Goal: Navigation & Orientation: Find specific page/section

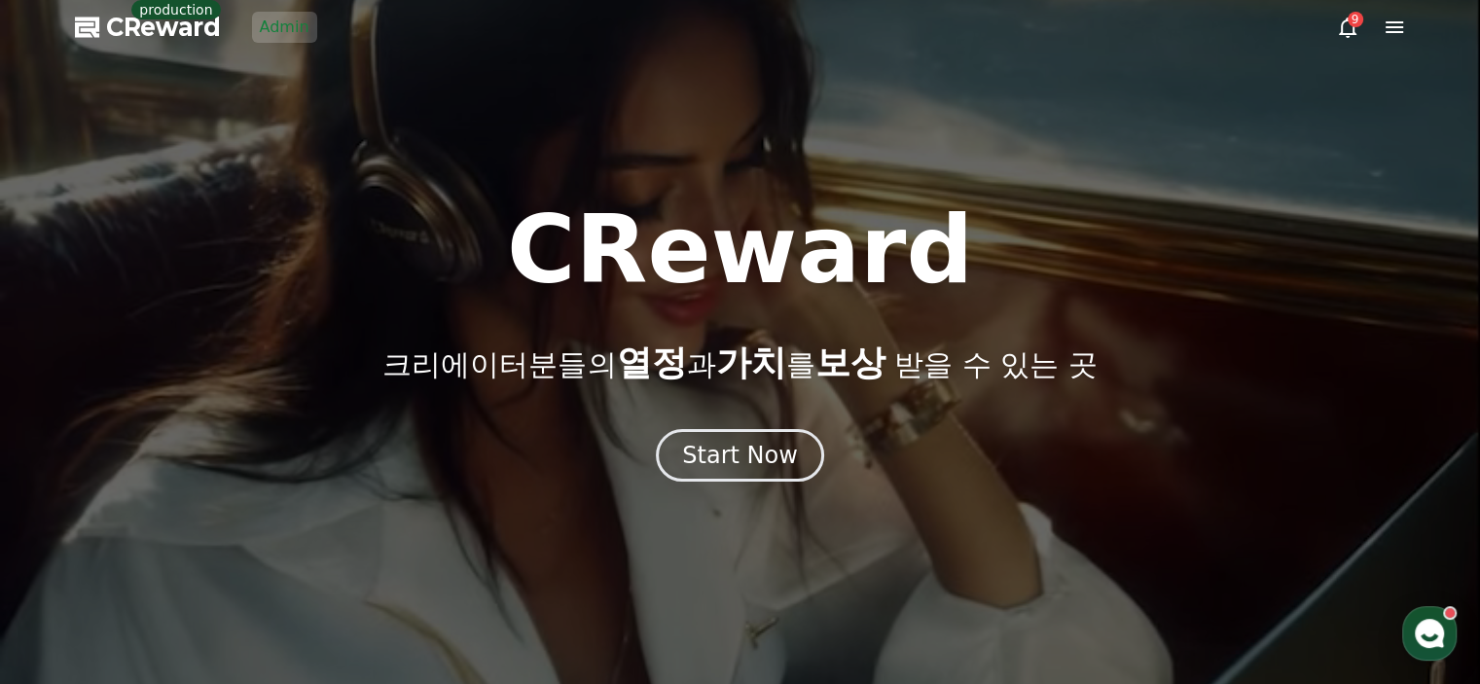
click at [304, 38] on link "Admin" at bounding box center [284, 27] width 65 height 31
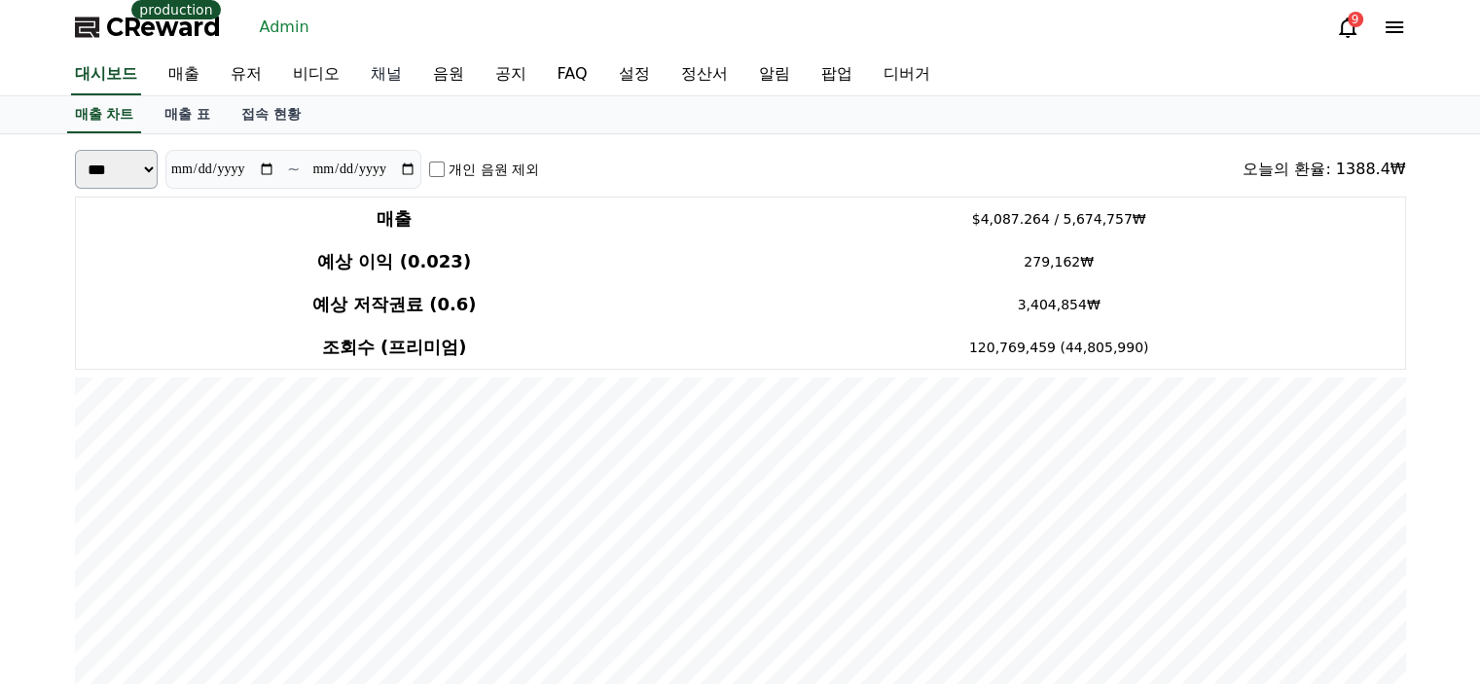
click at [377, 89] on link "채널" at bounding box center [386, 74] width 62 height 41
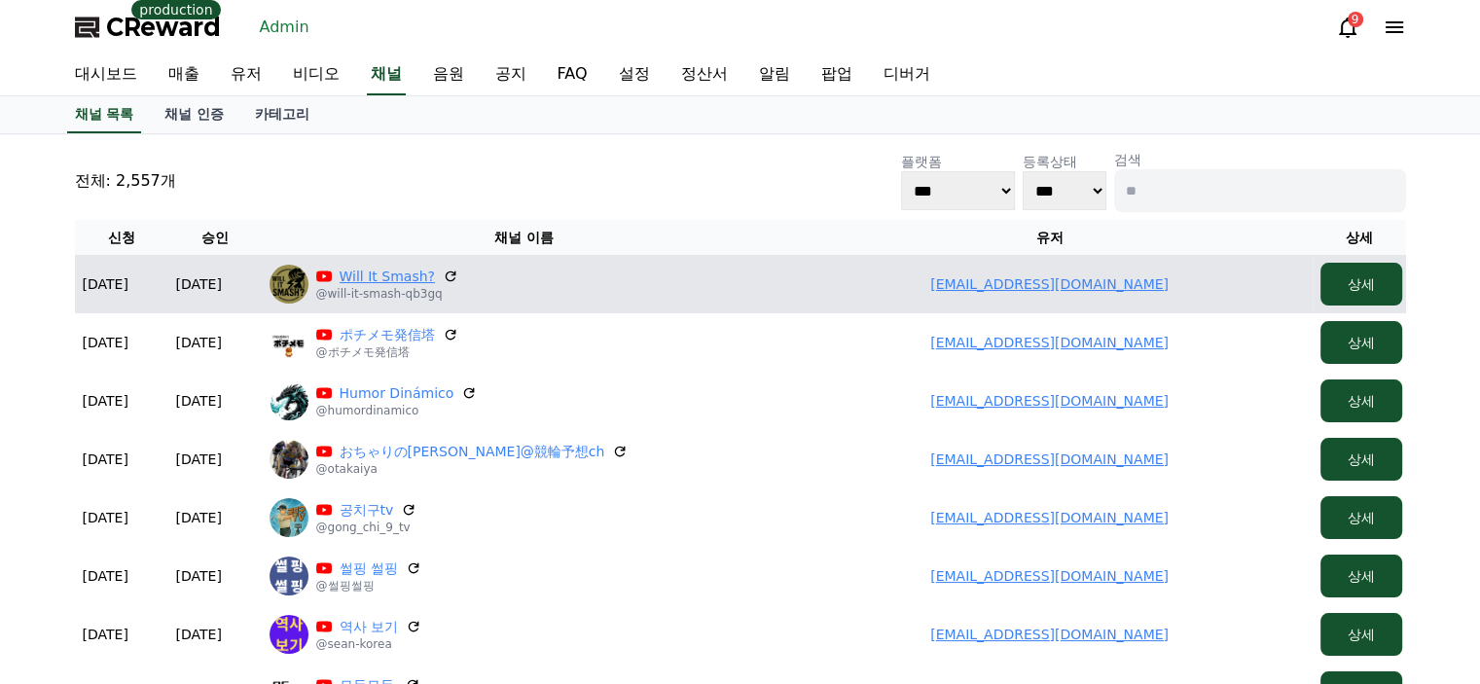
click at [403, 279] on link "Will It Smash?" at bounding box center [387, 276] width 95 height 19
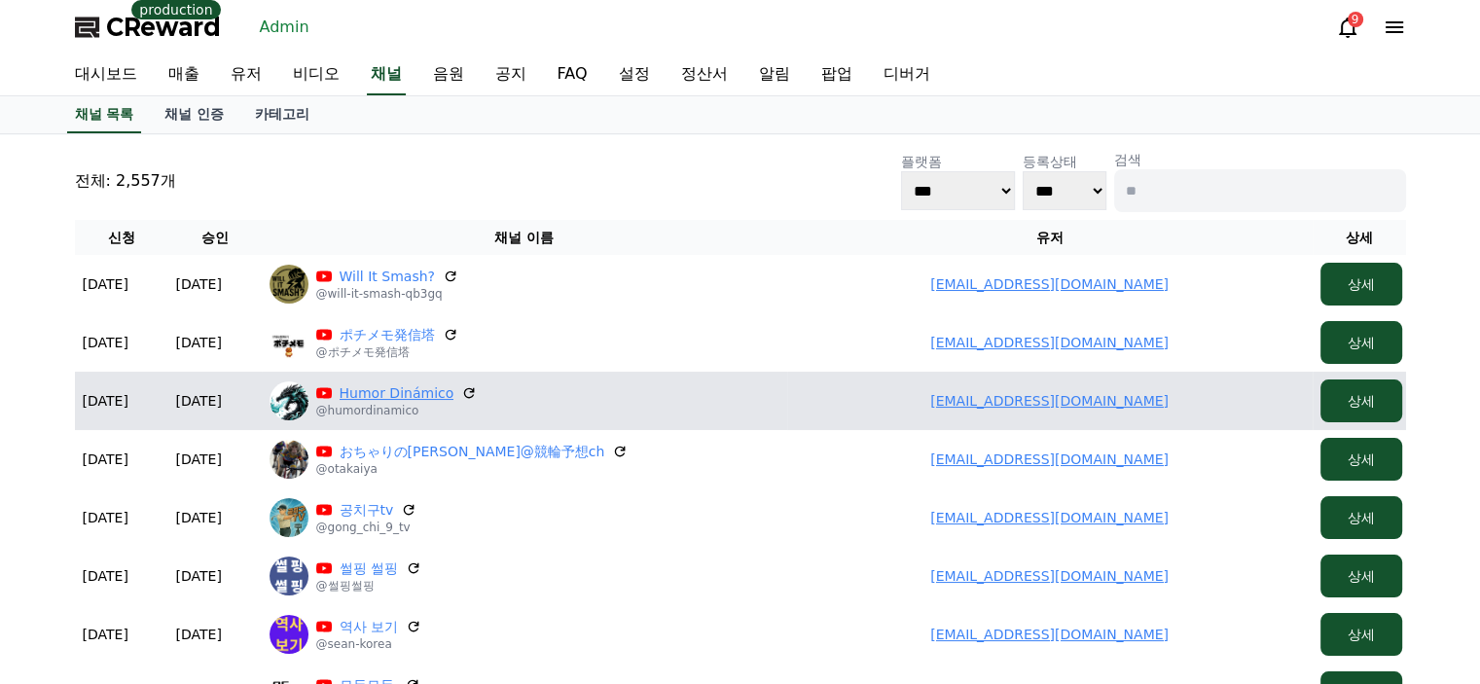
click at [395, 388] on link "Humor Dinámico" at bounding box center [397, 392] width 115 height 19
click at [1031, 396] on link "humorrdinamico@gmail.com" at bounding box center [1049, 401] width 238 height 16
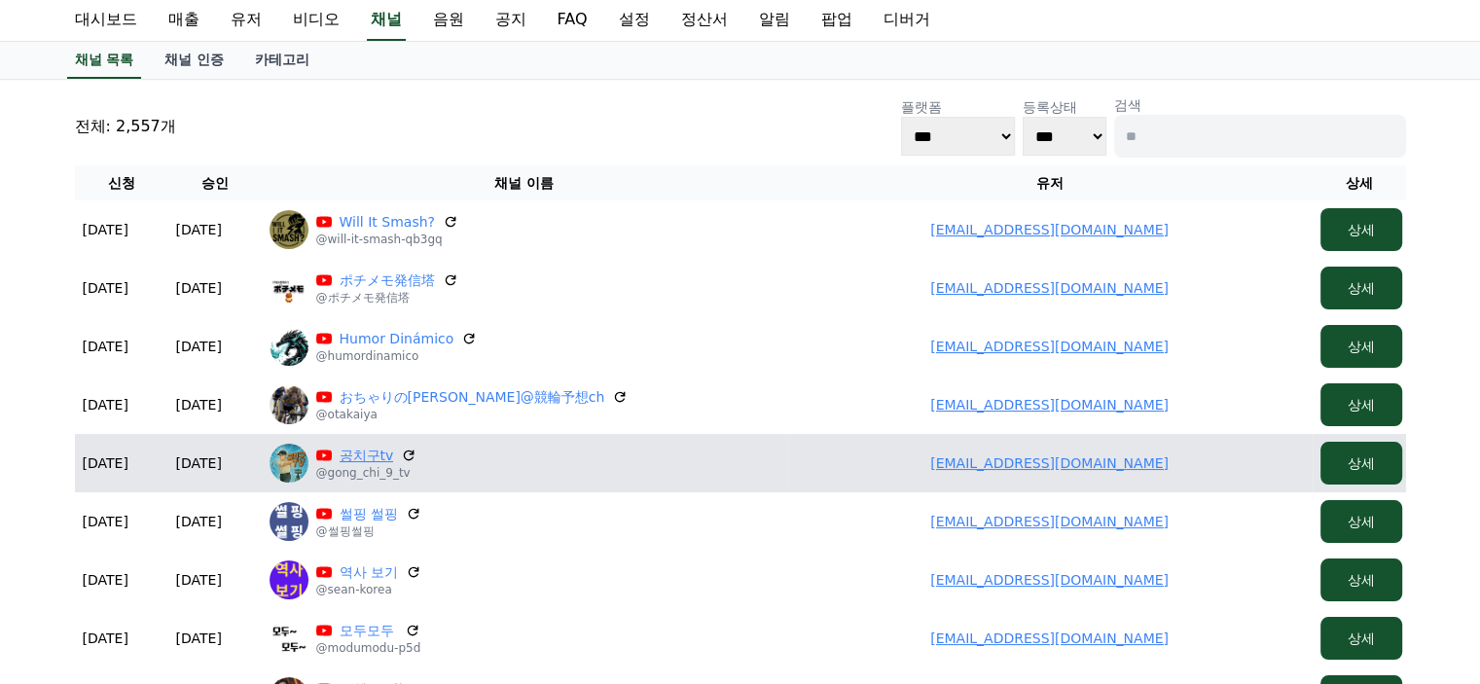
scroll to position [97, 0]
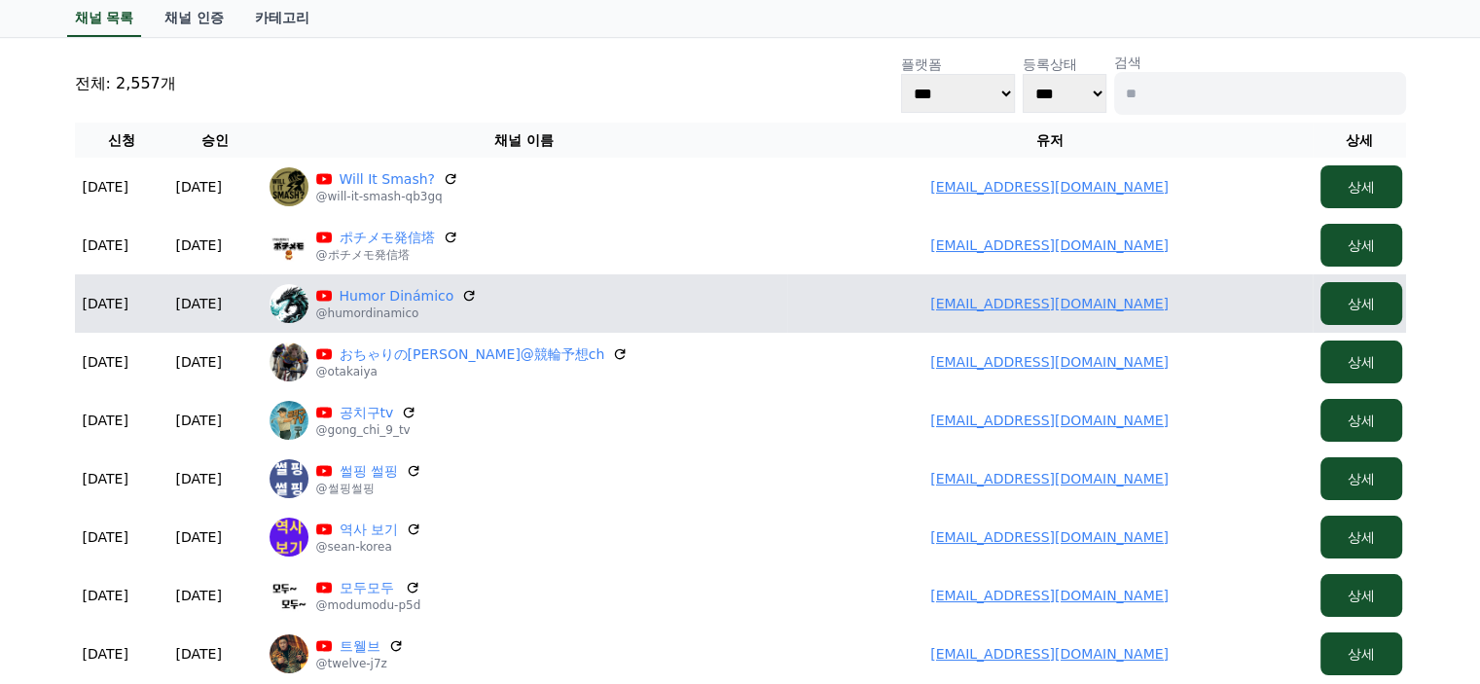
click at [1088, 299] on link "humorrdinamico@gmail.com" at bounding box center [1049, 304] width 238 height 16
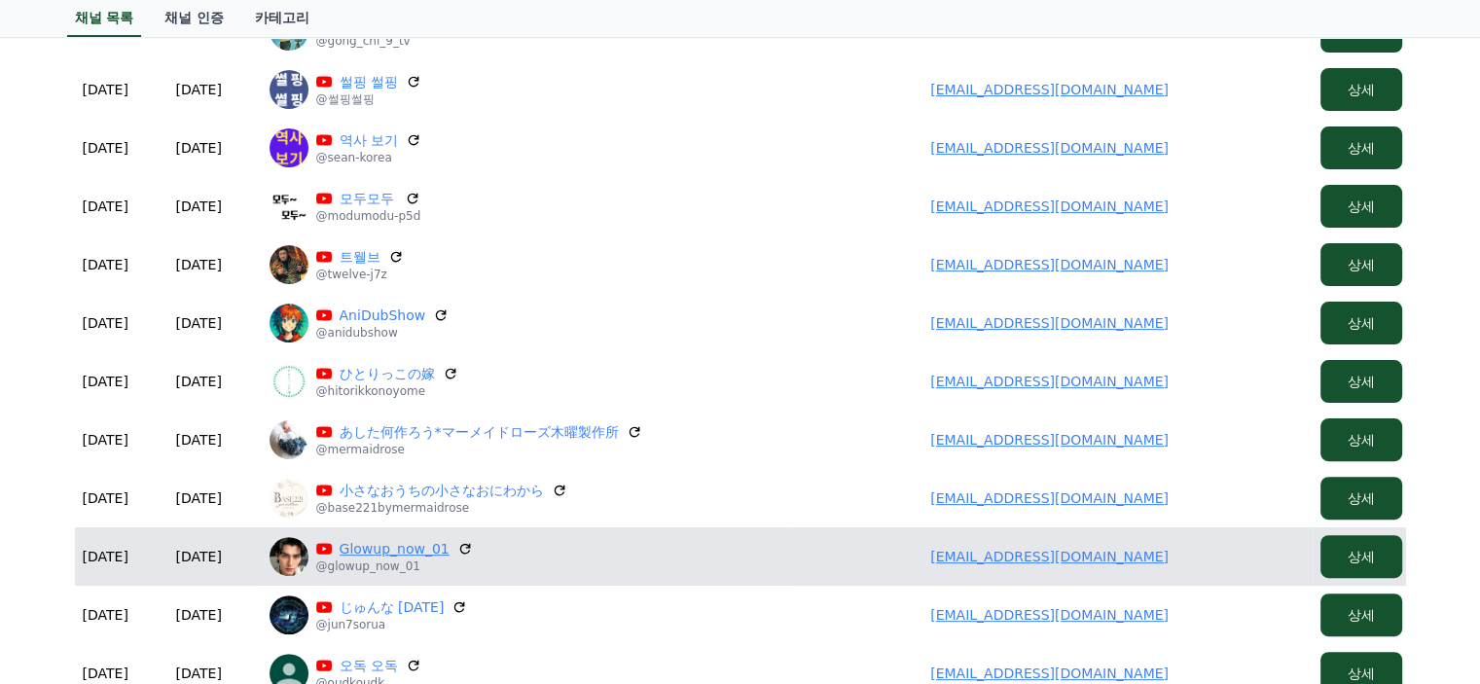
scroll to position [0, 0]
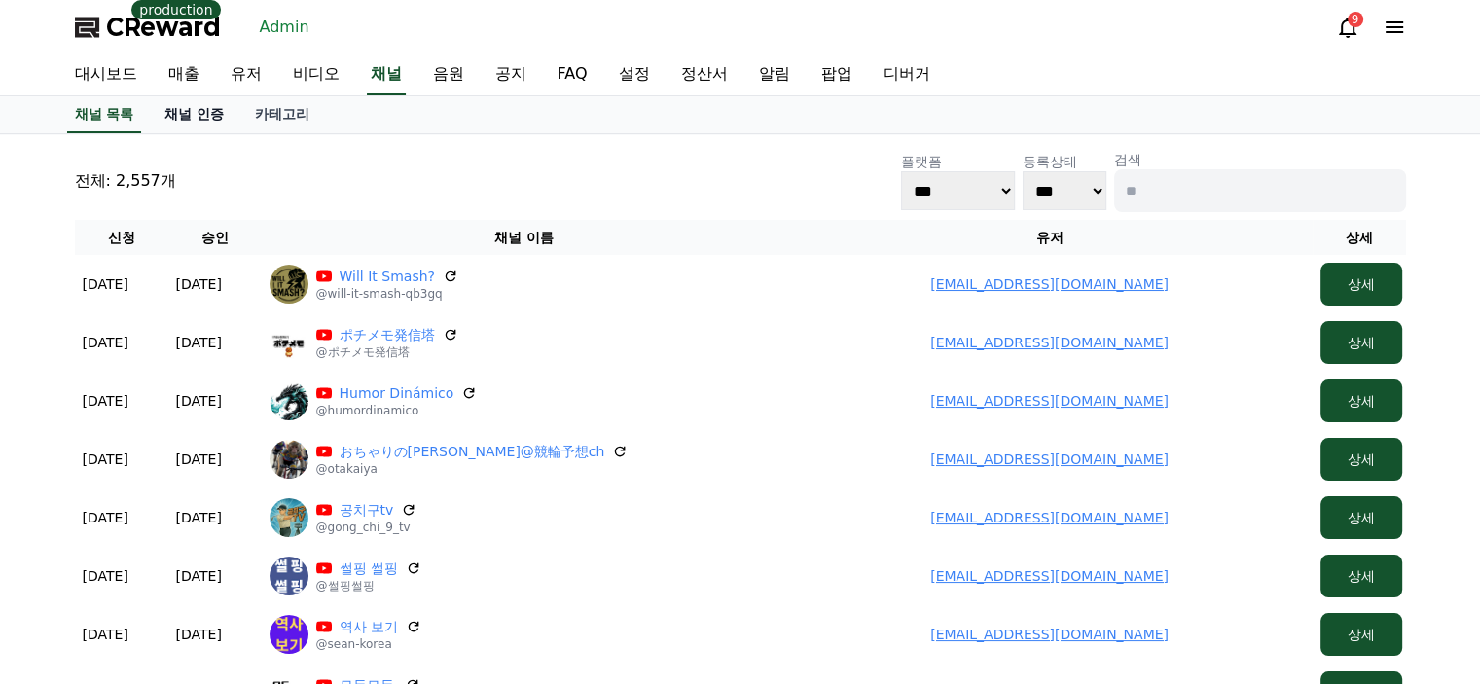
click at [191, 121] on link "채널 인증" at bounding box center [194, 114] width 90 height 37
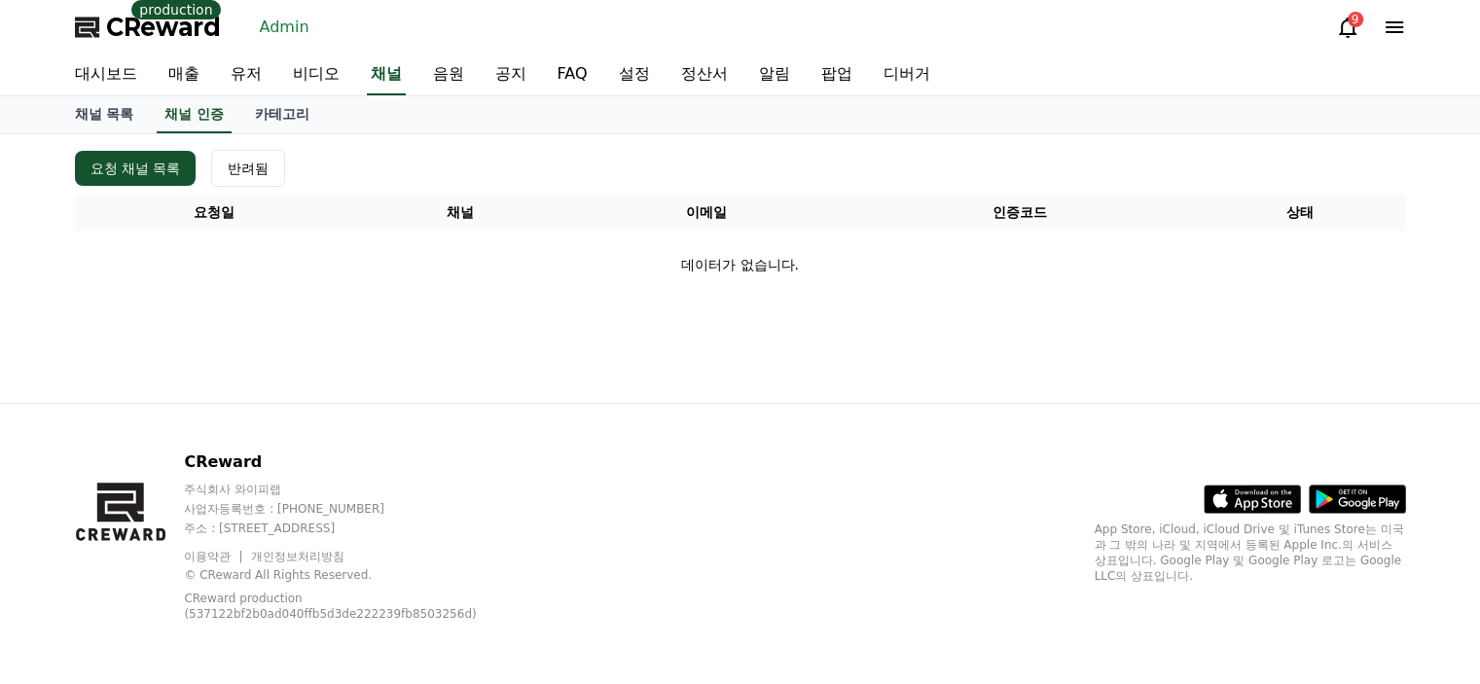
click at [362, 146] on div "요청 채널 목록 반려됨 요청일 채널 이메일 인증코드 상태 데이터가 없습니다." at bounding box center [740, 224] width 1346 height 164
click at [245, 74] on link "유저" at bounding box center [246, 74] width 62 height 41
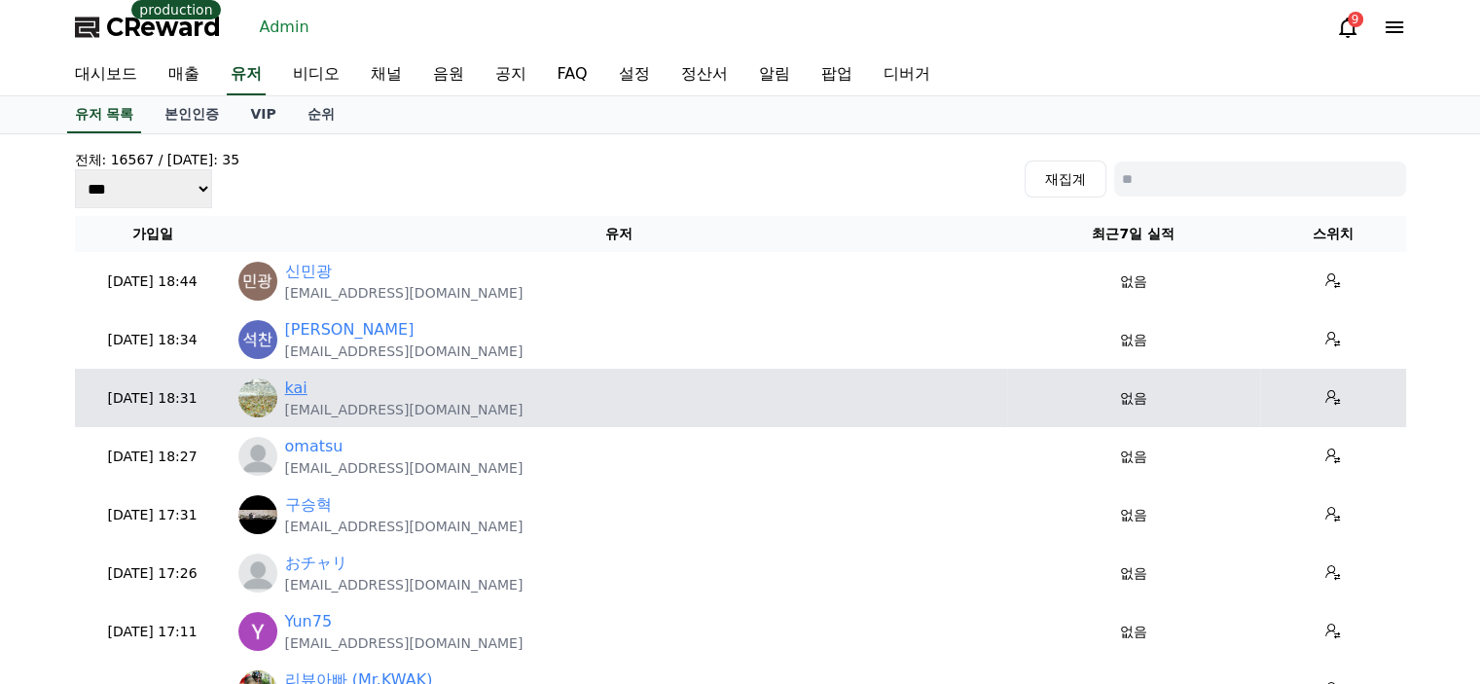
click at [303, 384] on link "kai" at bounding box center [296, 387] width 22 height 23
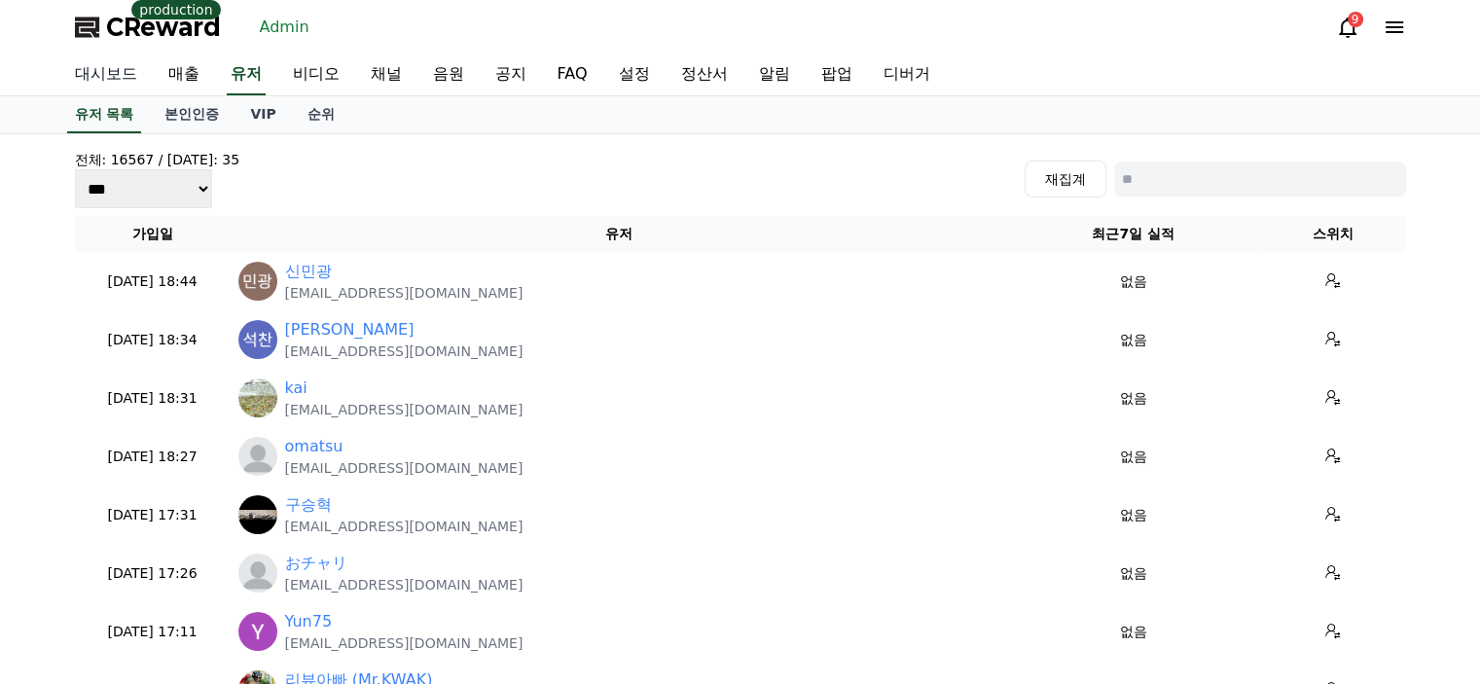
click at [97, 71] on link "대시보드" at bounding box center [105, 74] width 93 height 41
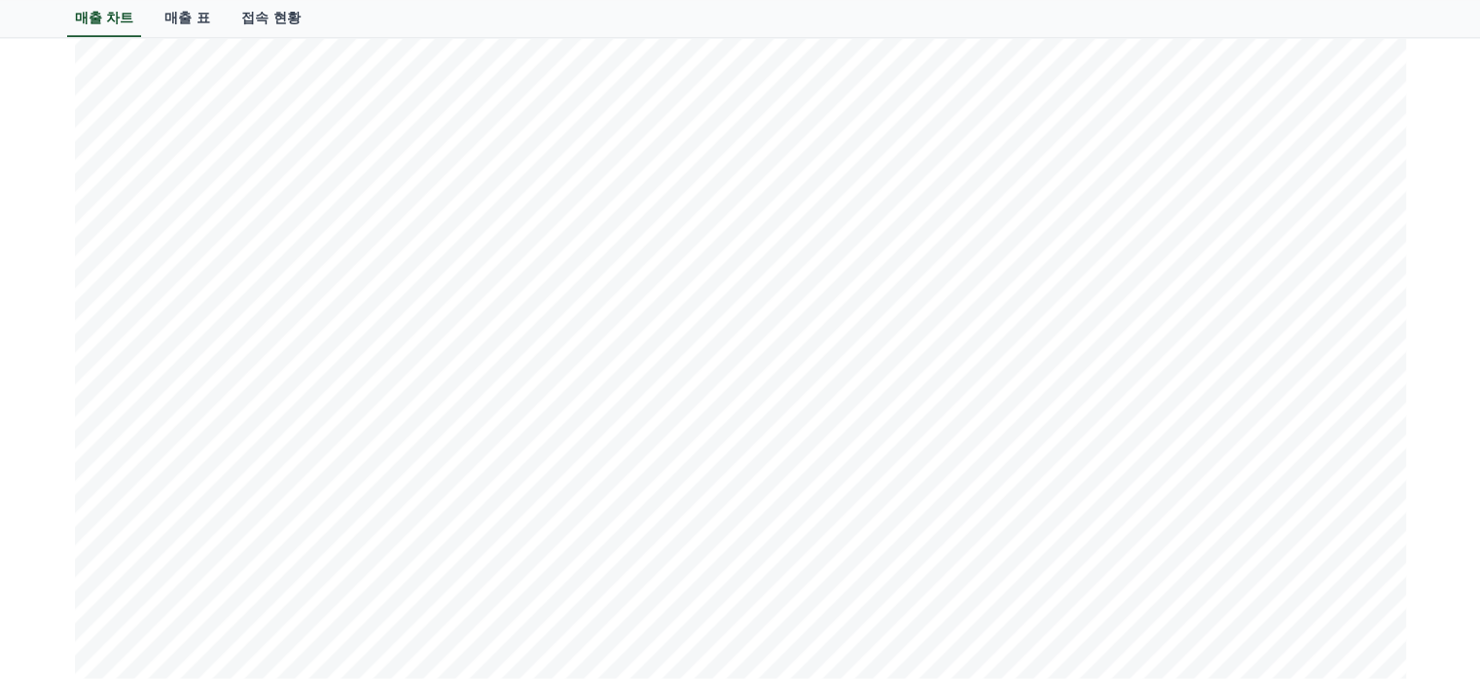
scroll to position [2388, 0]
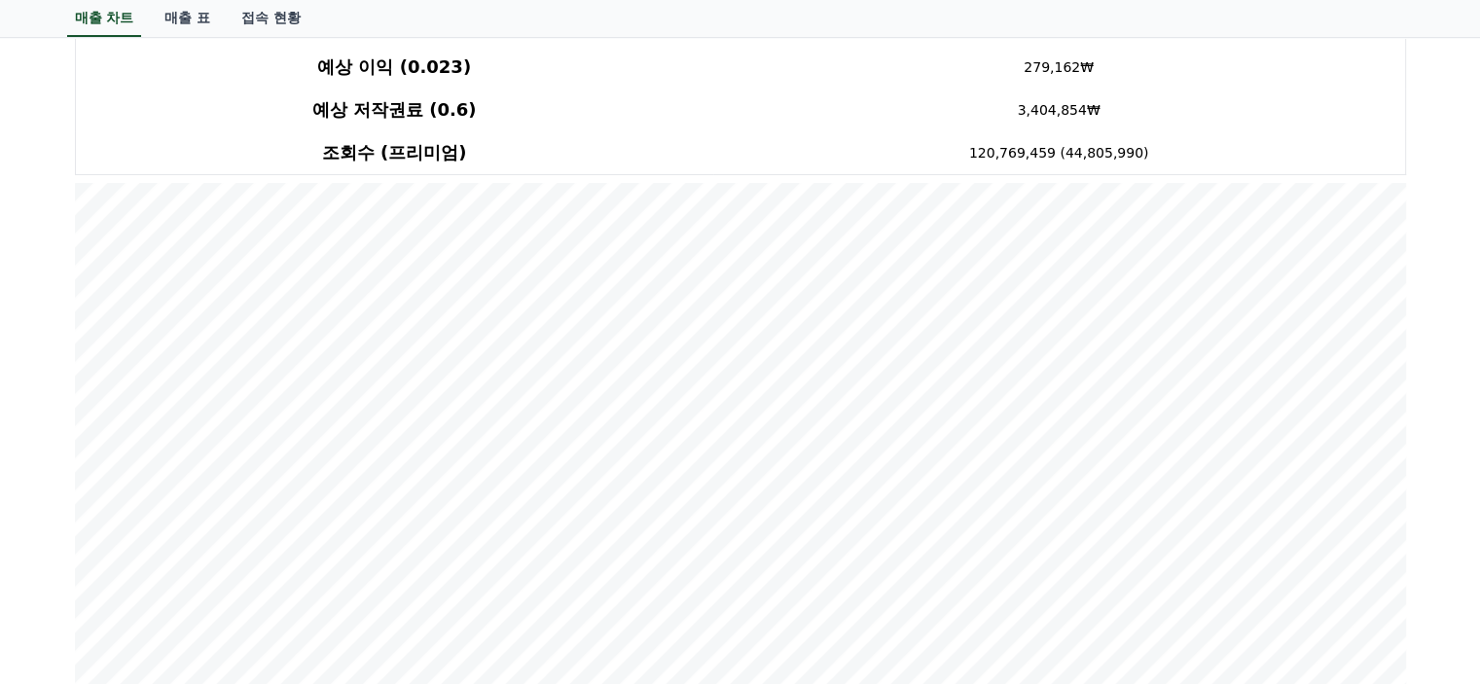
scroll to position [0, 0]
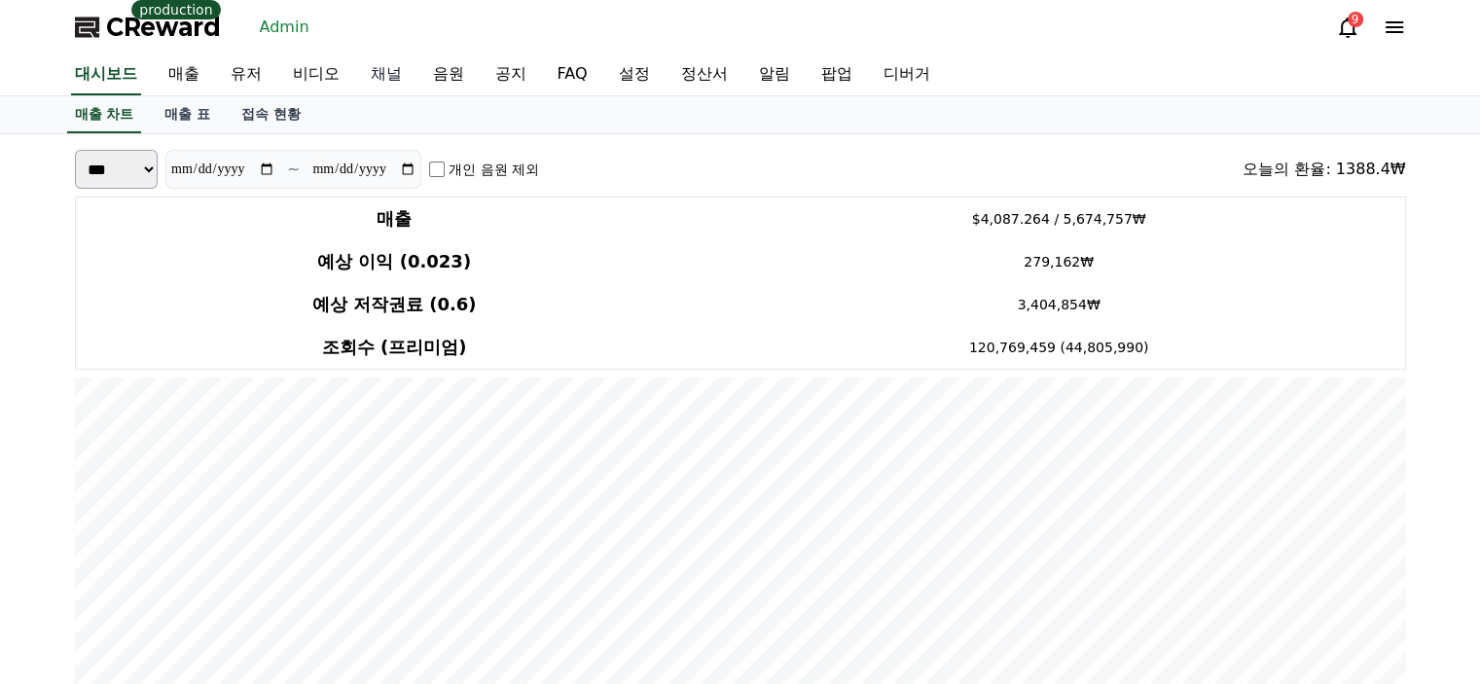
click at [372, 73] on link "채널" at bounding box center [386, 74] width 62 height 41
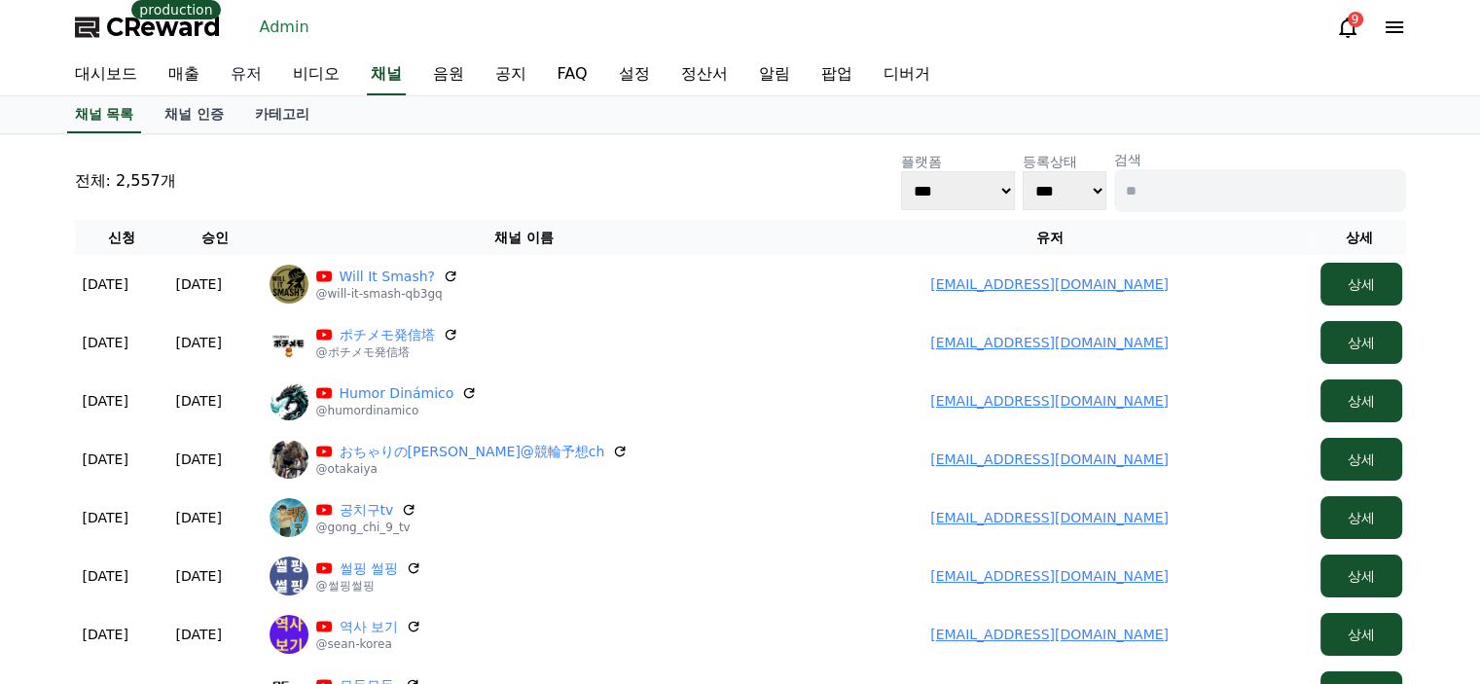
click at [245, 82] on link "유저" at bounding box center [246, 74] width 62 height 41
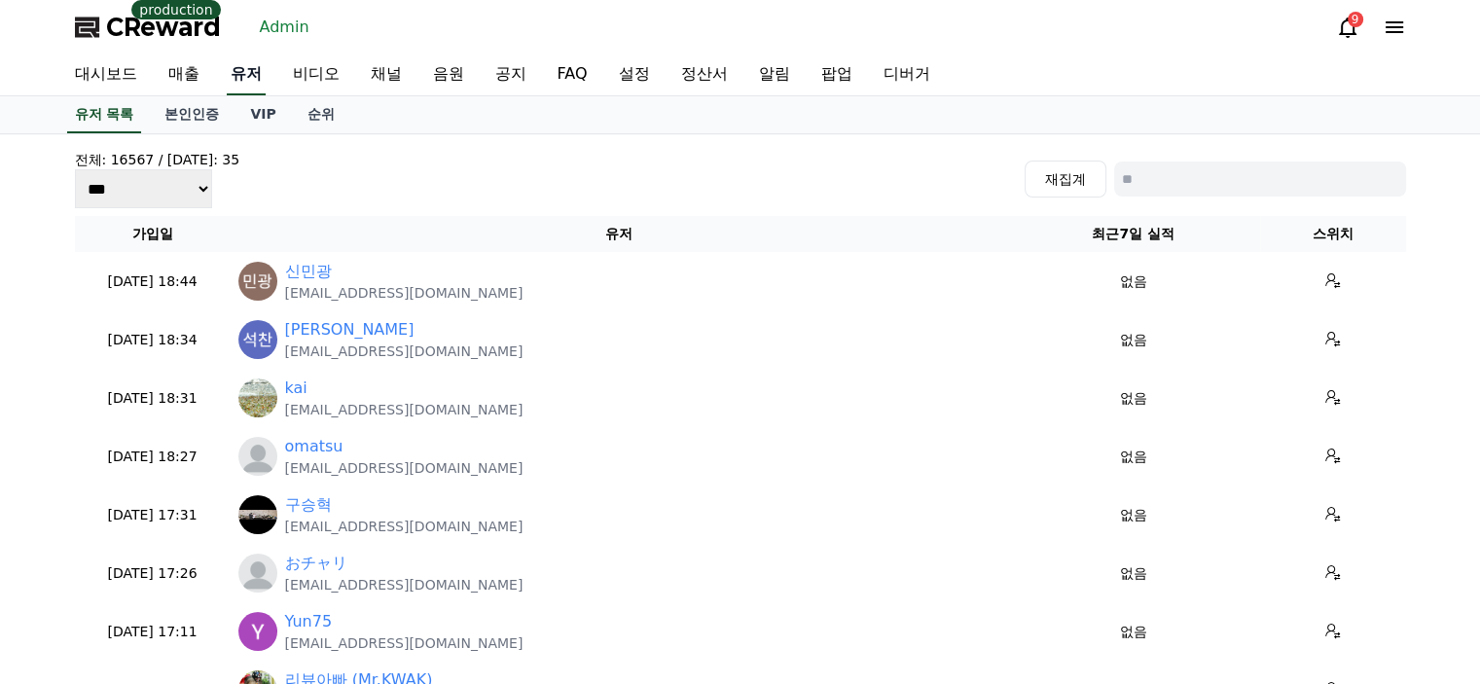
click at [235, 75] on link "유저" at bounding box center [246, 74] width 39 height 41
click at [390, 78] on link "채널" at bounding box center [386, 74] width 62 height 41
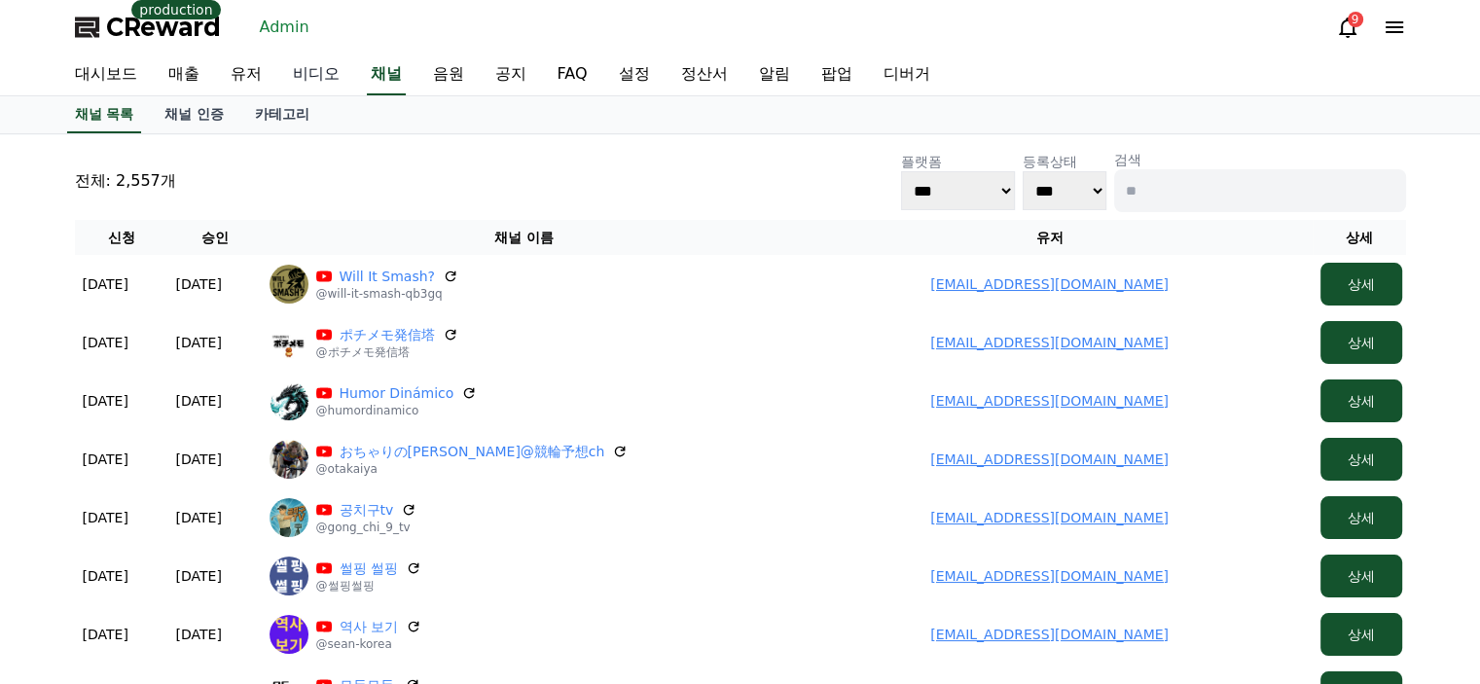
click at [307, 75] on link "비디오" at bounding box center [316, 74] width 78 height 41
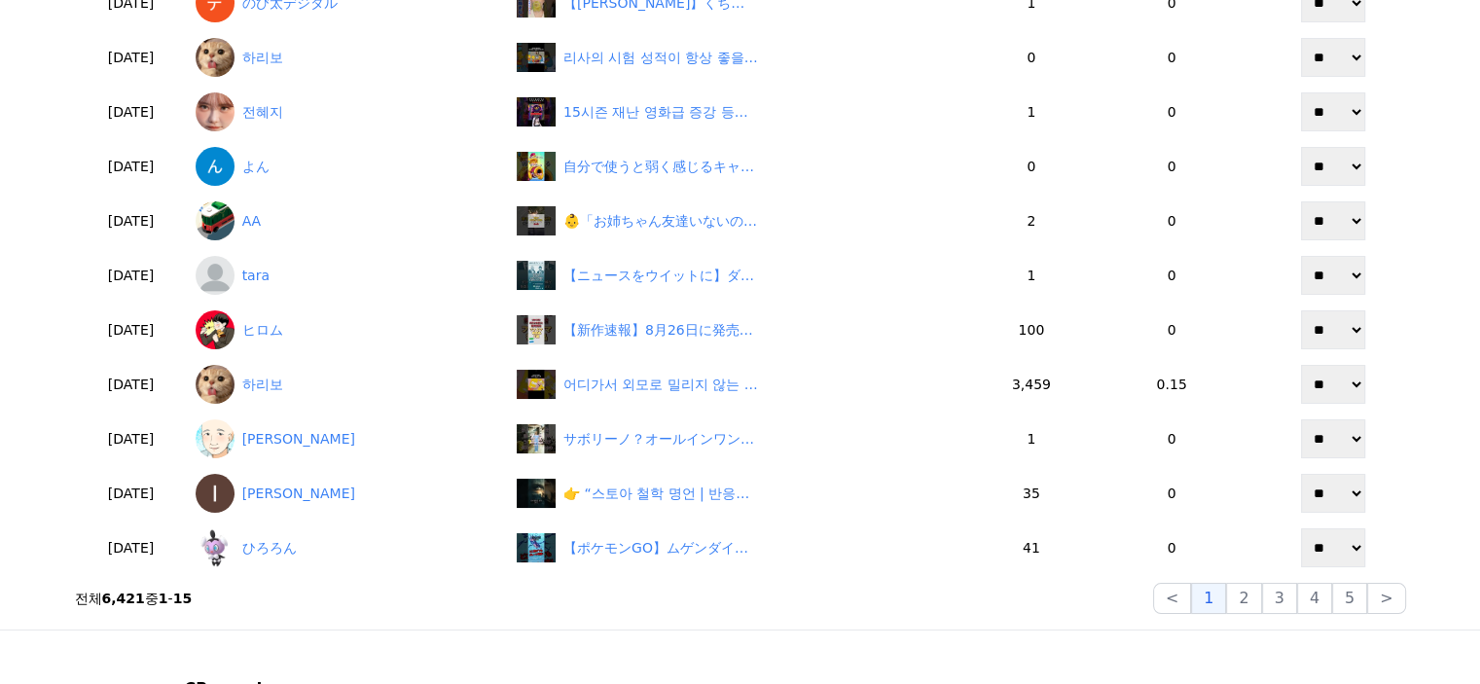
scroll to position [584, 0]
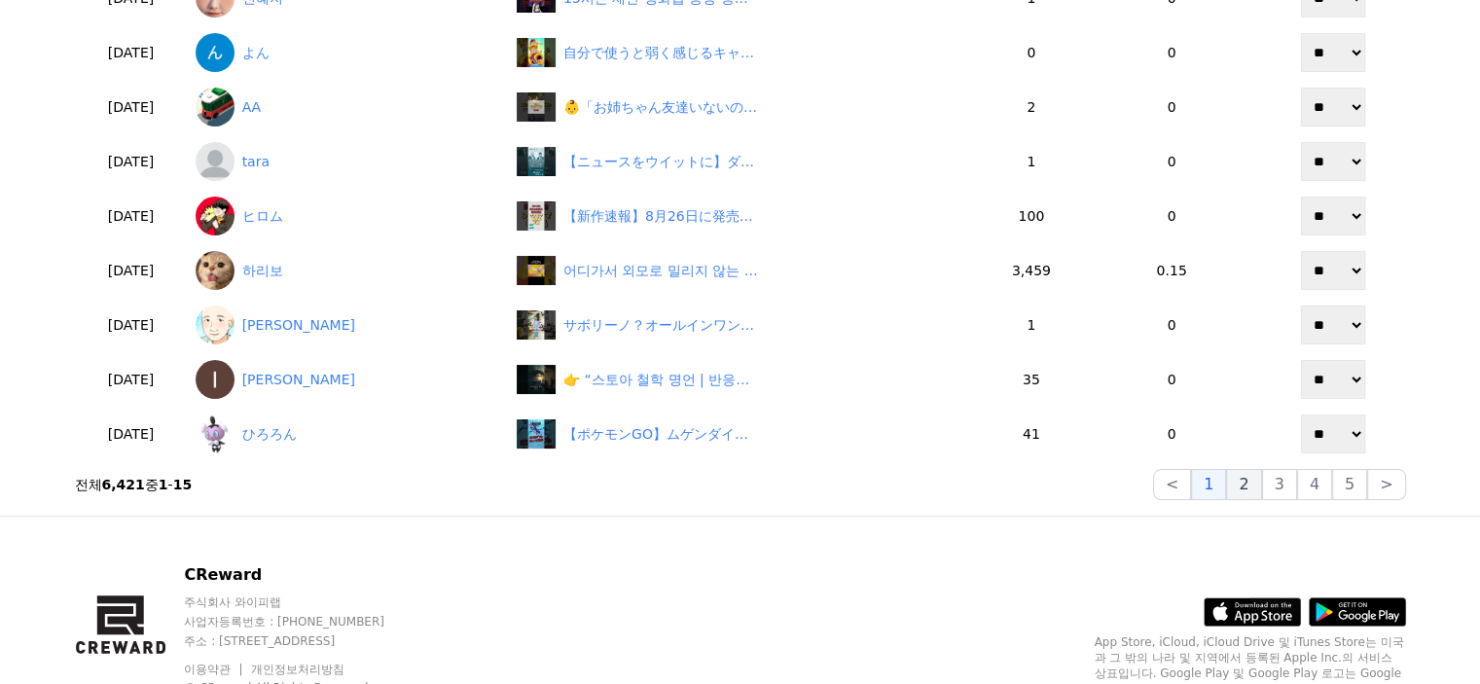
click at [1257, 490] on button "2" at bounding box center [1243, 484] width 35 height 31
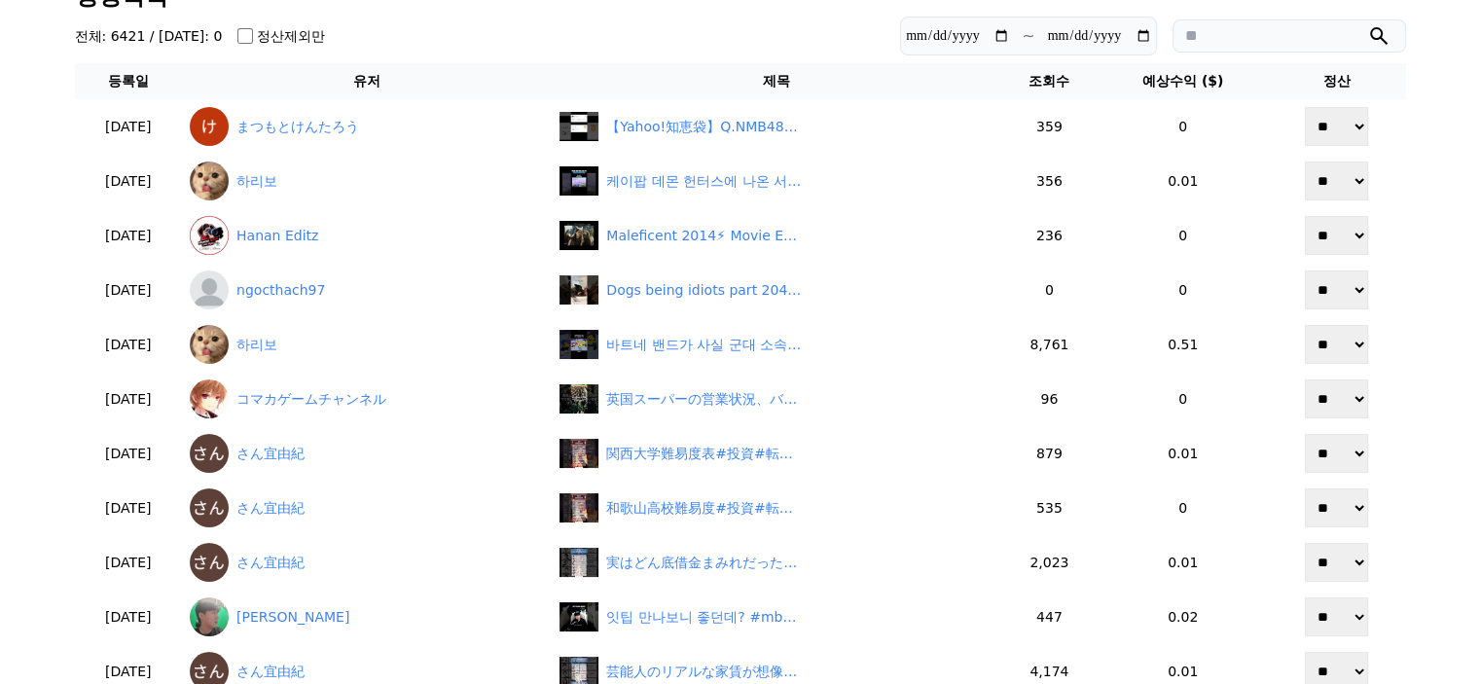
scroll to position [97, 0]
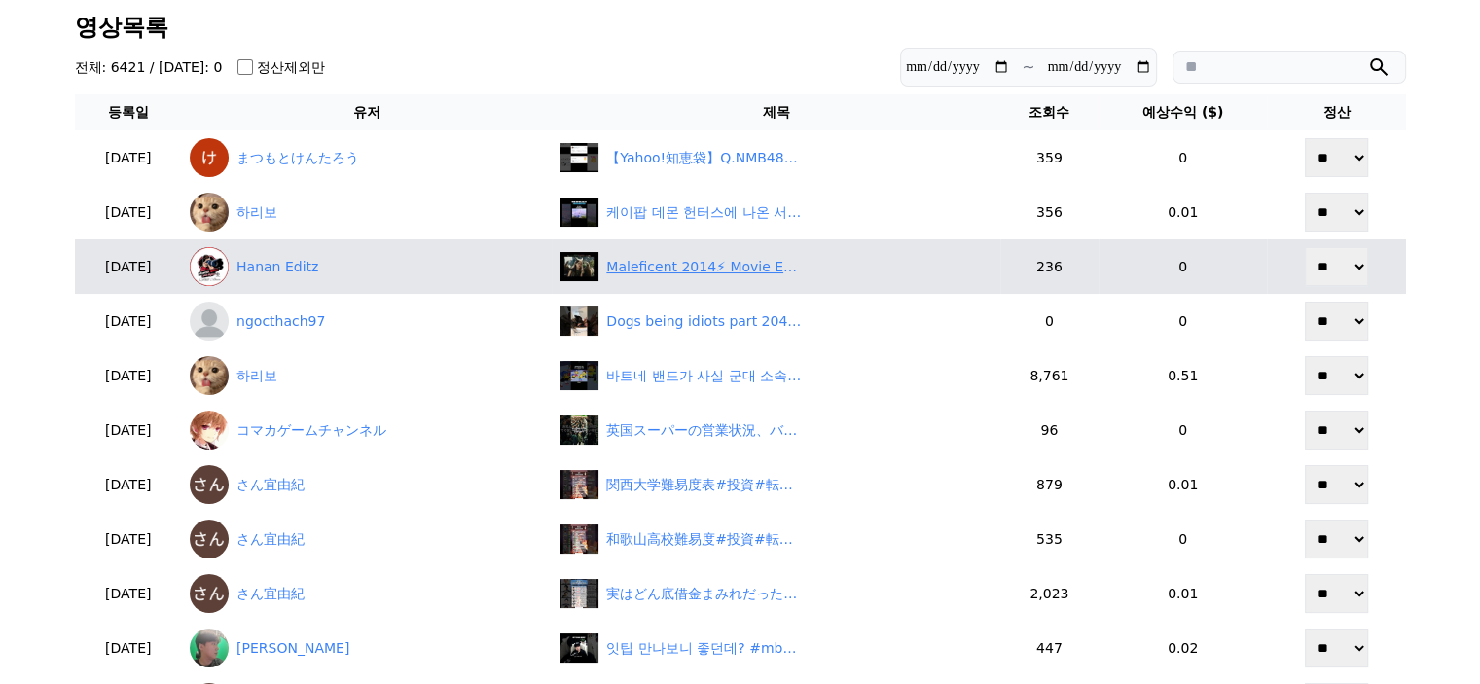
click at [665, 262] on div "Maleficent 2014⚡ Movie Explanation :👀❤️ #fyp #maleficent #motherlove #angelinaj…" at bounding box center [703, 267] width 195 height 20
click at [280, 263] on link "Hanan Editz" at bounding box center [367, 266] width 354 height 39
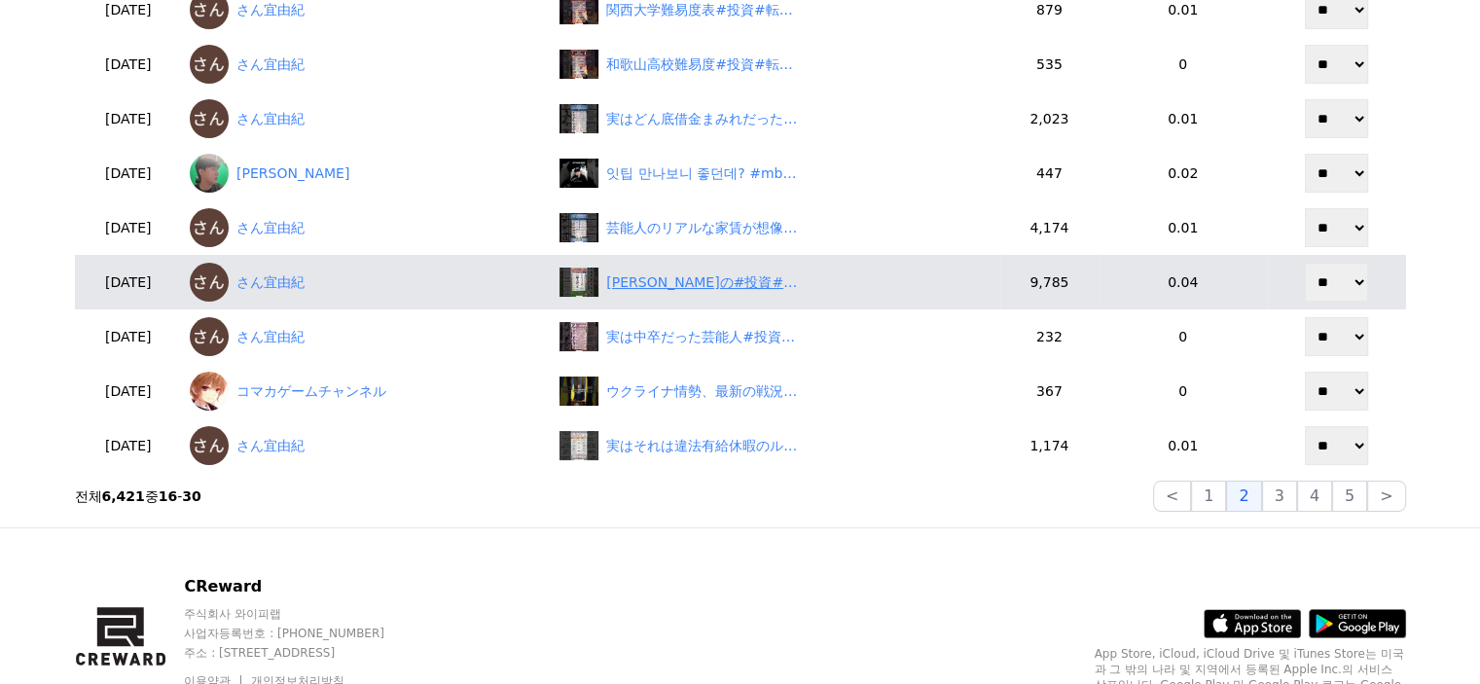
scroll to position [584, 0]
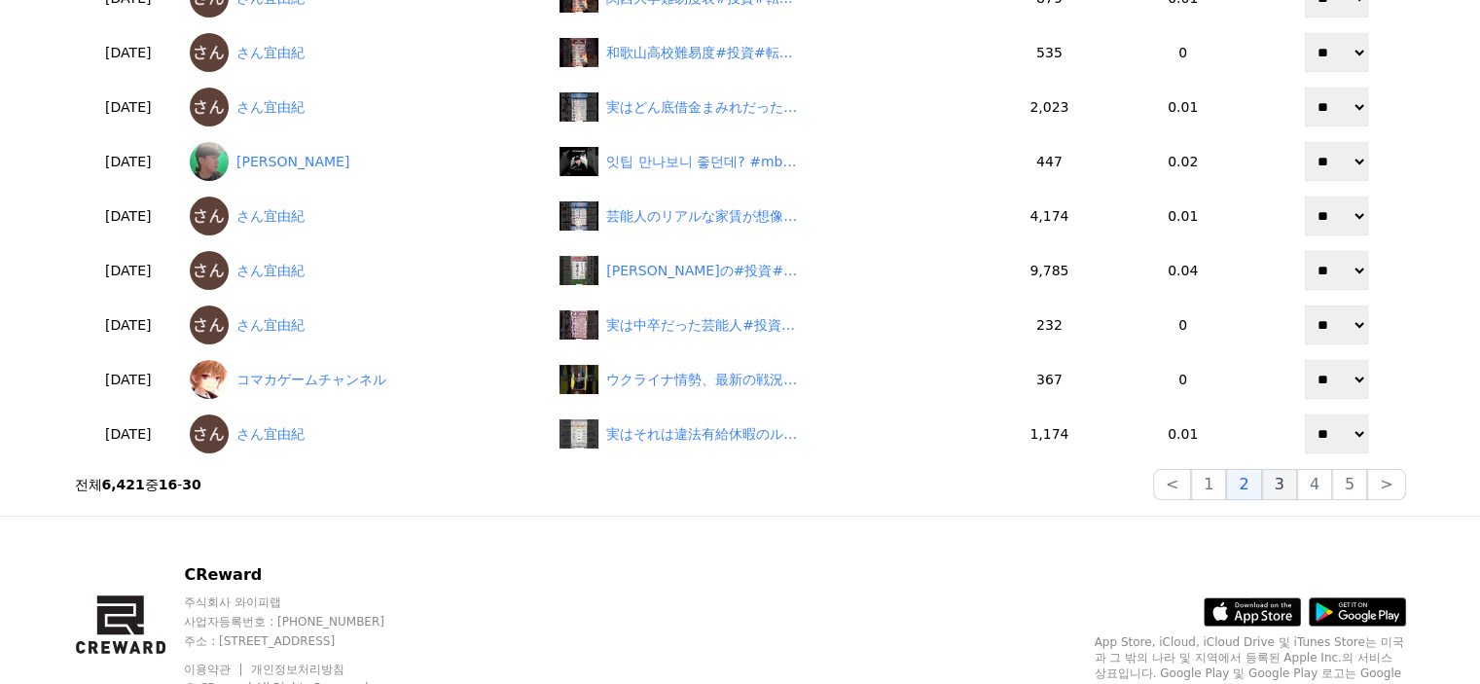
click at [1281, 484] on button "3" at bounding box center [1279, 484] width 35 height 31
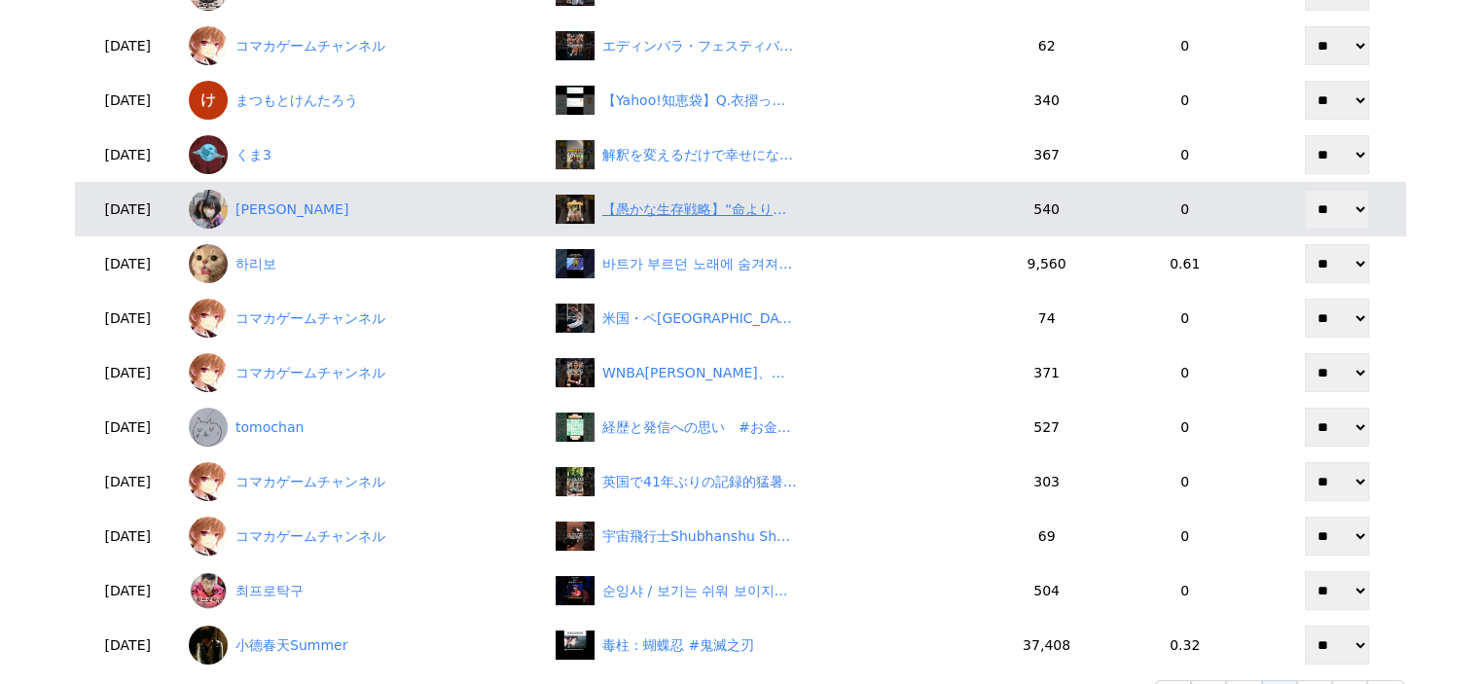
scroll to position [486, 0]
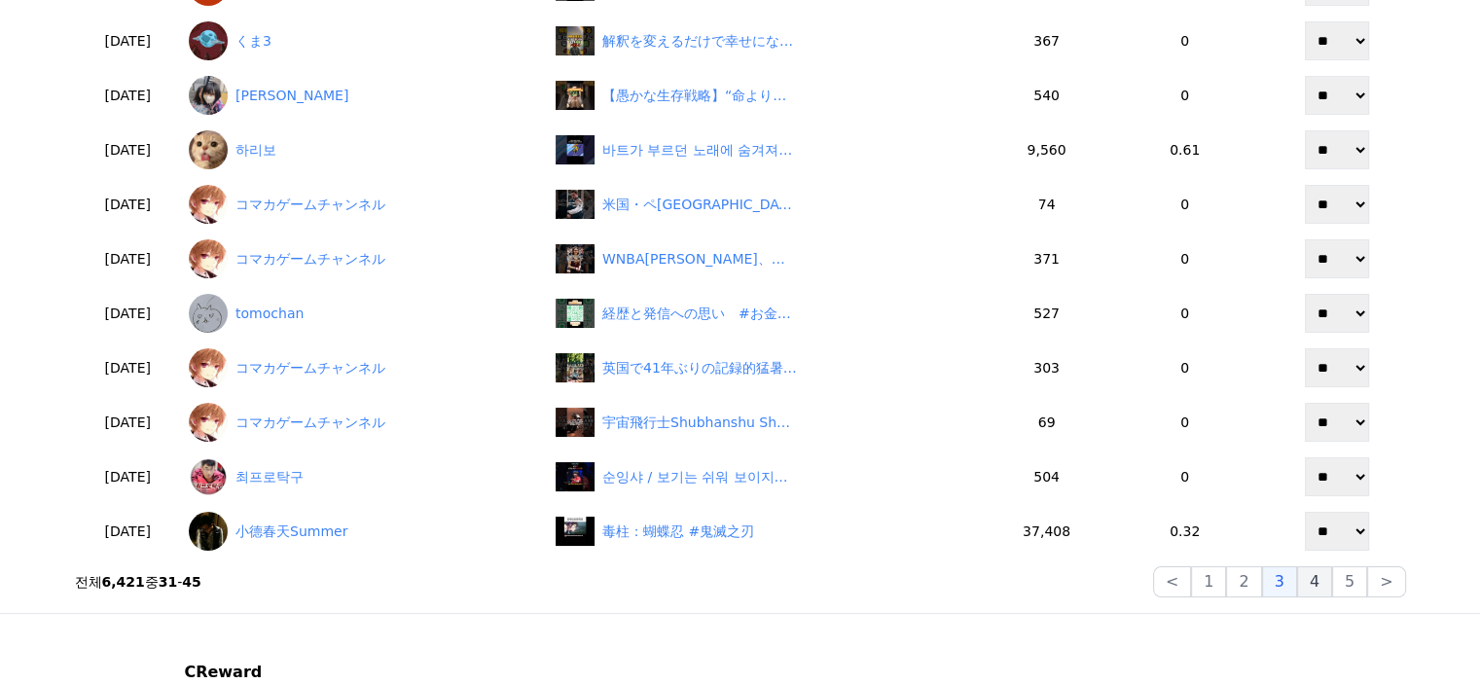
click at [1320, 587] on button "4" at bounding box center [1314, 581] width 35 height 31
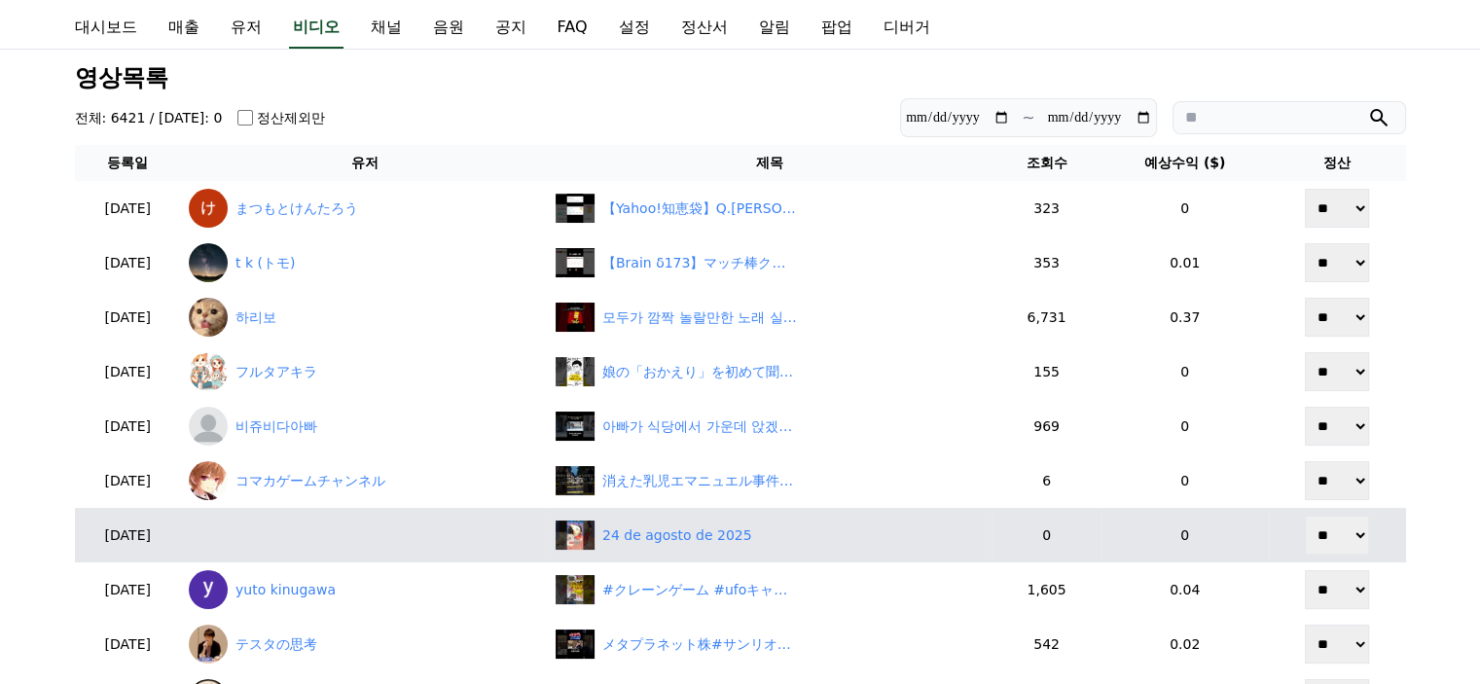
scroll to position [0, 0]
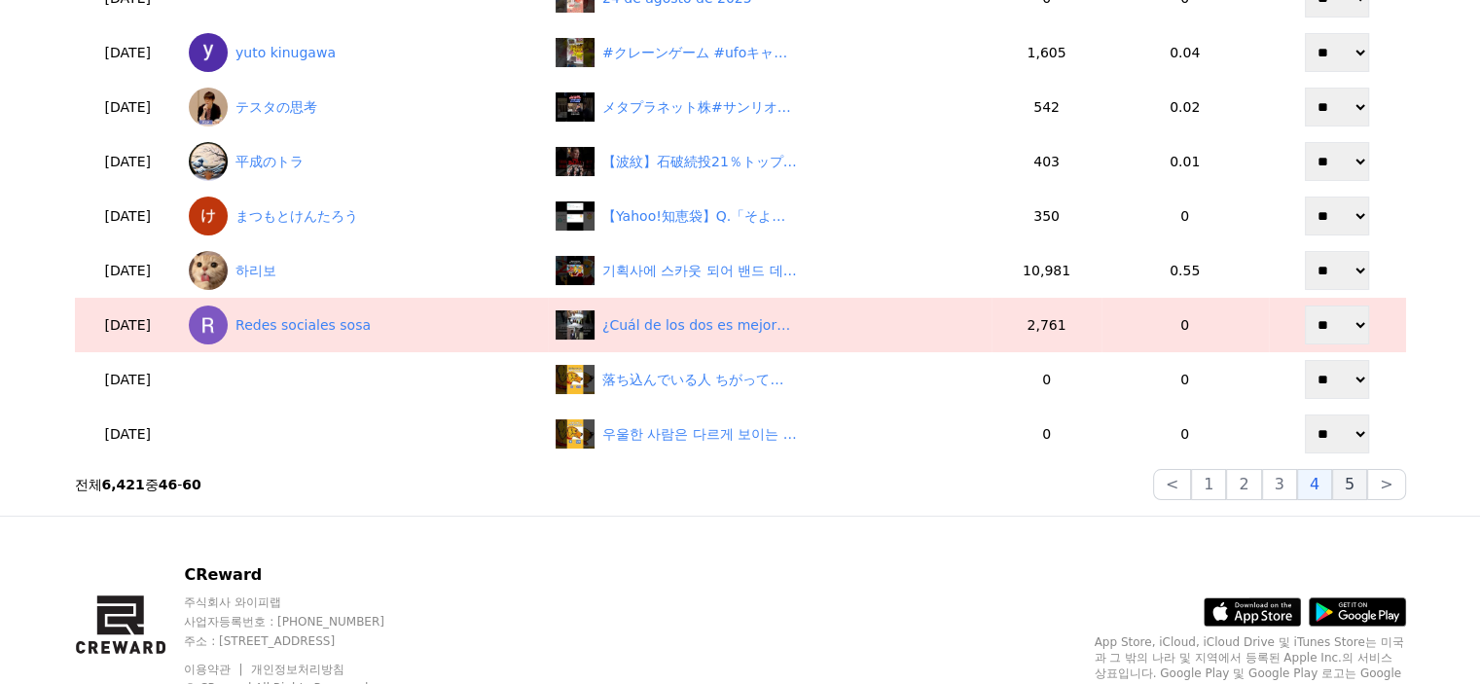
click at [1366, 482] on button "5" at bounding box center [1349, 484] width 35 height 31
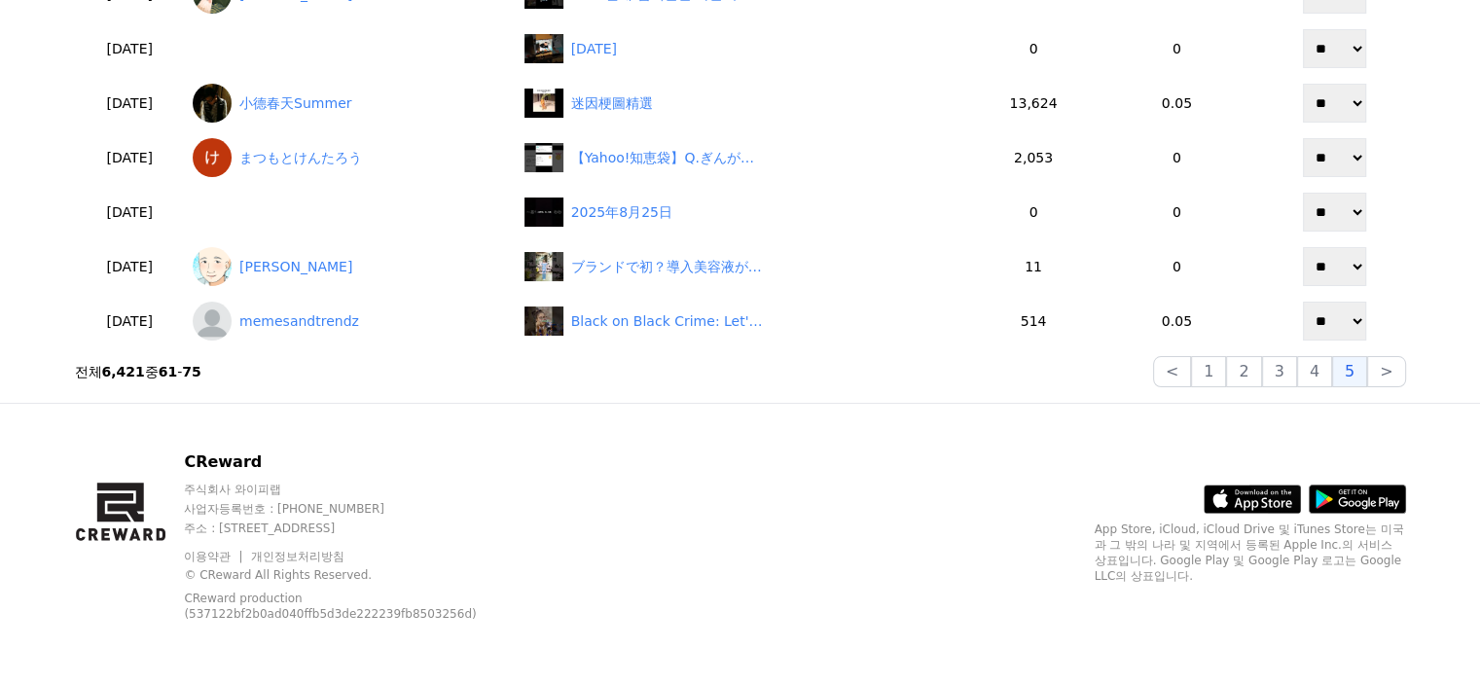
scroll to position [584, 0]
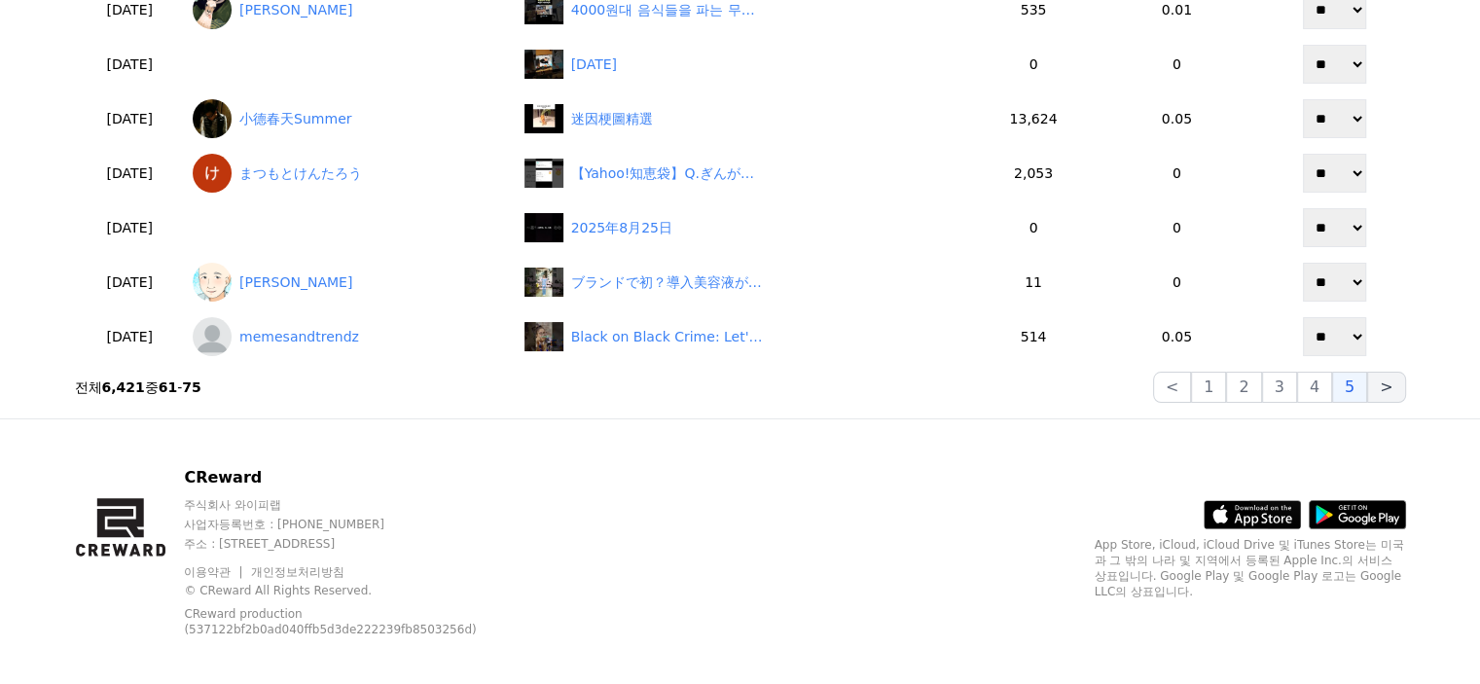
click at [1384, 389] on button ">" at bounding box center [1386, 387] width 38 height 31
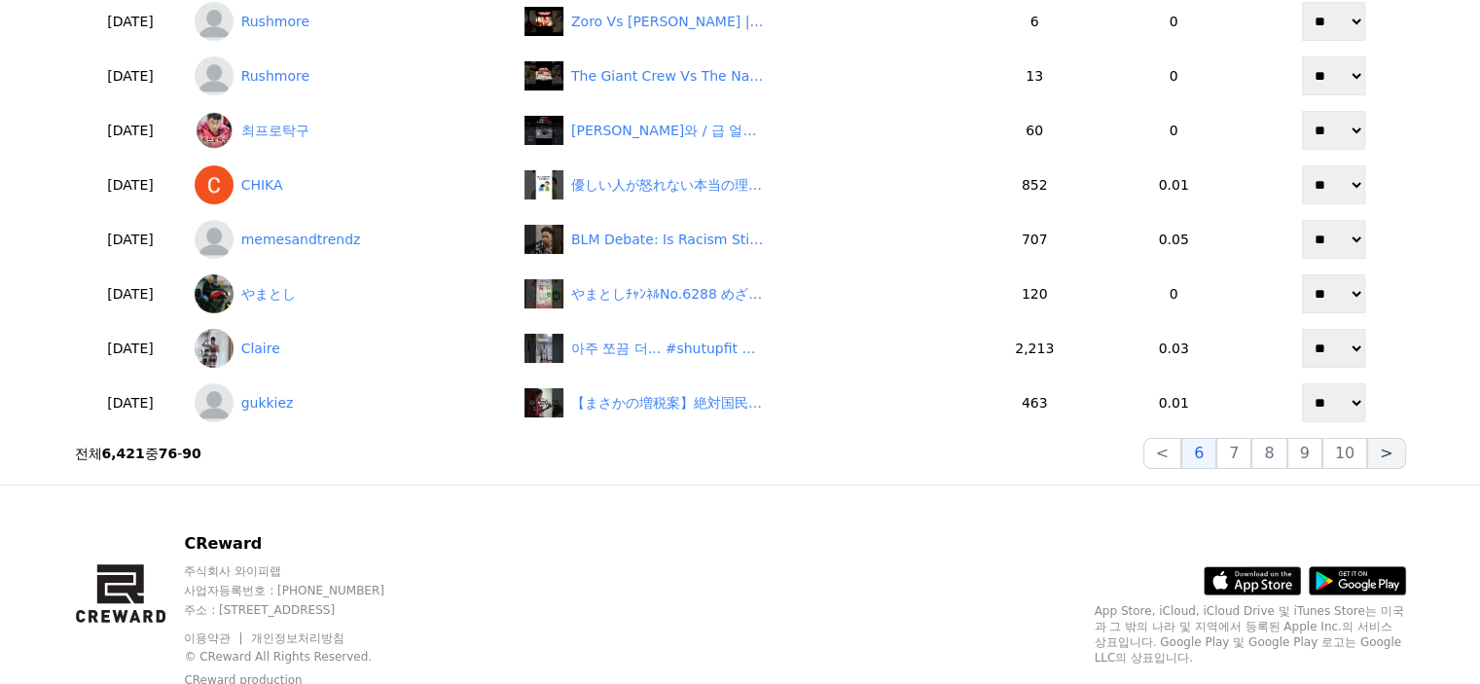
scroll to position [486, 0]
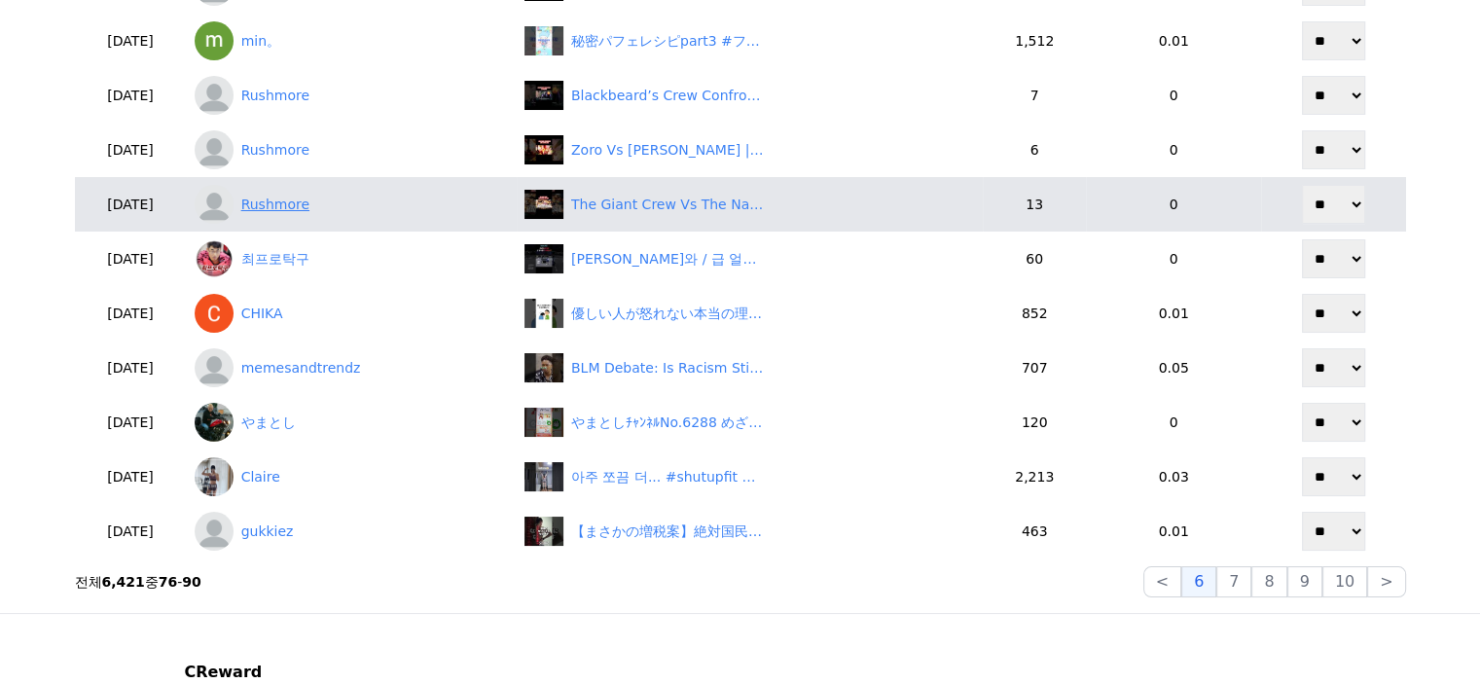
click at [310, 209] on link "Rushmore" at bounding box center [352, 204] width 314 height 39
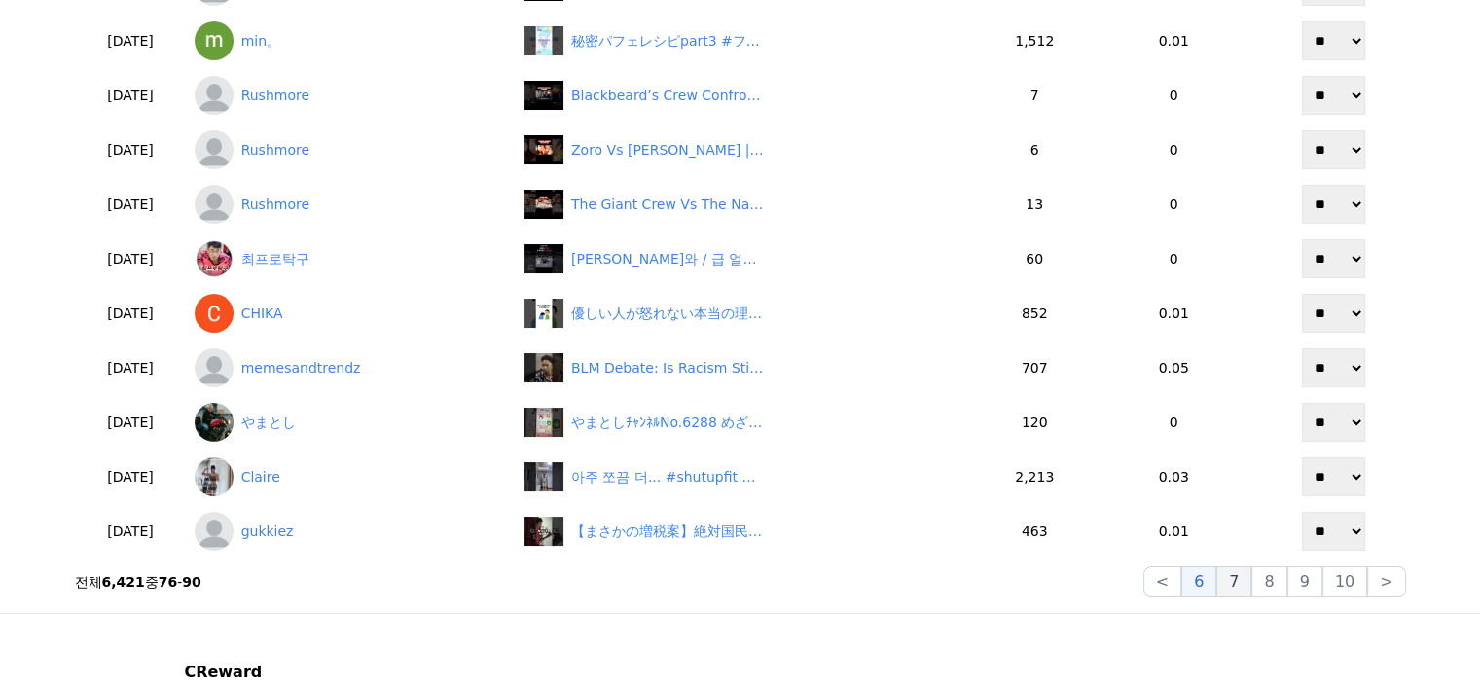
click at [1243, 586] on button "7" at bounding box center [1233, 581] width 35 height 31
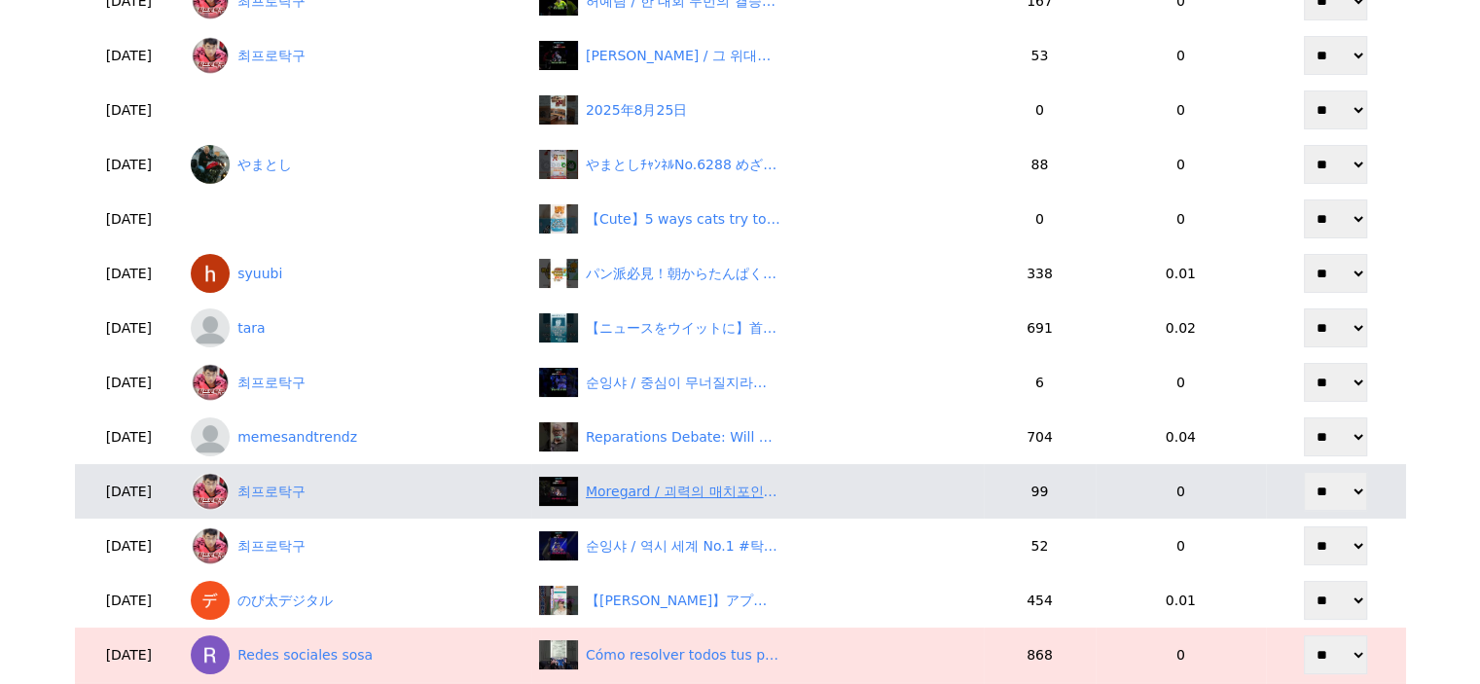
scroll to position [195, 0]
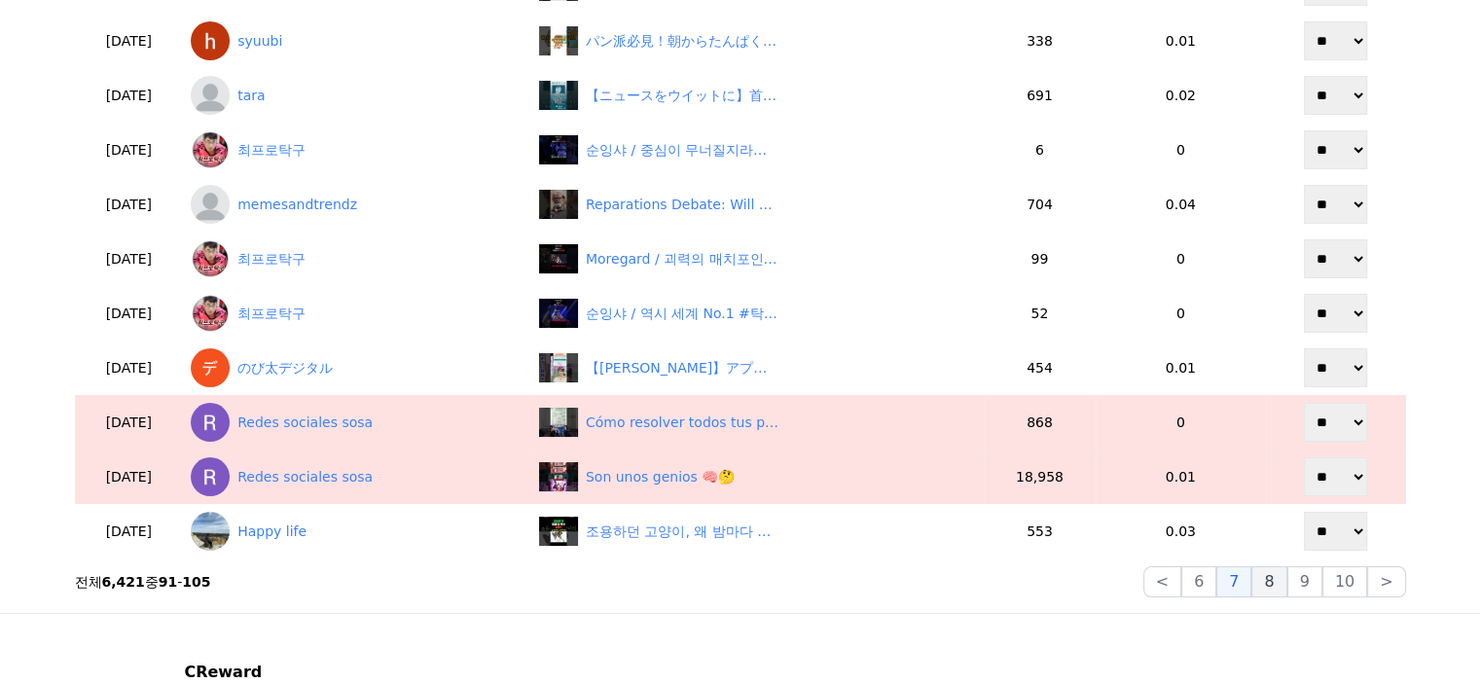
click at [1282, 575] on button "8" at bounding box center [1268, 581] width 35 height 31
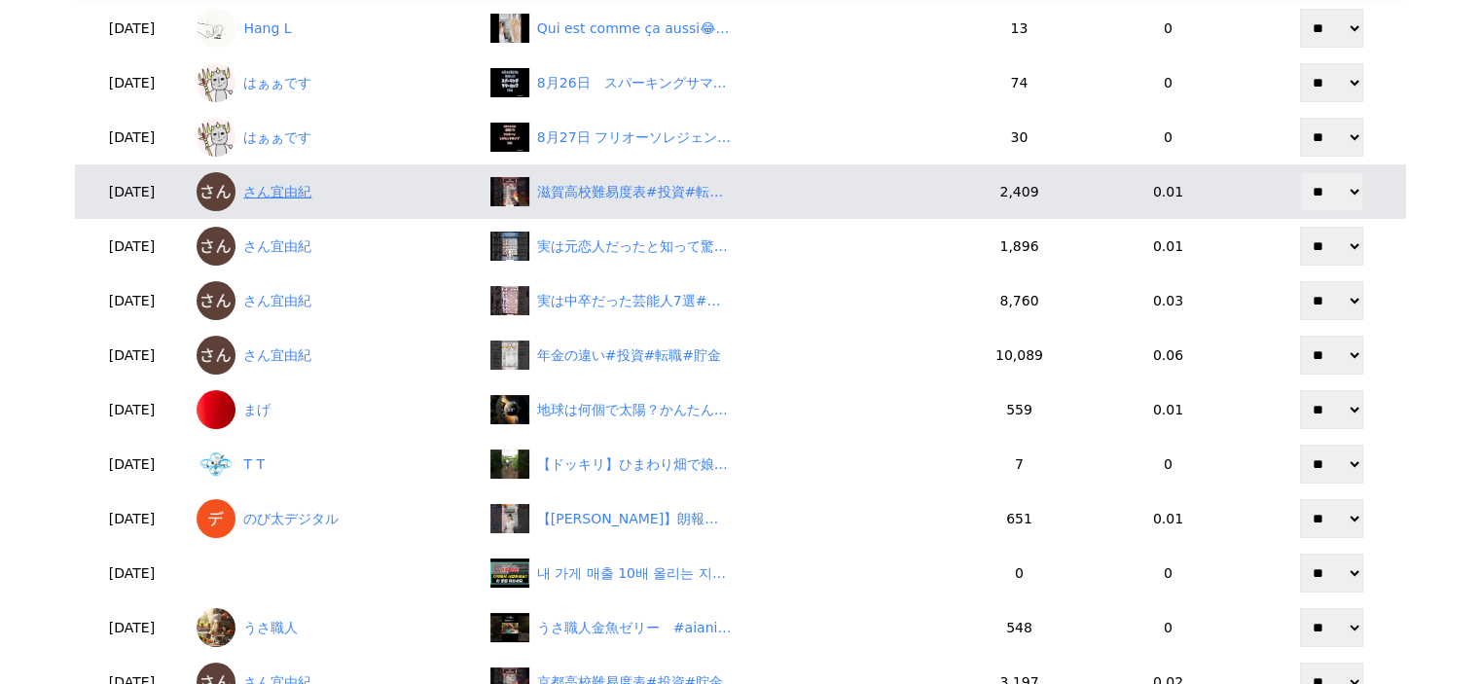
scroll to position [97, 0]
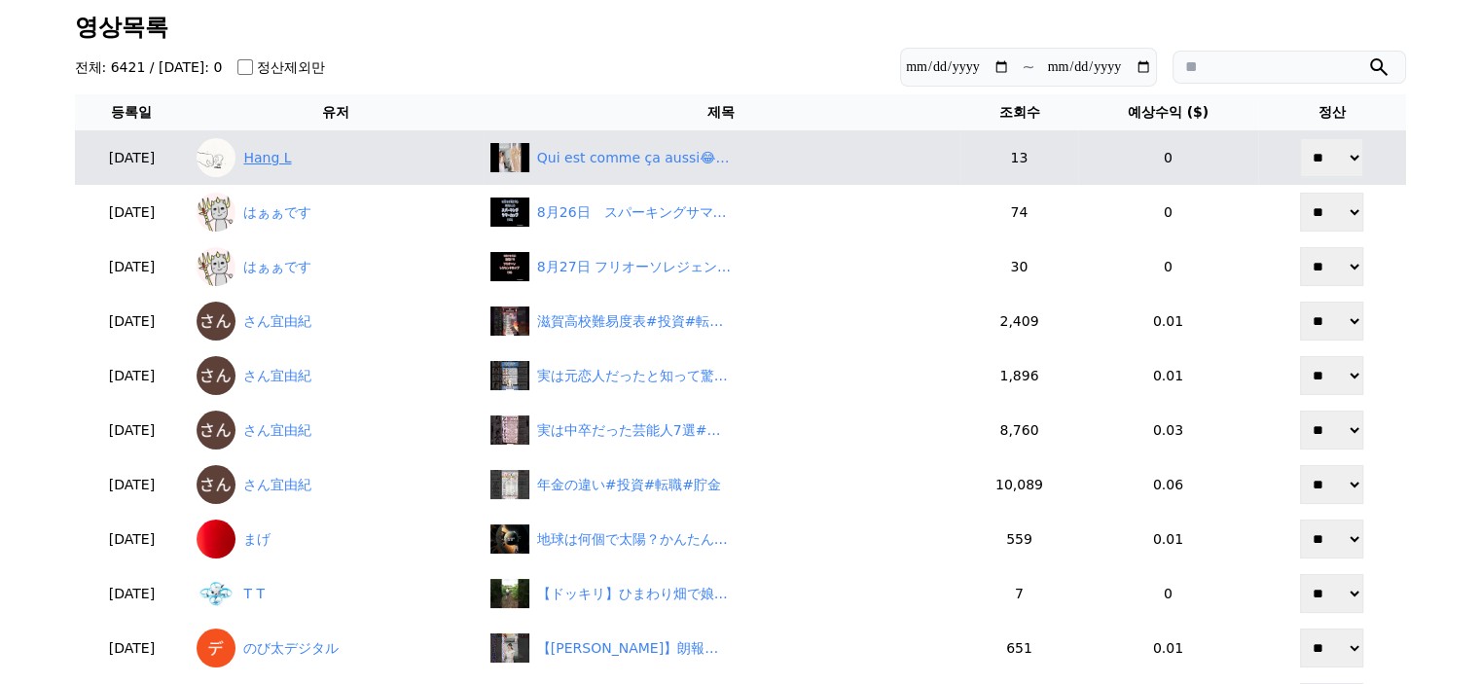
click at [288, 161] on link "Hang L" at bounding box center [335, 157] width 277 height 39
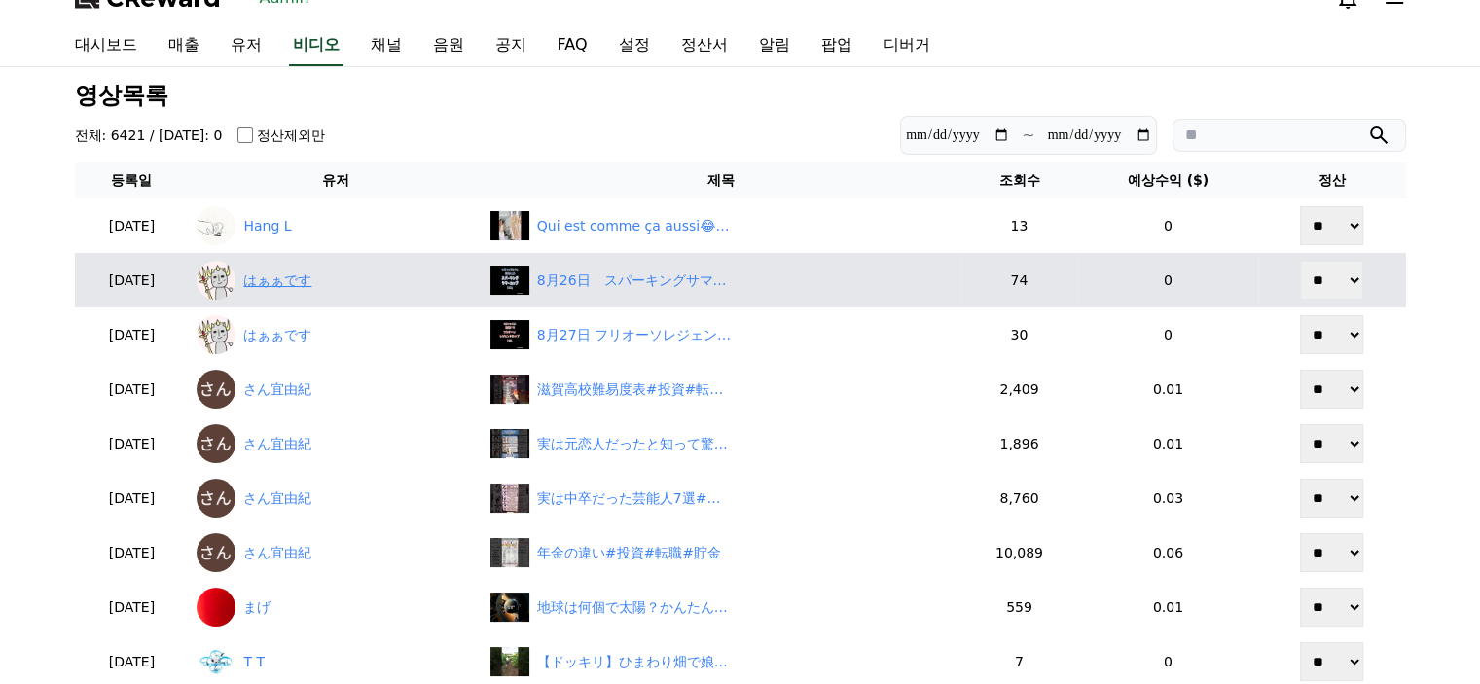
scroll to position [0, 0]
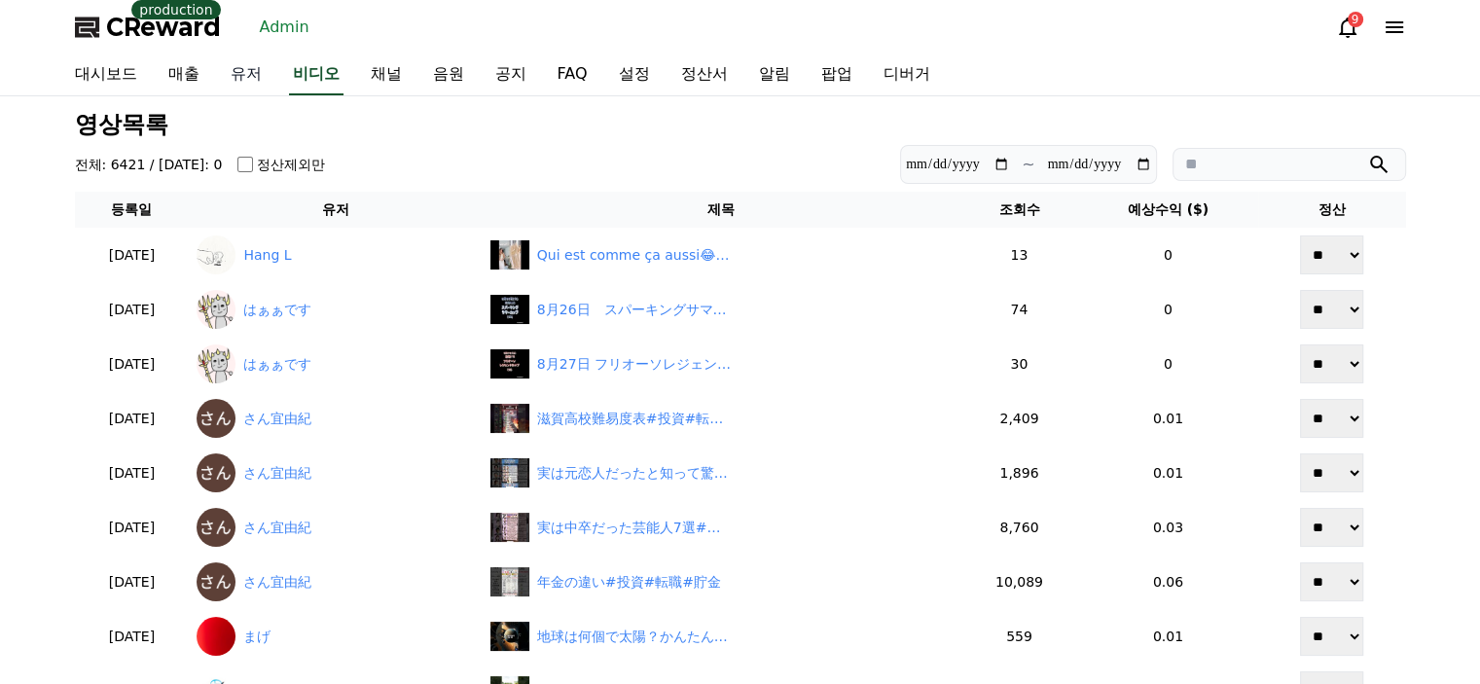
click at [226, 77] on link "유저" at bounding box center [246, 74] width 62 height 41
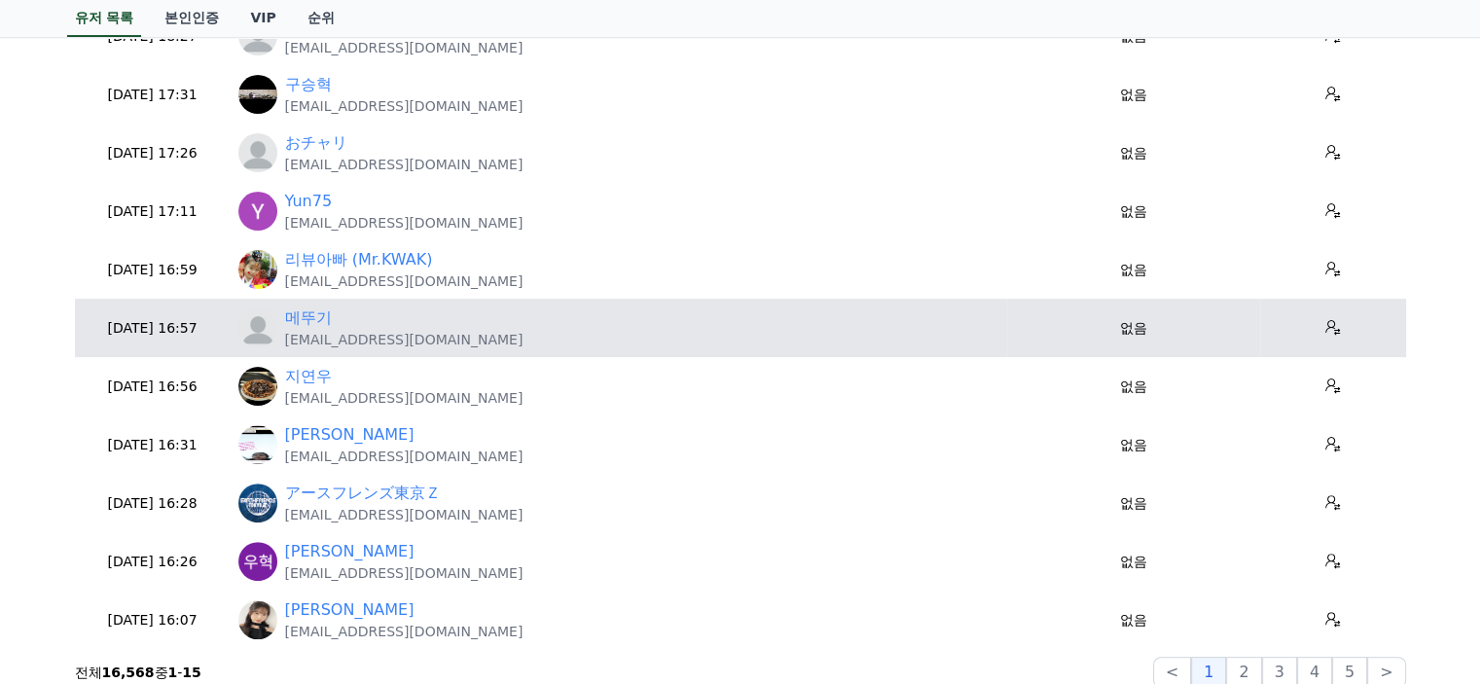
scroll to position [584, 0]
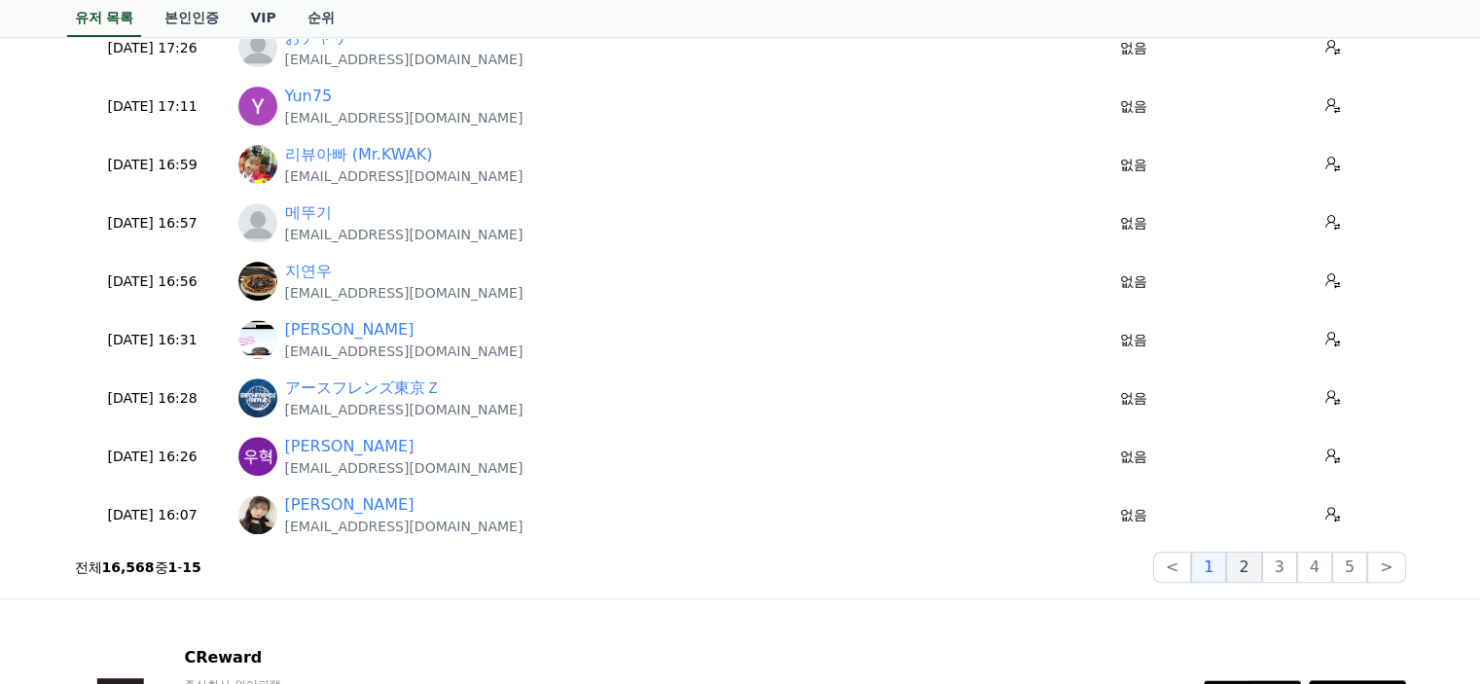
click at [1244, 559] on button "2" at bounding box center [1243, 567] width 35 height 31
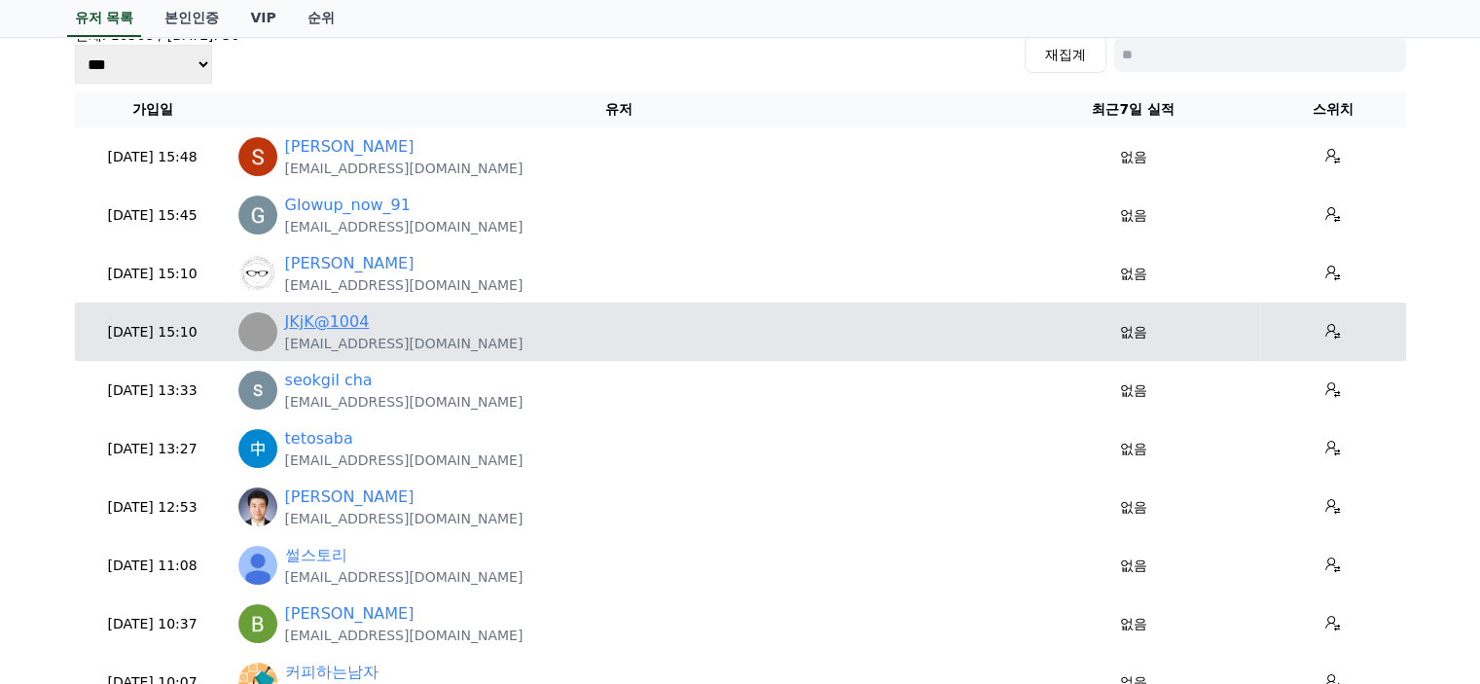
scroll to position [97, 0]
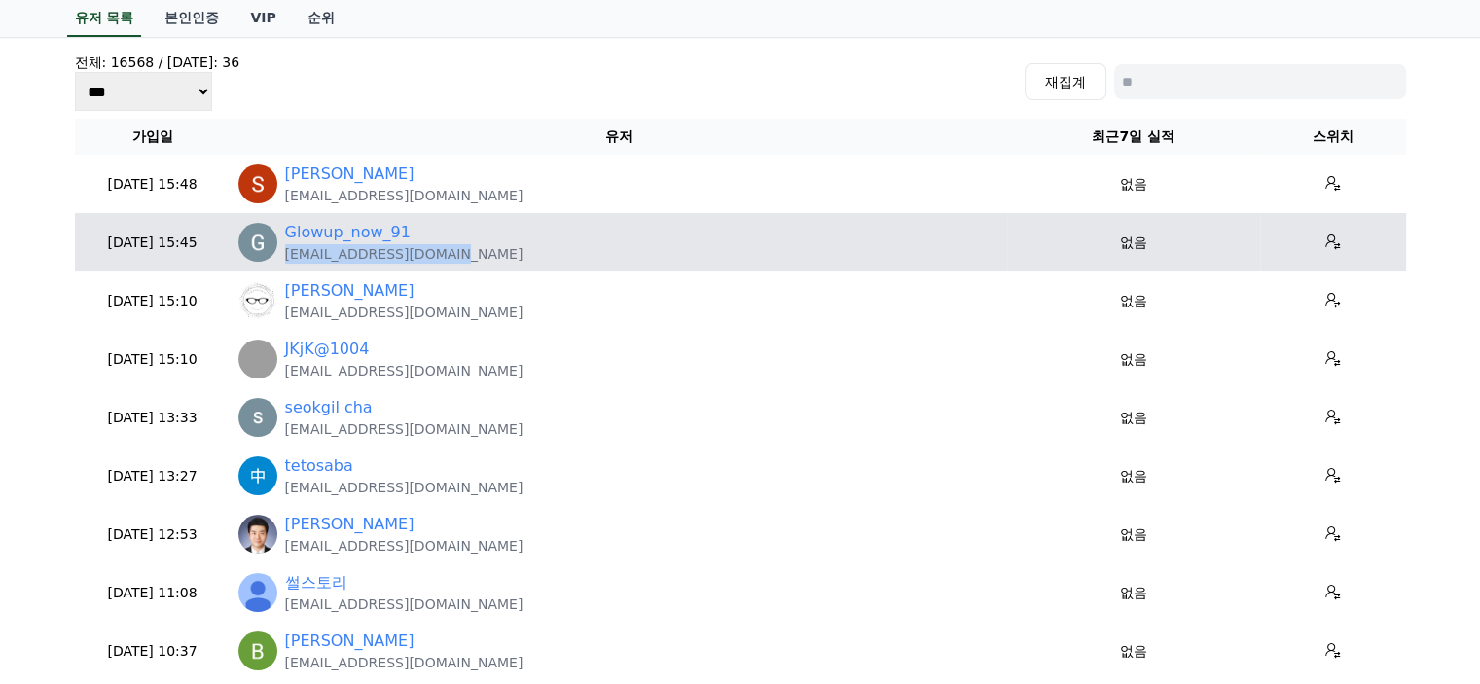
drag, startPoint x: 471, startPoint y: 252, endPoint x: 284, endPoint y: 260, distance: 186.9
click at [284, 260] on div "Glowup_now_91 glowupnow807@gmail.com" at bounding box center [618, 242] width 761 height 43
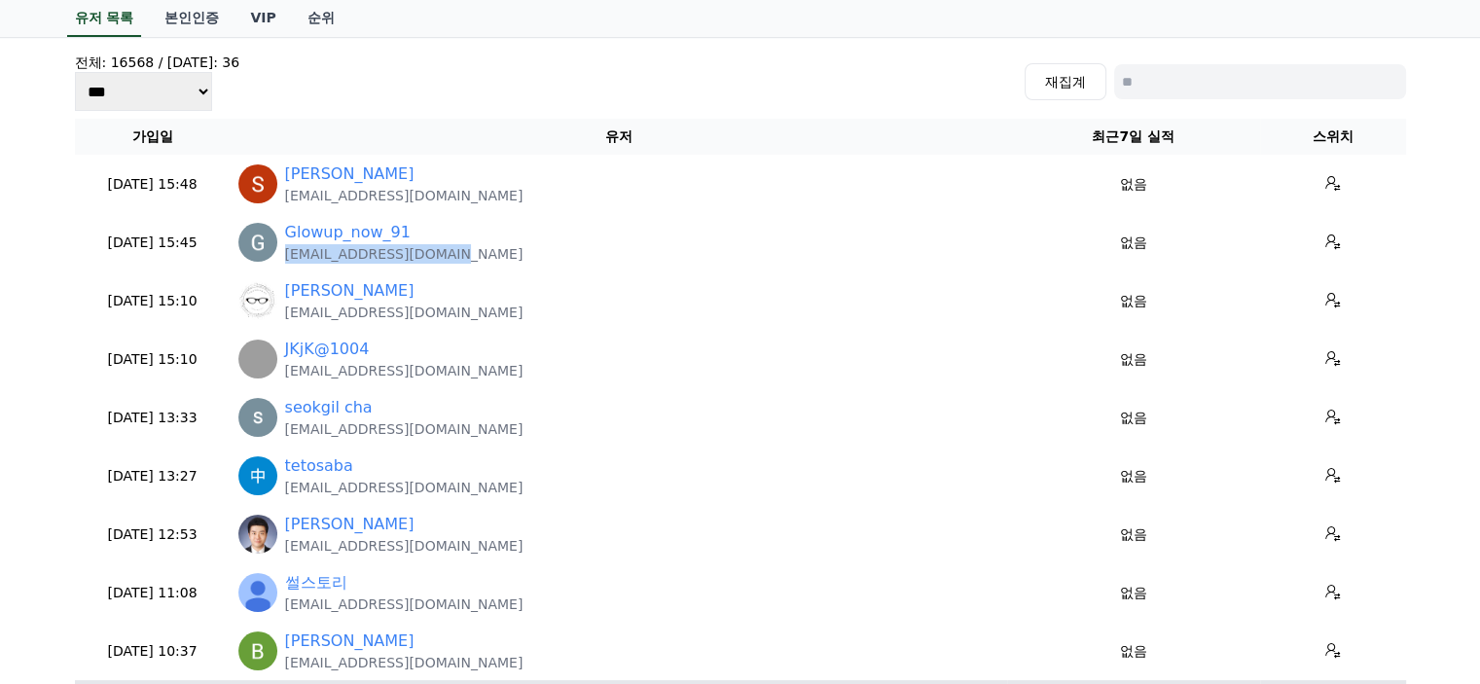
copy p "glowupnow807@gmail.com"
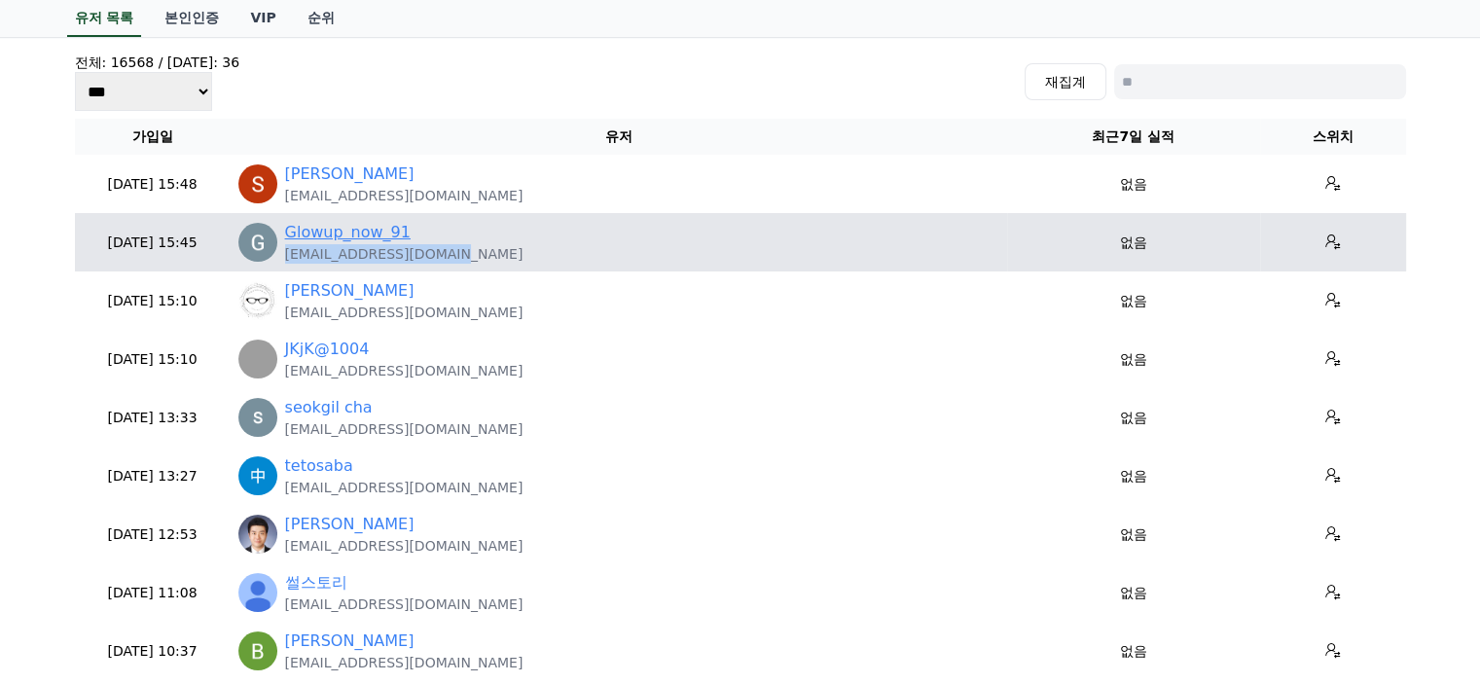
click at [331, 236] on link "Glowup_now_91" at bounding box center [347, 232] width 125 height 23
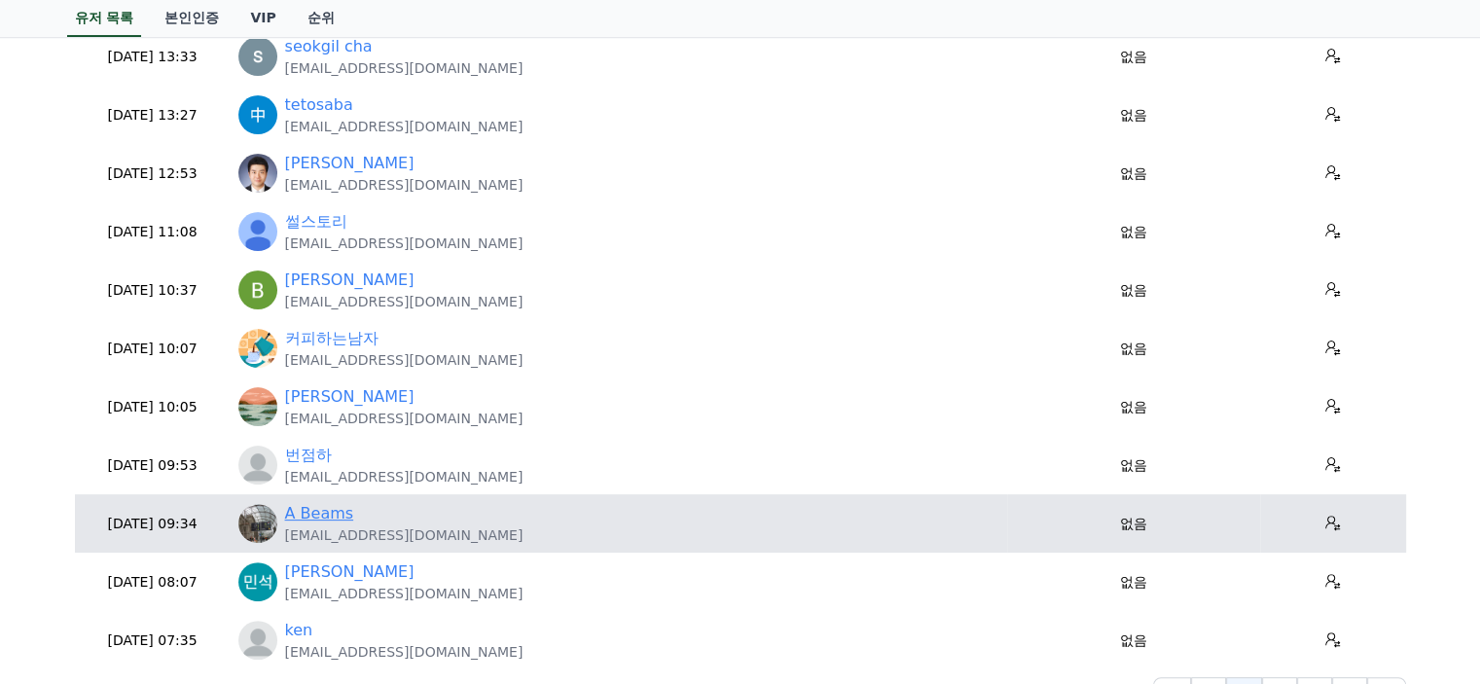
scroll to position [486, 0]
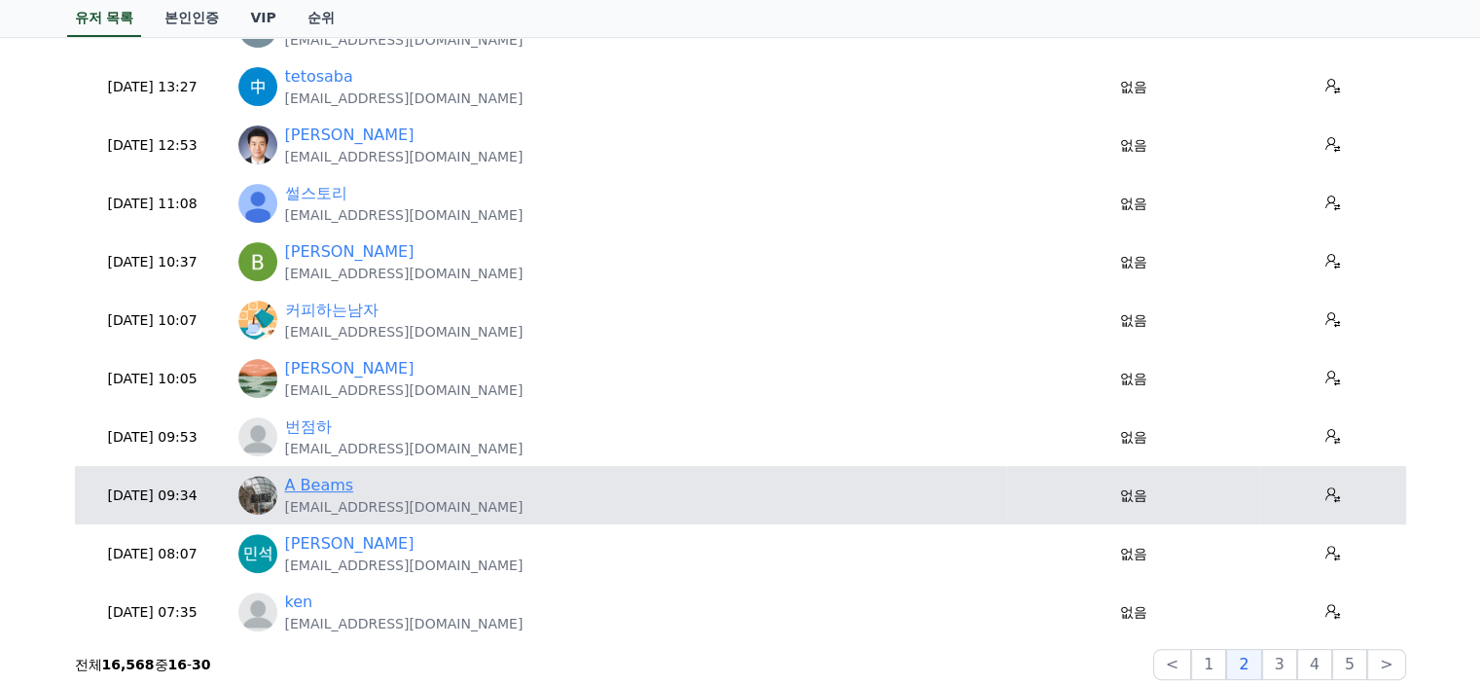
click at [332, 489] on link "A Beams" at bounding box center [319, 485] width 69 height 23
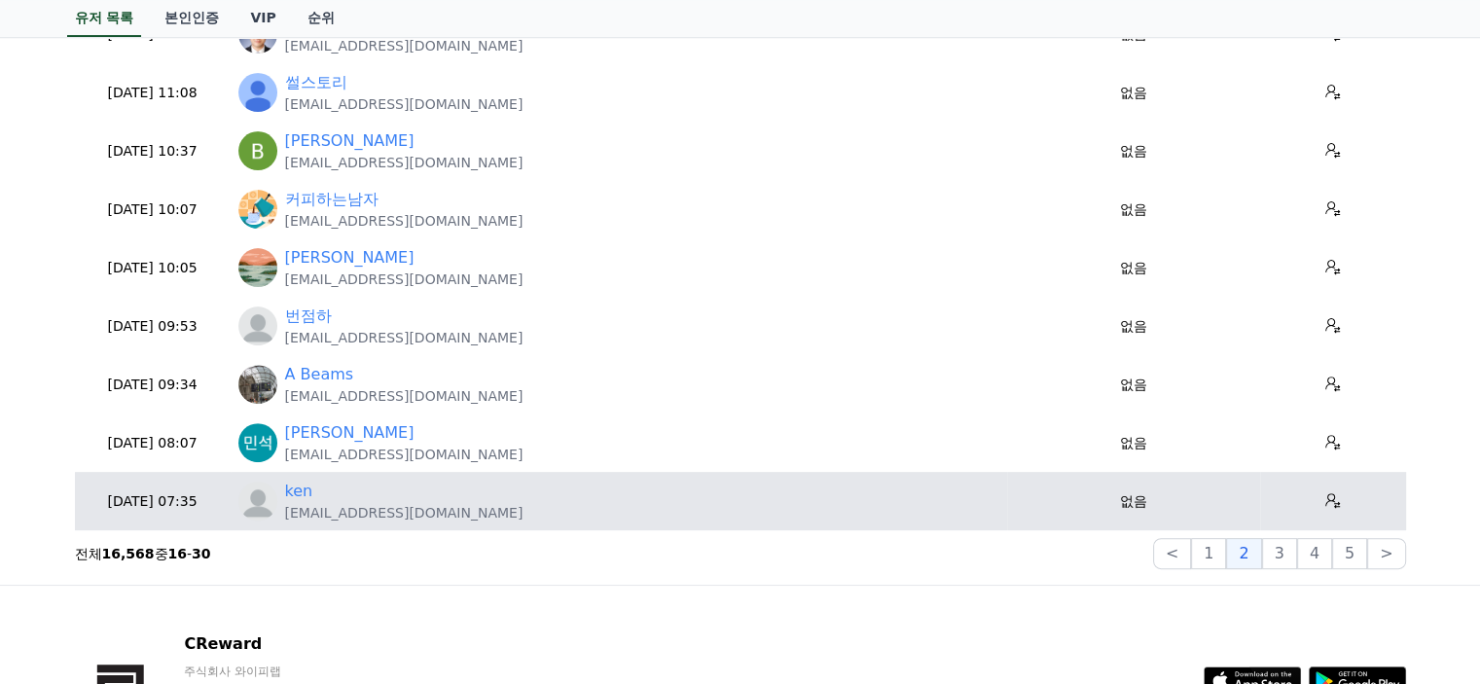
scroll to position [681, 0]
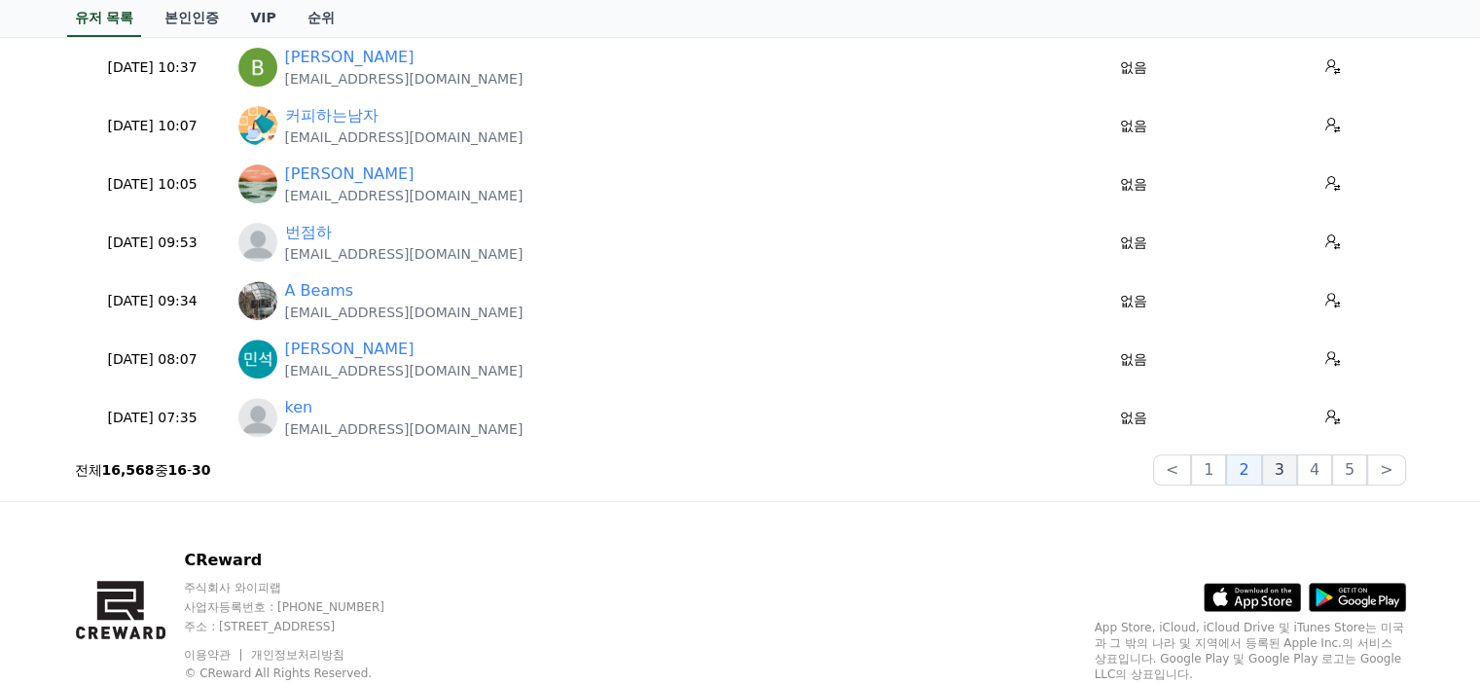
click at [1284, 472] on button "3" at bounding box center [1279, 469] width 35 height 31
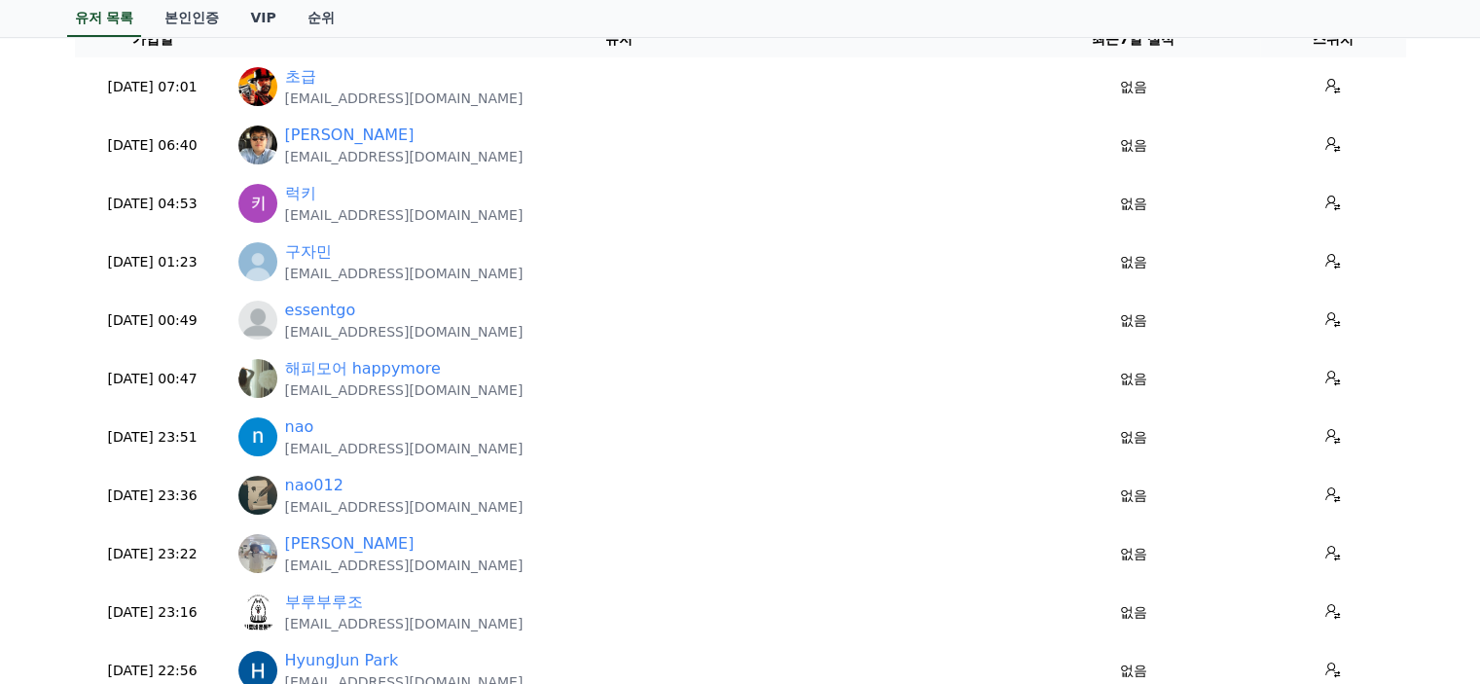
scroll to position [97, 0]
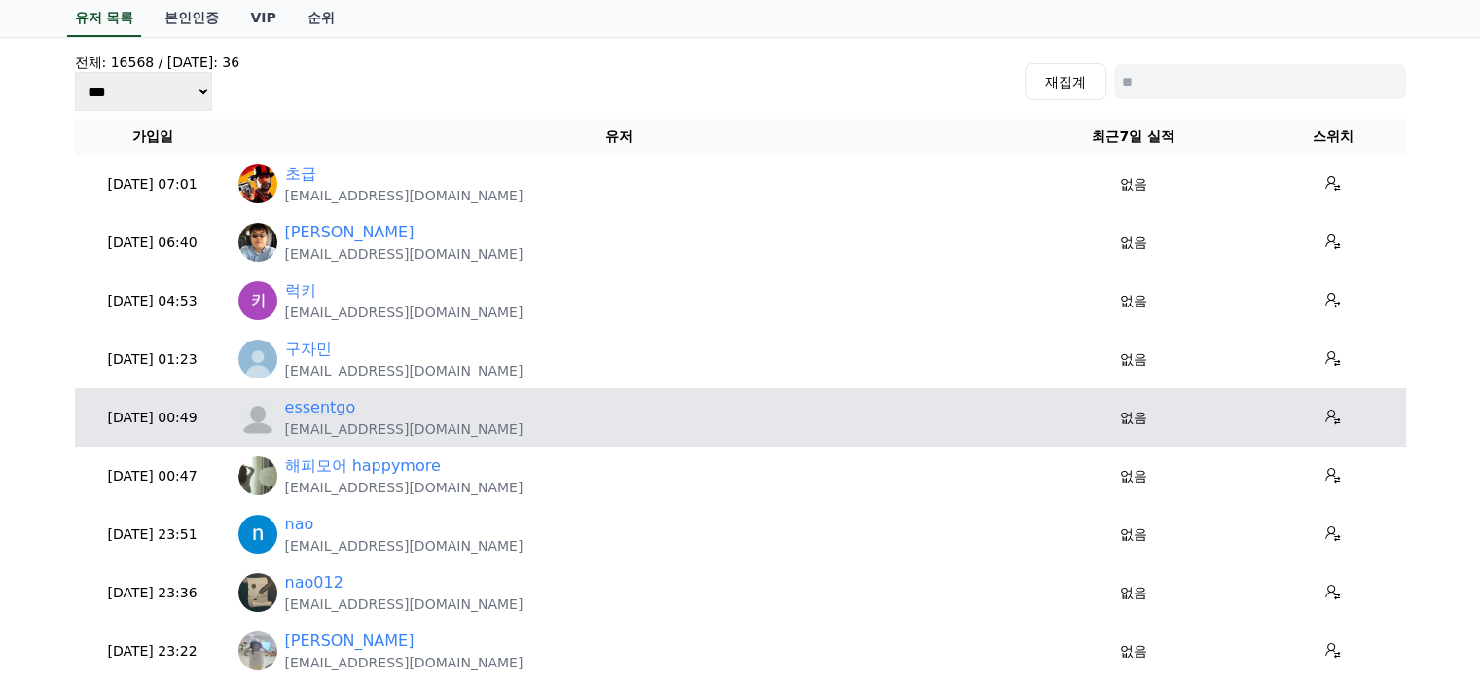
click at [323, 408] on link "essentgo" at bounding box center [320, 407] width 71 height 23
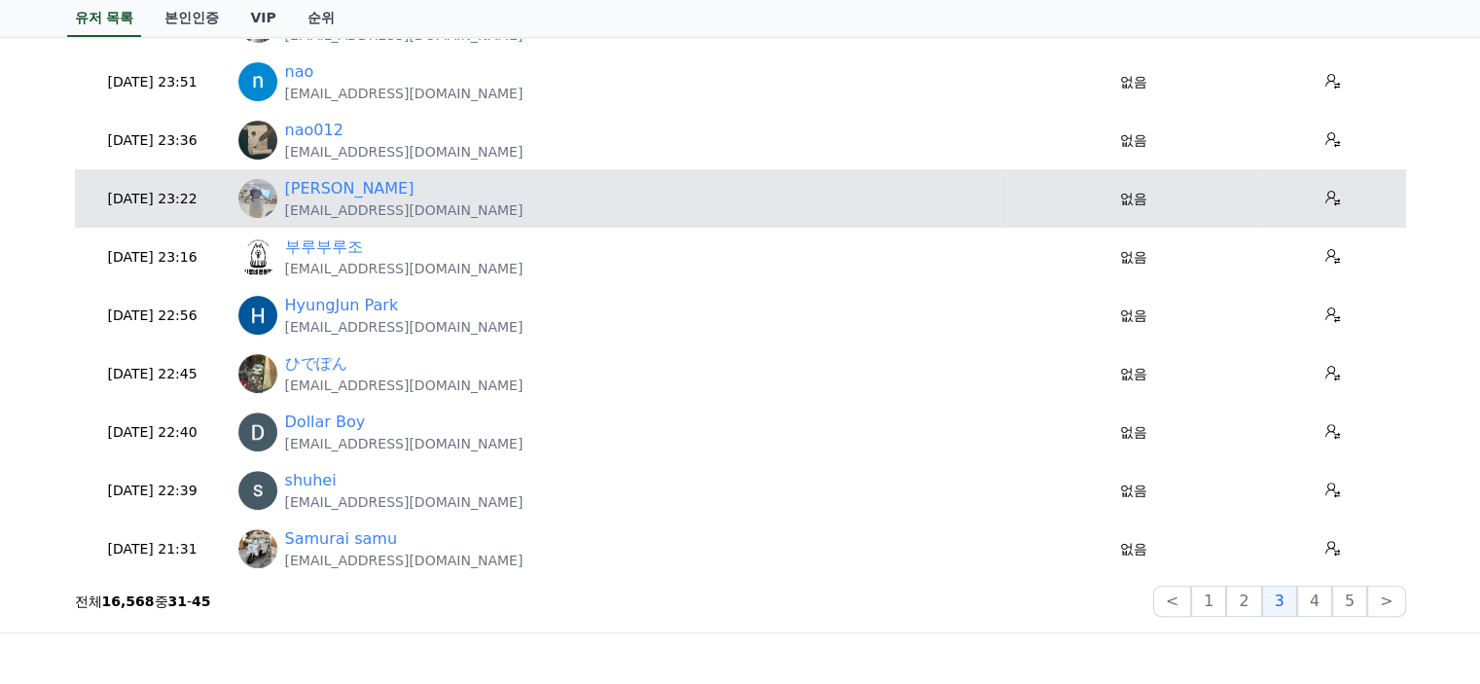
scroll to position [584, 0]
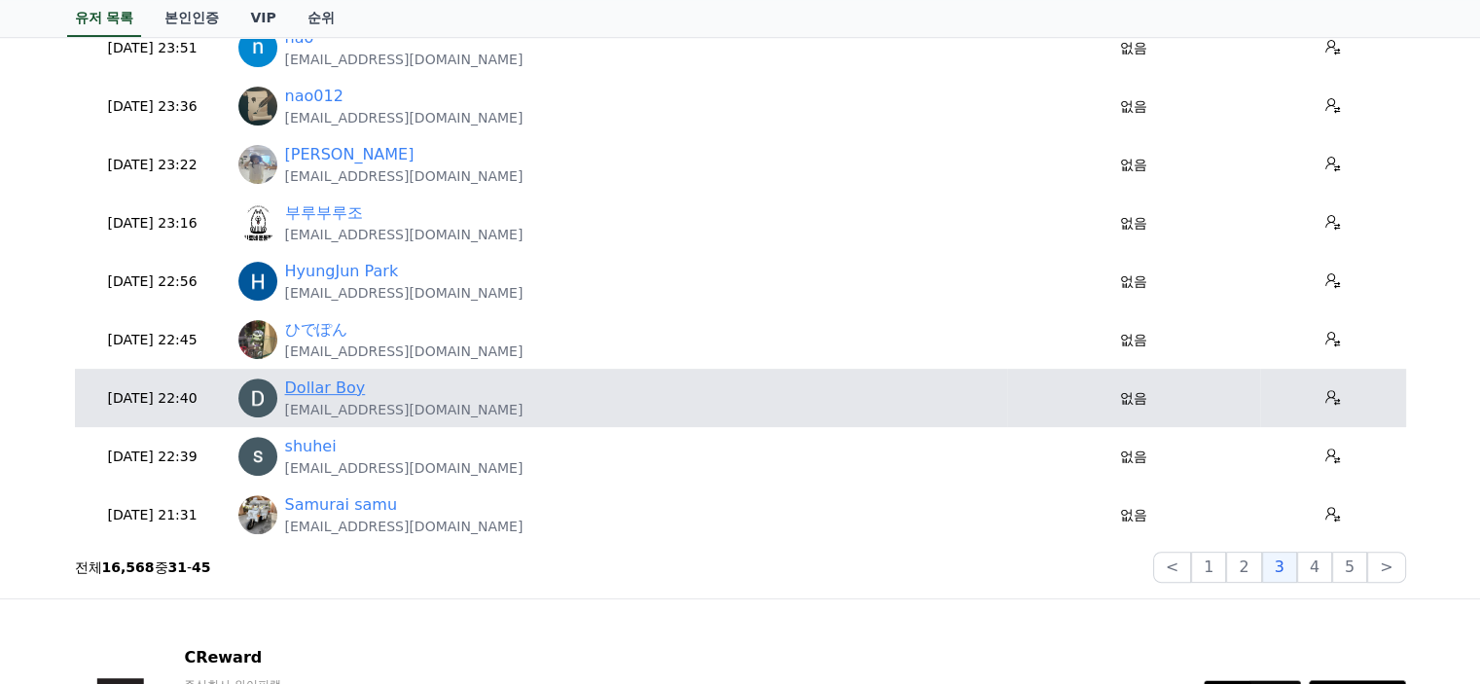
click at [323, 393] on link "Dollar Boy" at bounding box center [325, 387] width 81 height 23
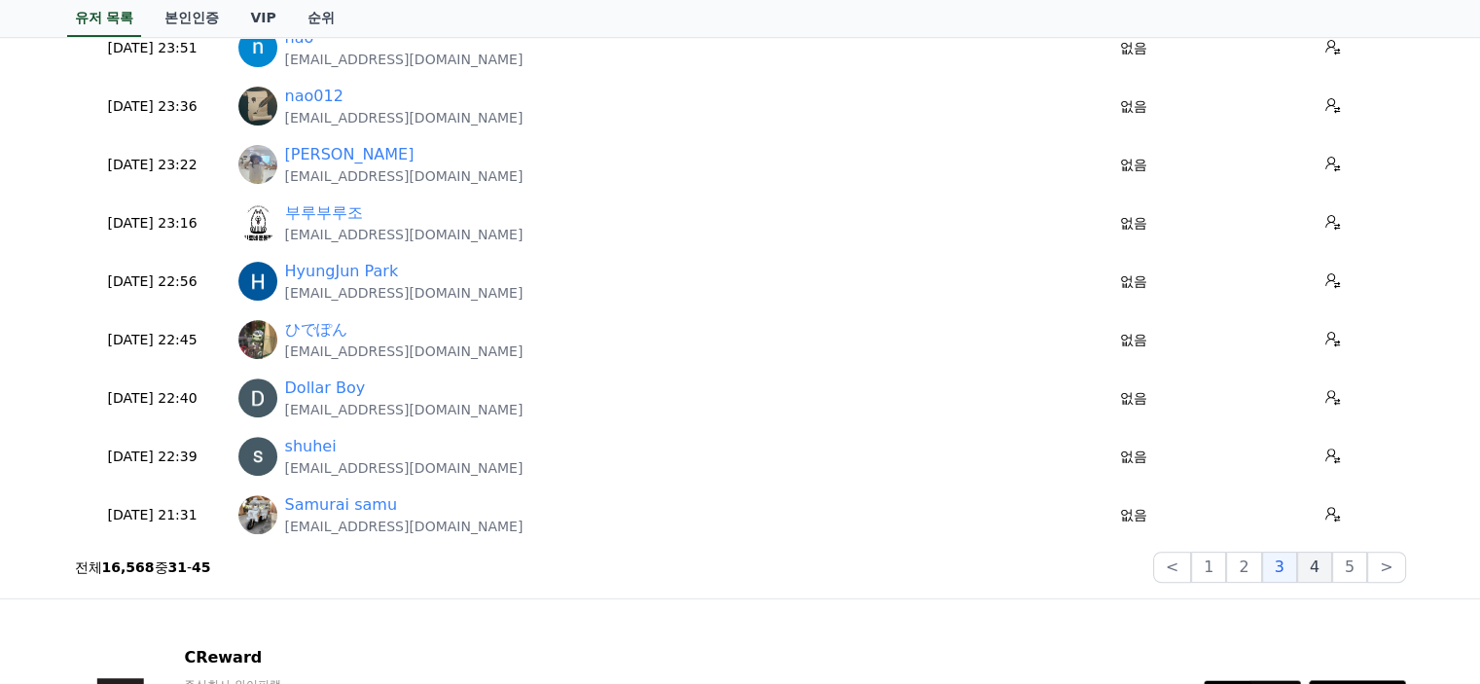
click at [1319, 567] on button "4" at bounding box center [1314, 567] width 35 height 31
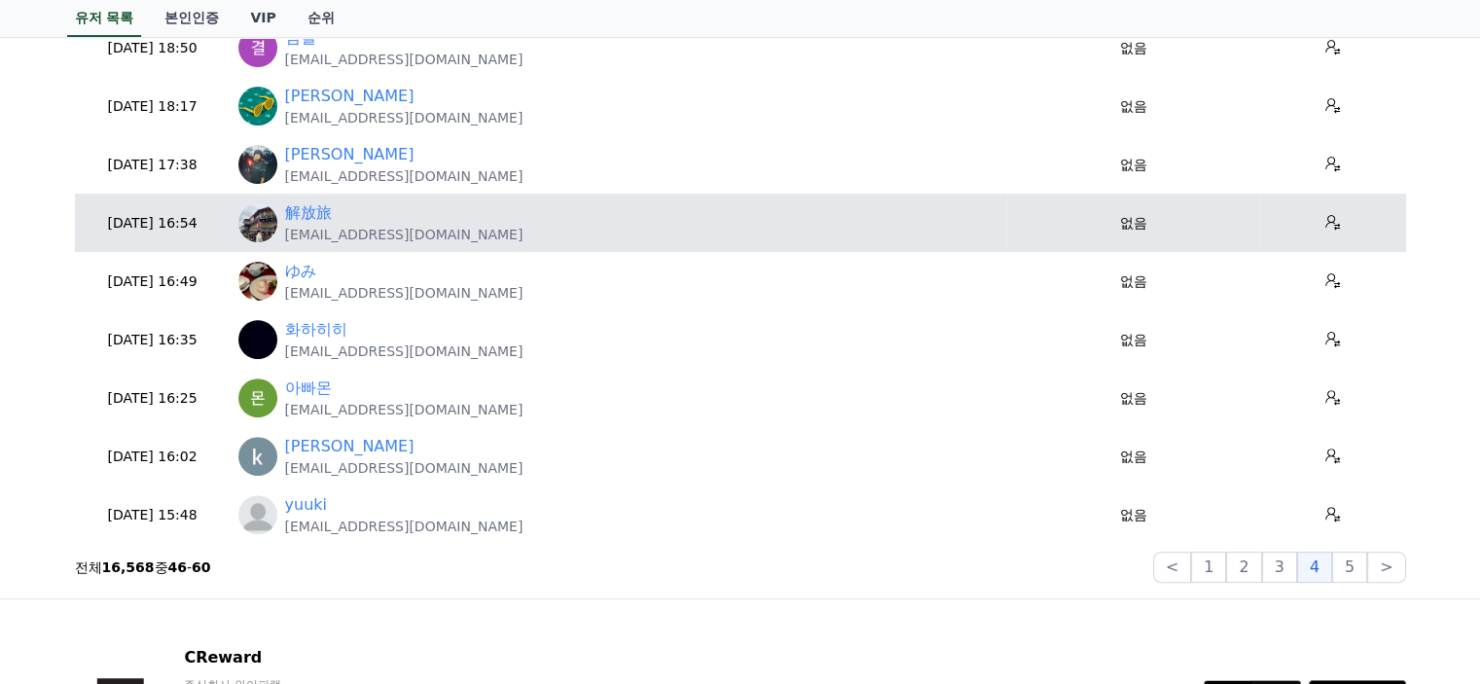
click at [929, 229] on div "解放旅 yucchaneru@gmail.com" at bounding box center [618, 222] width 761 height 43
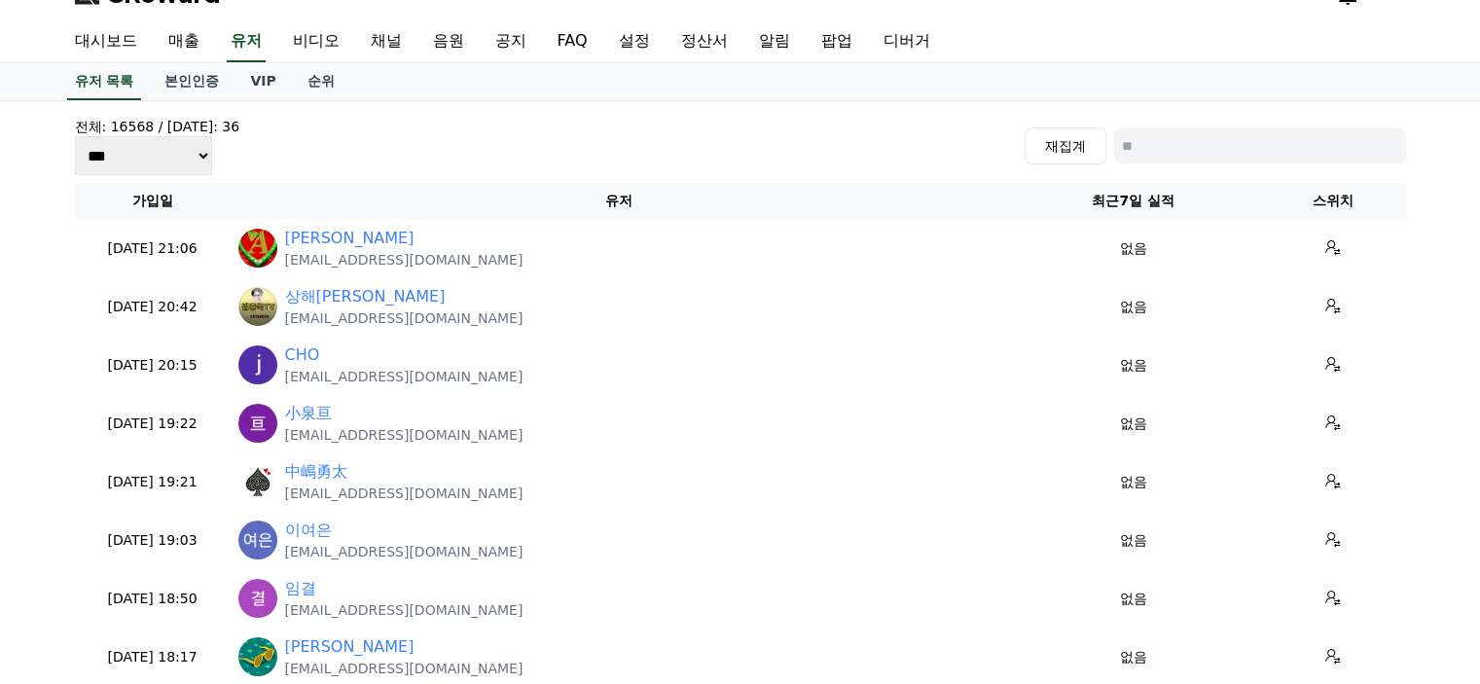
scroll to position [0, 0]
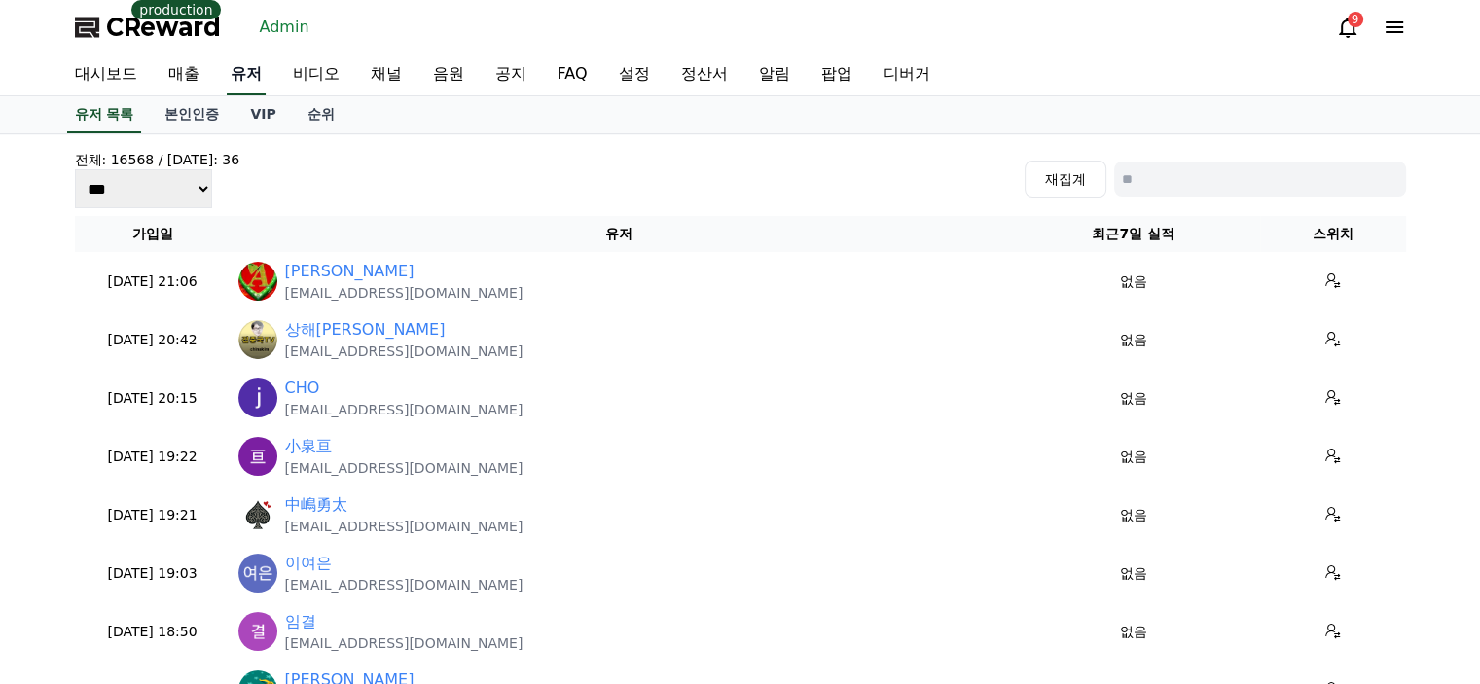
click at [245, 90] on link "유저" at bounding box center [246, 74] width 39 height 41
click at [386, 77] on link "채널" at bounding box center [386, 74] width 62 height 41
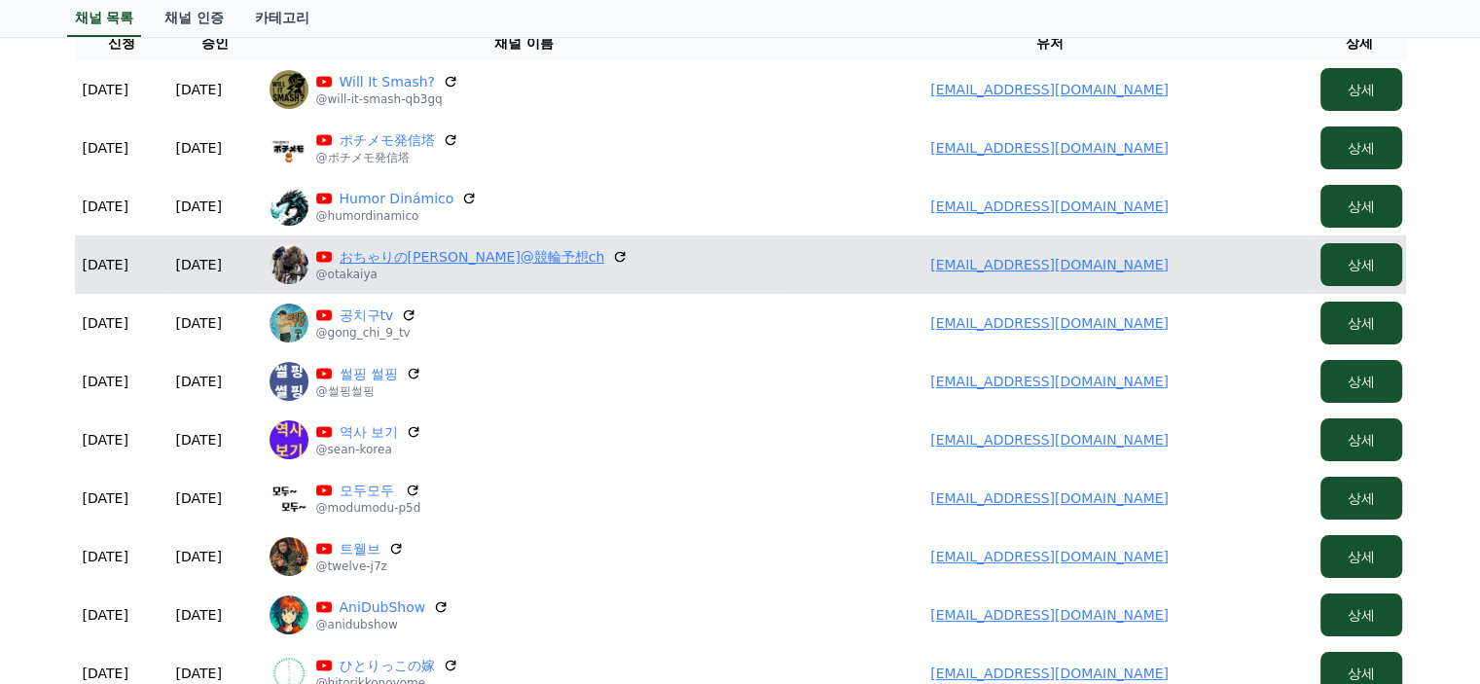
scroll to position [292, 0]
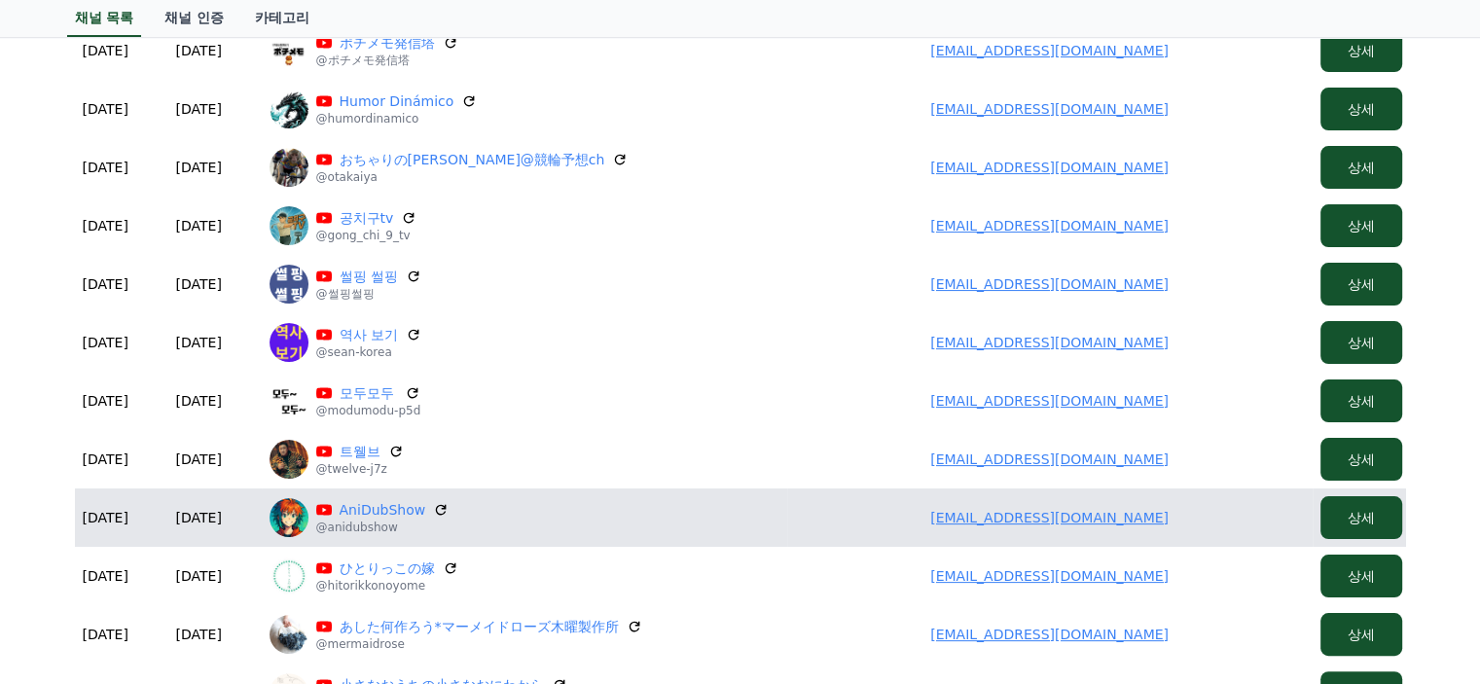
click at [1082, 519] on link "soyam.agarwal009@gmail.com" at bounding box center [1049, 518] width 238 height 16
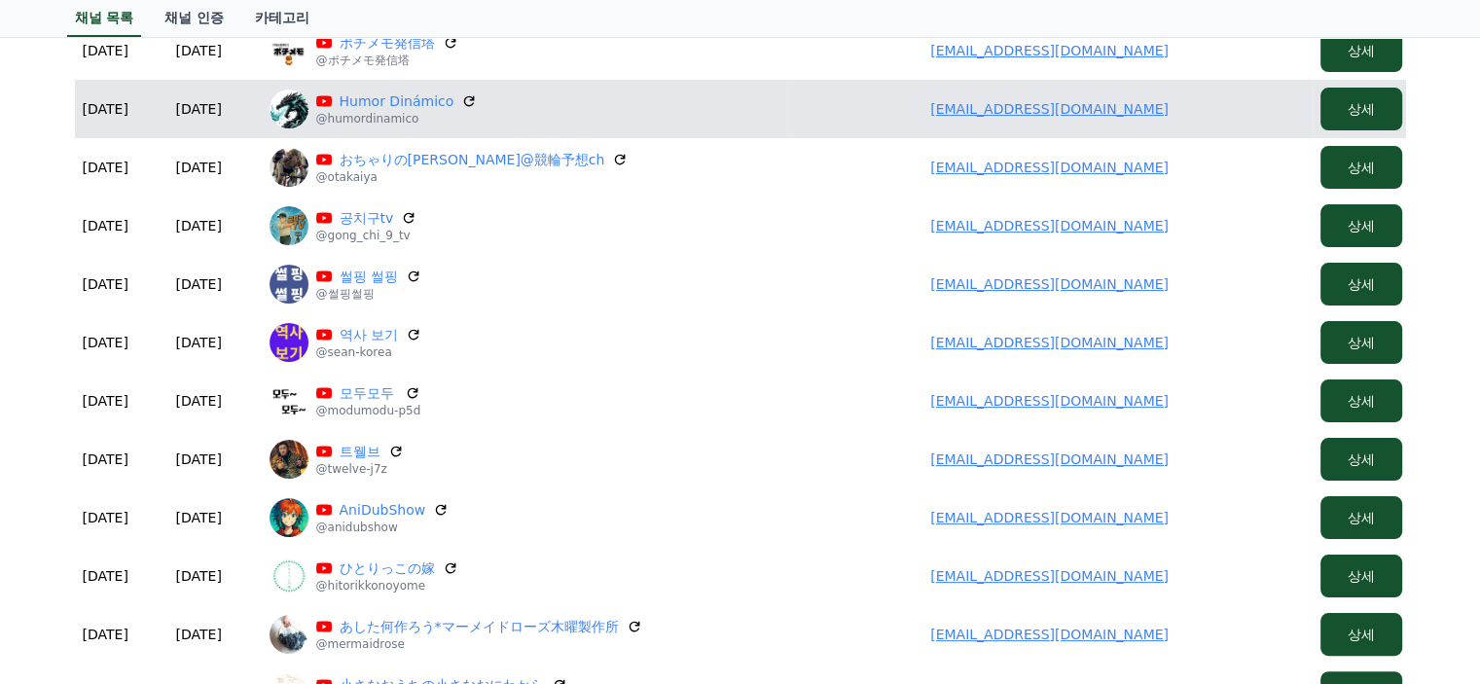
click at [1078, 121] on td "[EMAIL_ADDRESS][DOMAIN_NAME]" at bounding box center [1049, 109] width 525 height 58
click at [1089, 101] on link "[EMAIL_ADDRESS][DOMAIN_NAME]" at bounding box center [1049, 109] width 238 height 16
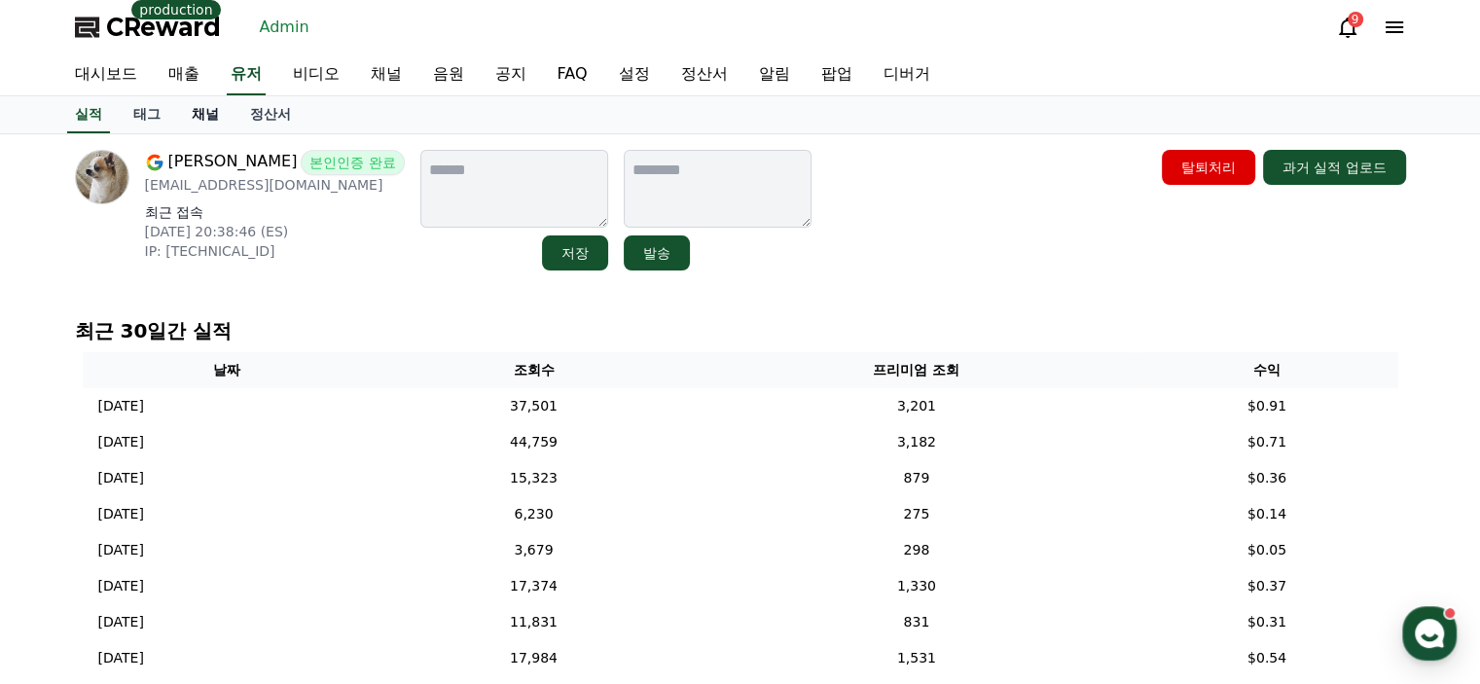
click at [197, 111] on link "채널" at bounding box center [205, 114] width 58 height 37
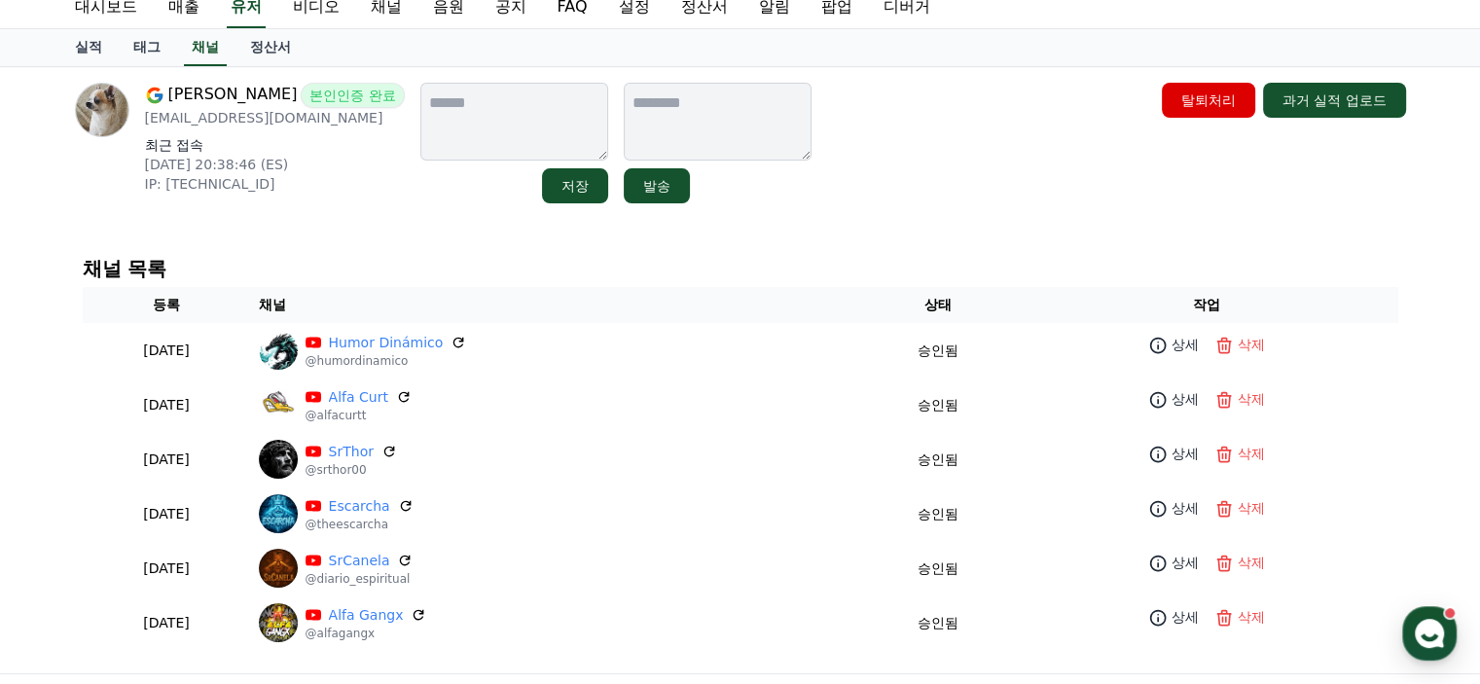
scroll to position [97, 0]
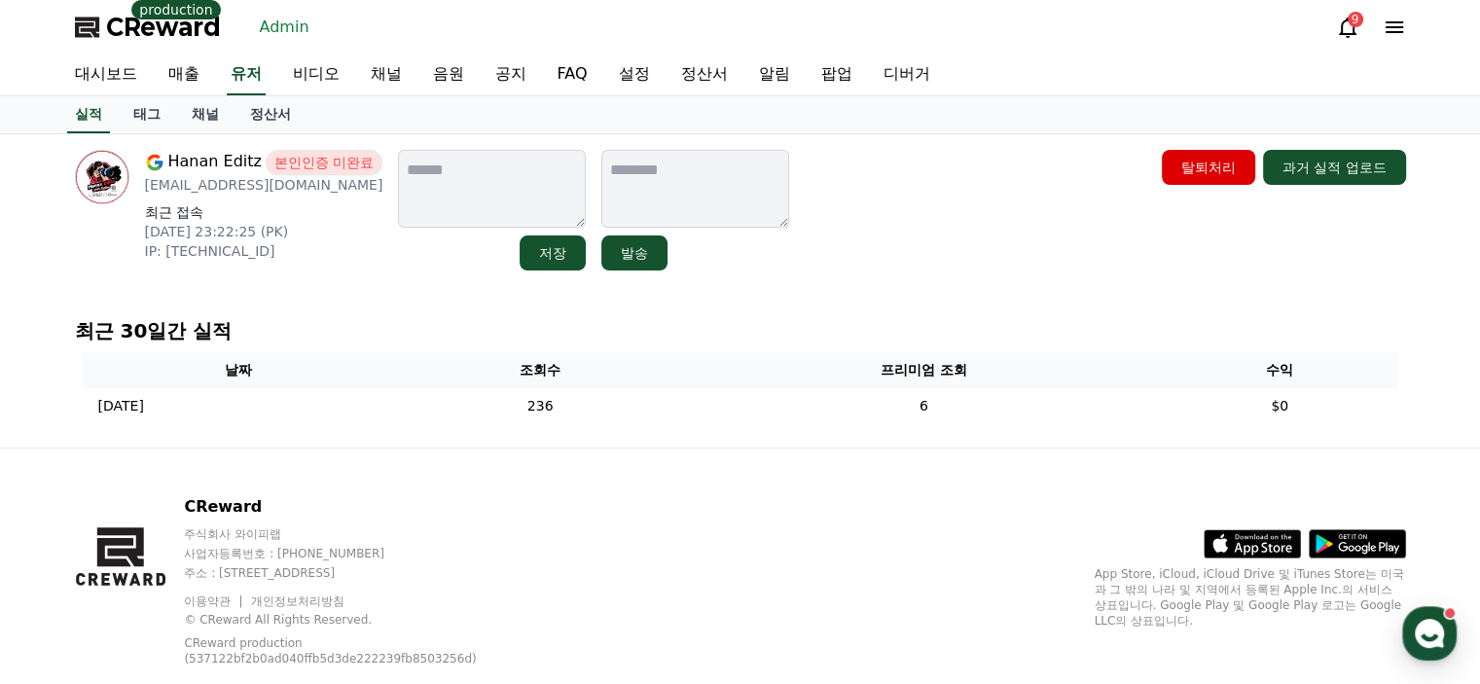
click at [204, 108] on link "채널" at bounding box center [205, 114] width 58 height 37
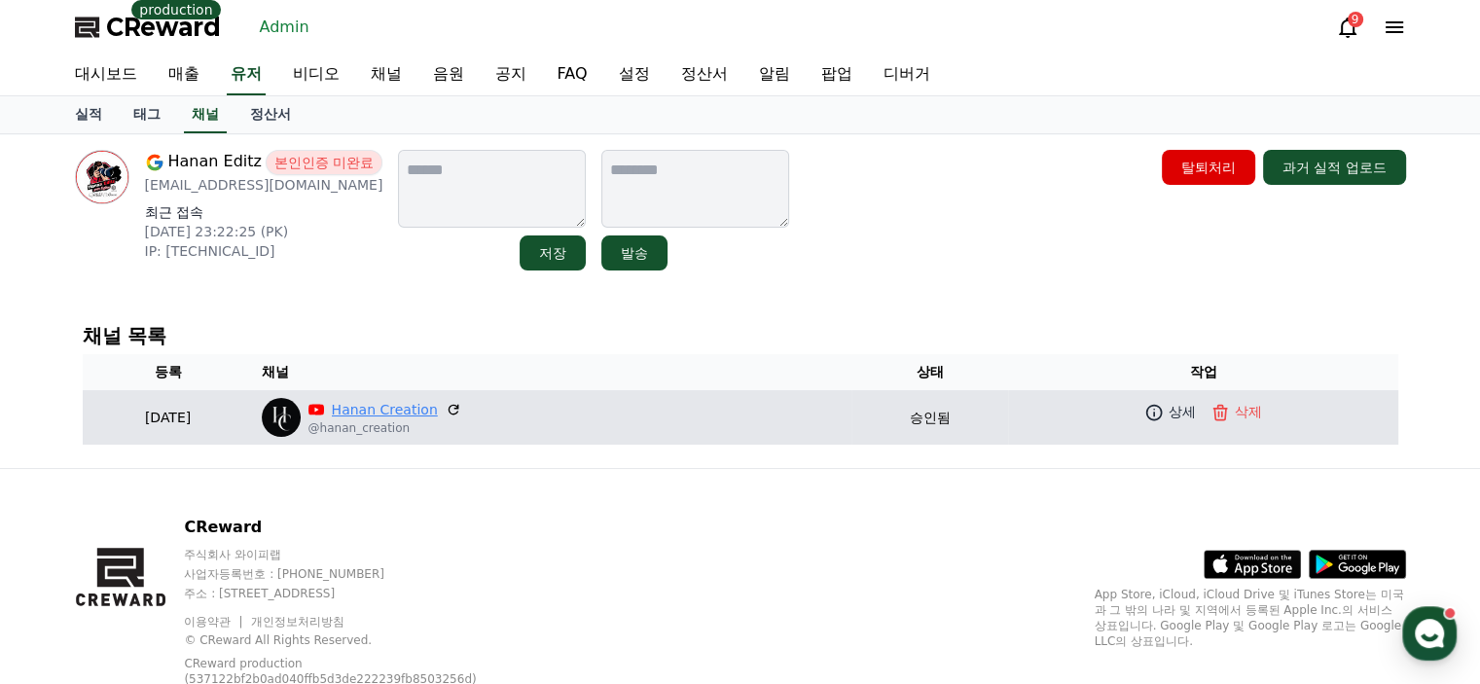
click at [438, 407] on link "Hanan Creation" at bounding box center [385, 410] width 106 height 20
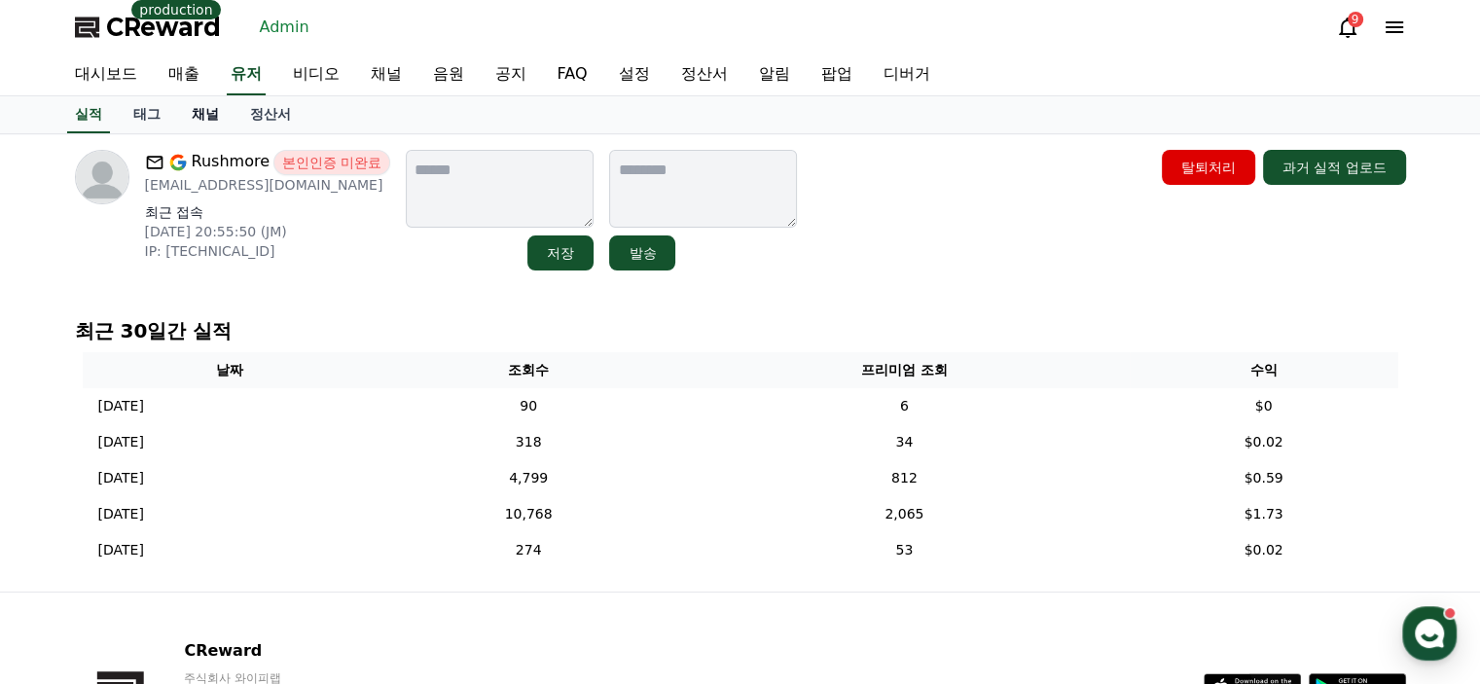
click at [207, 105] on link "채널" at bounding box center [205, 114] width 58 height 37
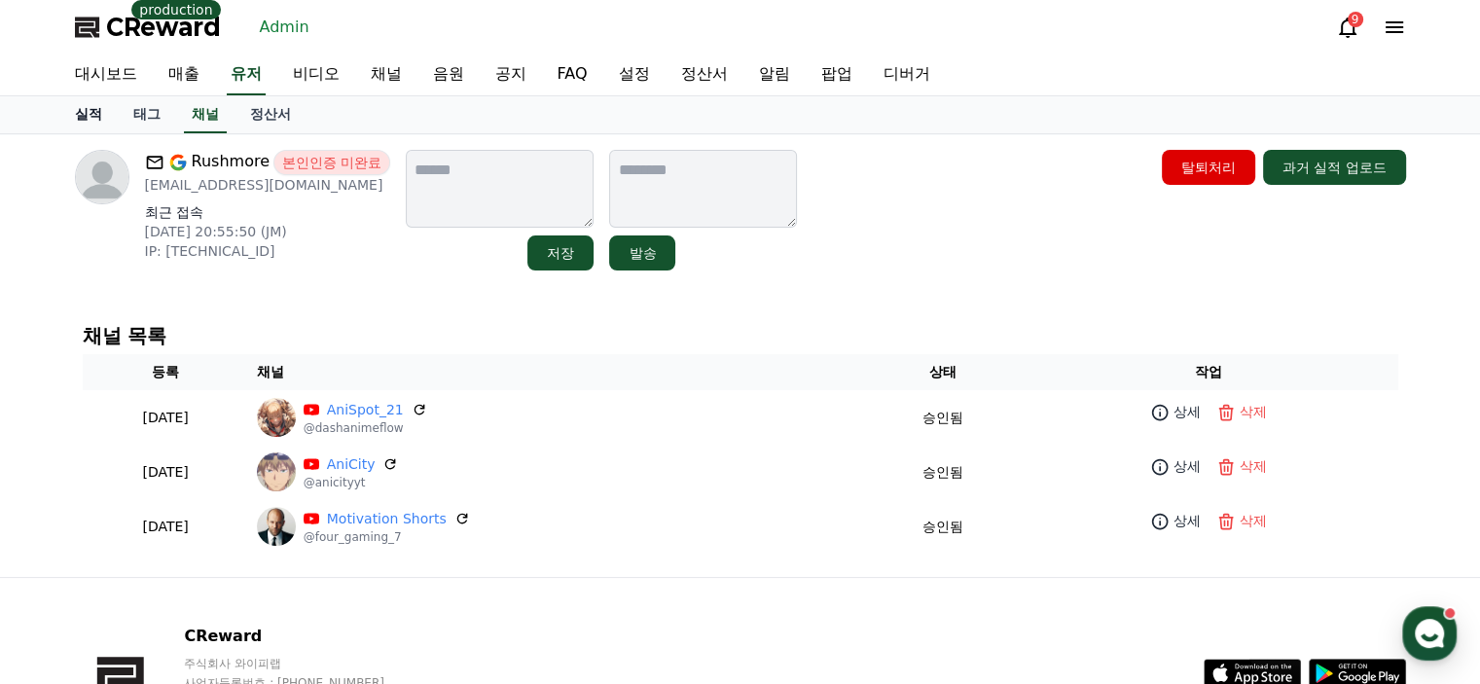
click at [93, 118] on link "실적" at bounding box center [88, 114] width 58 height 37
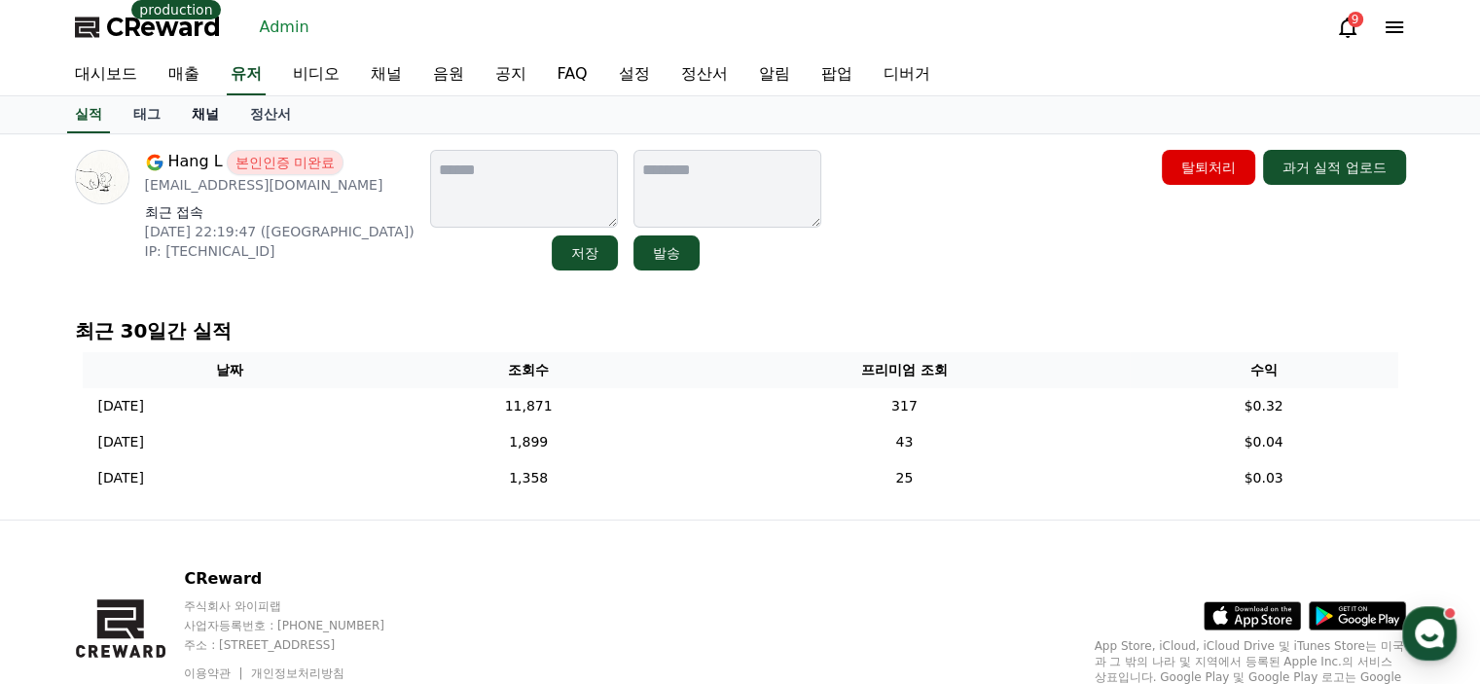
click at [200, 117] on link "채널" at bounding box center [205, 114] width 58 height 37
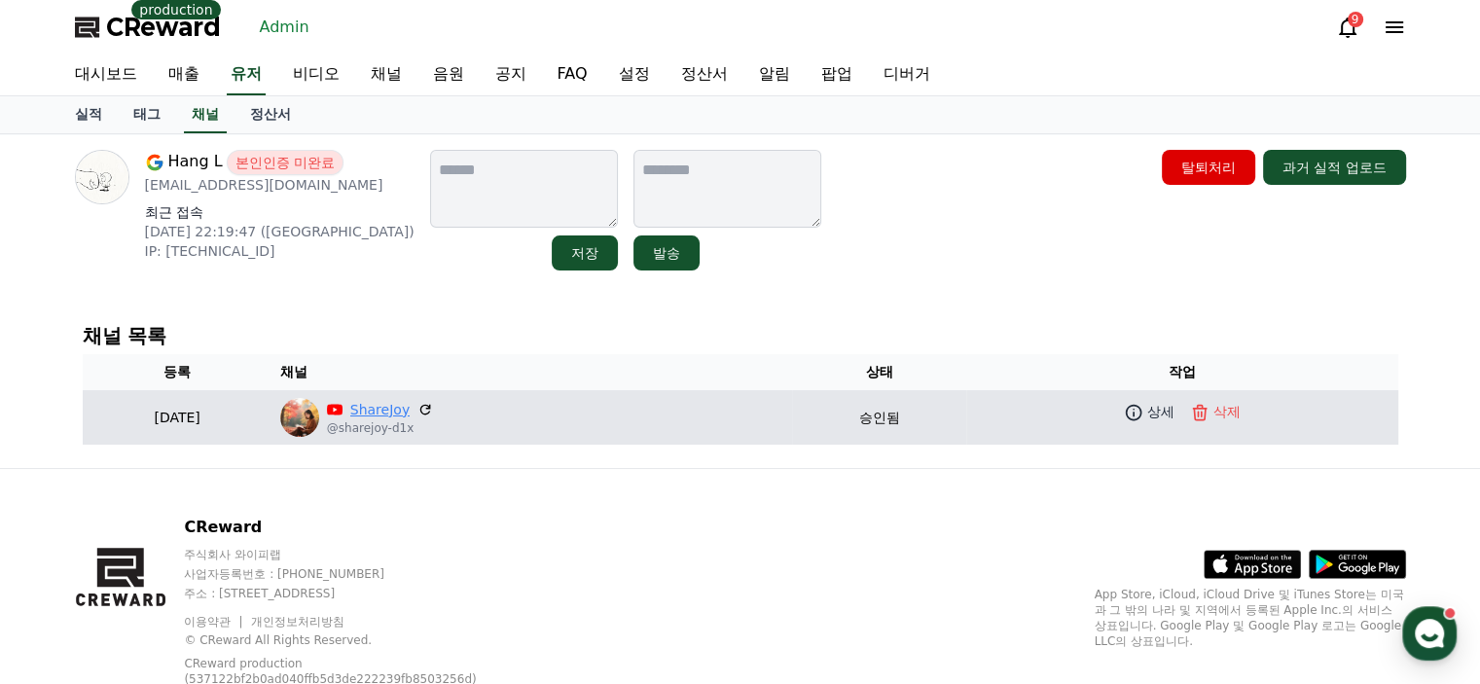
click at [410, 408] on link "ShareJoy" at bounding box center [379, 410] width 59 height 20
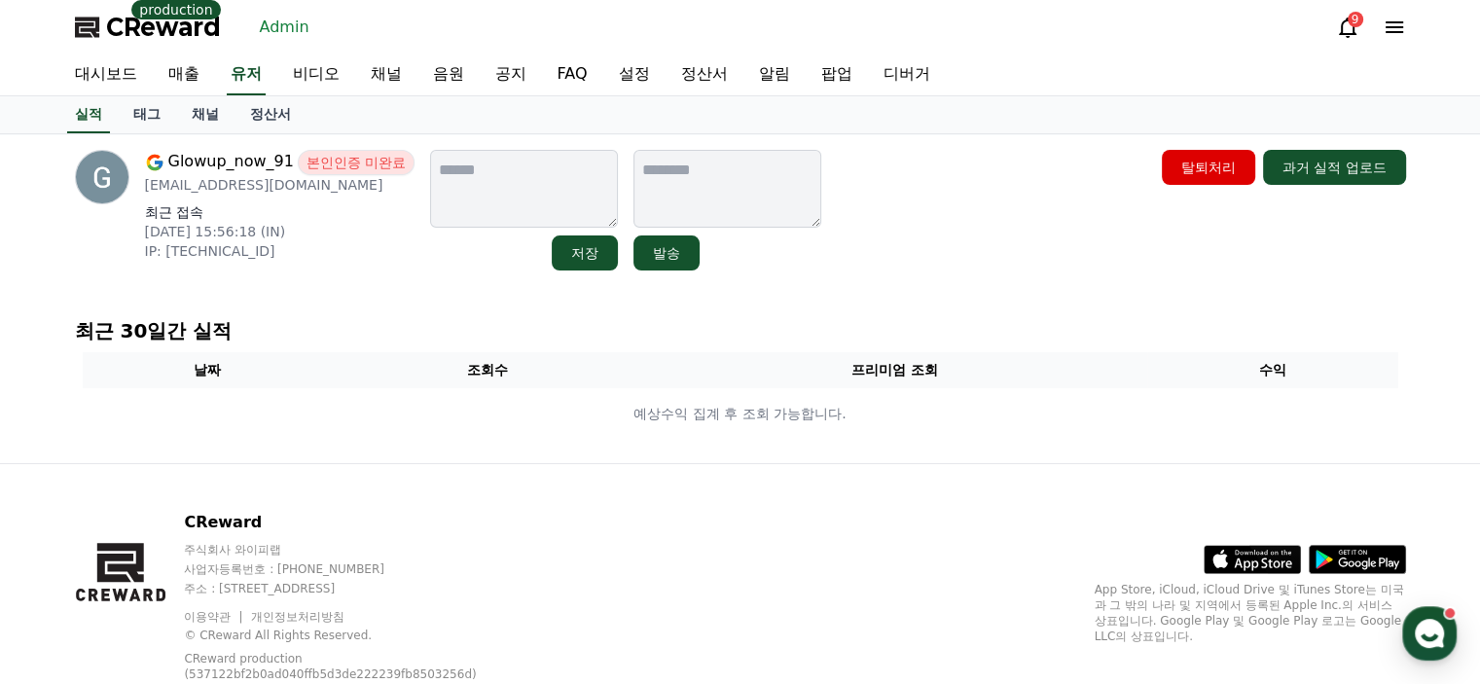
click at [205, 119] on link "채널" at bounding box center [205, 114] width 58 height 37
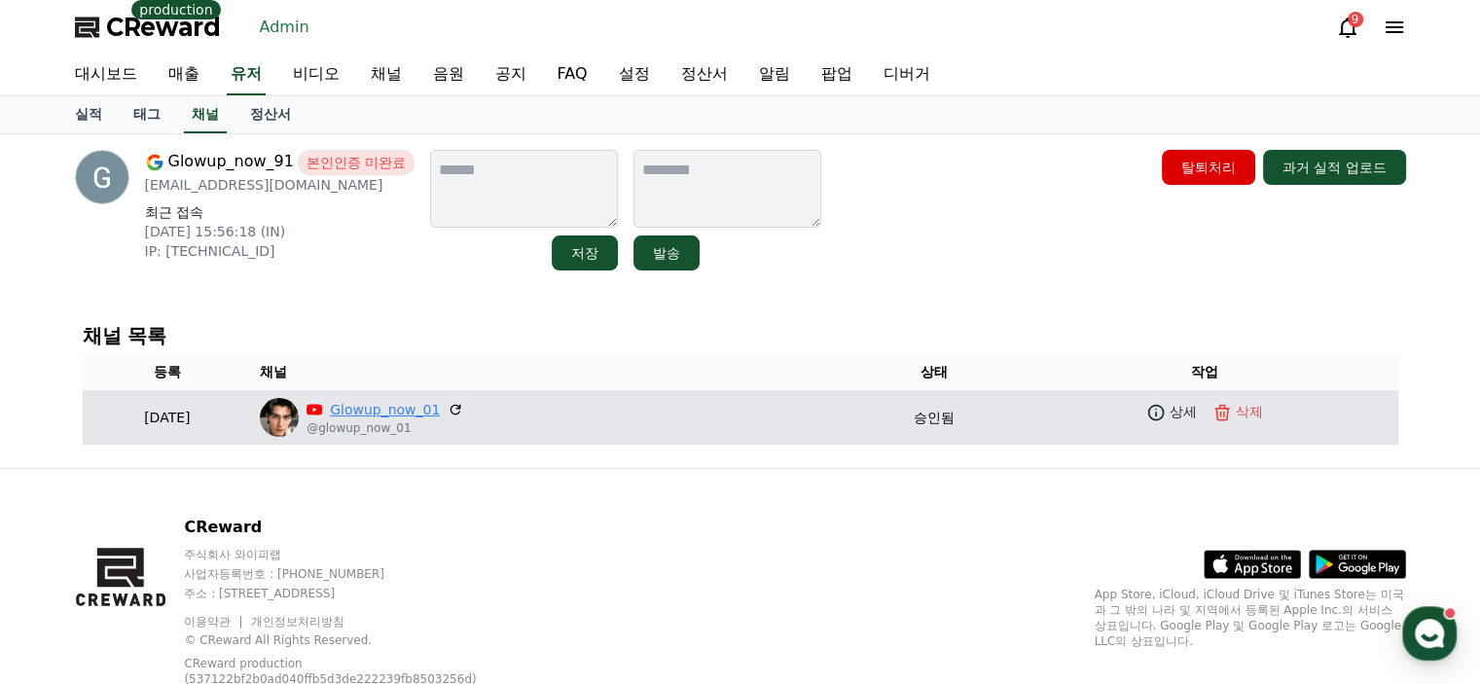
click at [440, 414] on link "Glowup_now_01" at bounding box center [385, 410] width 110 height 20
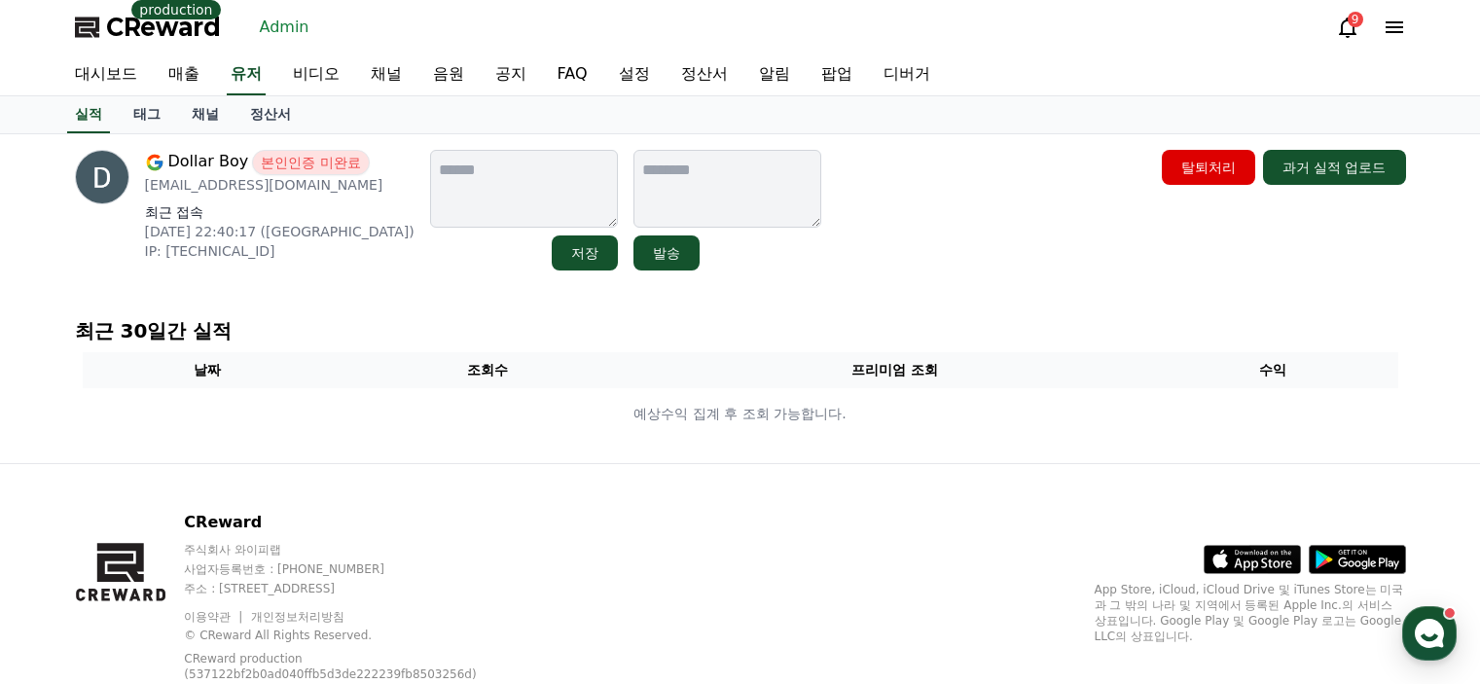
click at [227, 186] on p "[EMAIL_ADDRESS][DOMAIN_NAME]" at bounding box center [279, 184] width 269 height 19
click at [227, 186] on p "dollarboy574@gmail.com" at bounding box center [279, 184] width 269 height 19
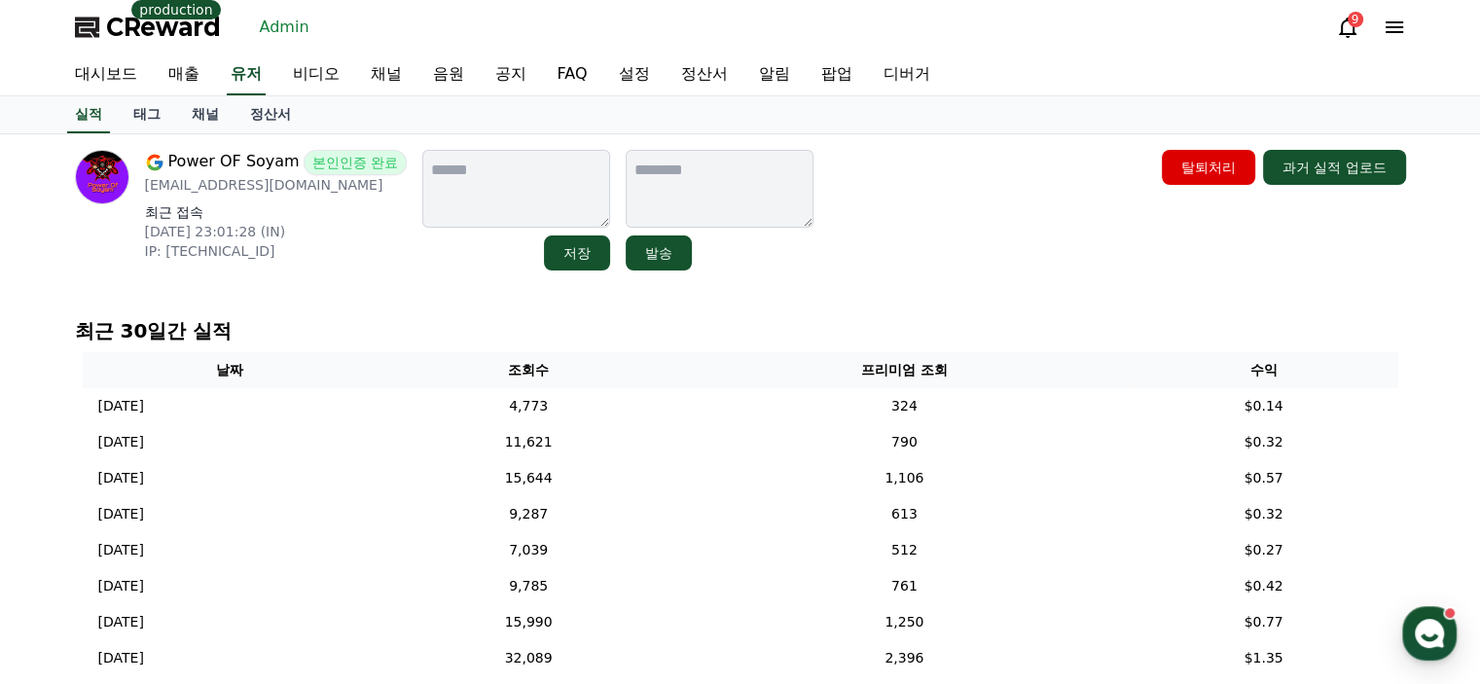
click at [205, 114] on link "채널" at bounding box center [205, 114] width 58 height 37
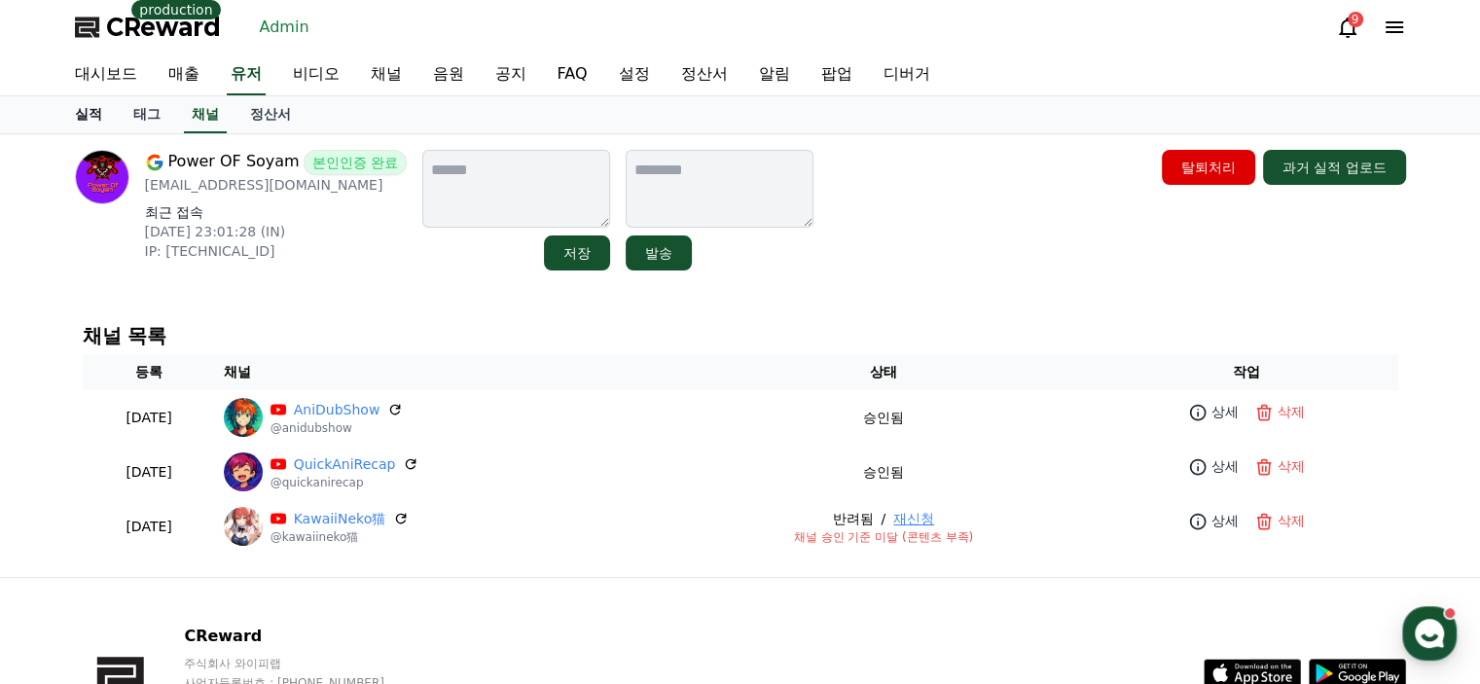
click at [93, 118] on link "실적" at bounding box center [88, 114] width 58 height 37
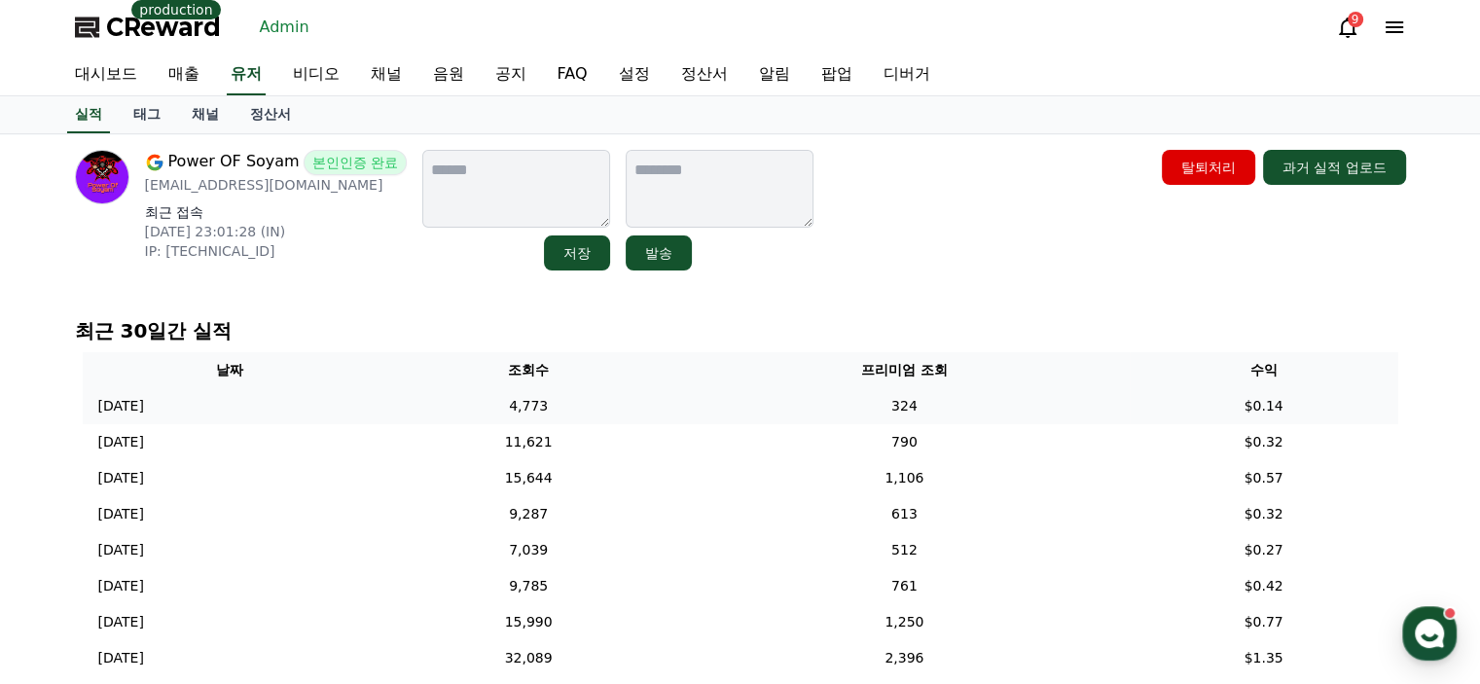
click at [343, 222] on p "2025-08-10 23:01:28 (IN)" at bounding box center [276, 231] width 263 height 19
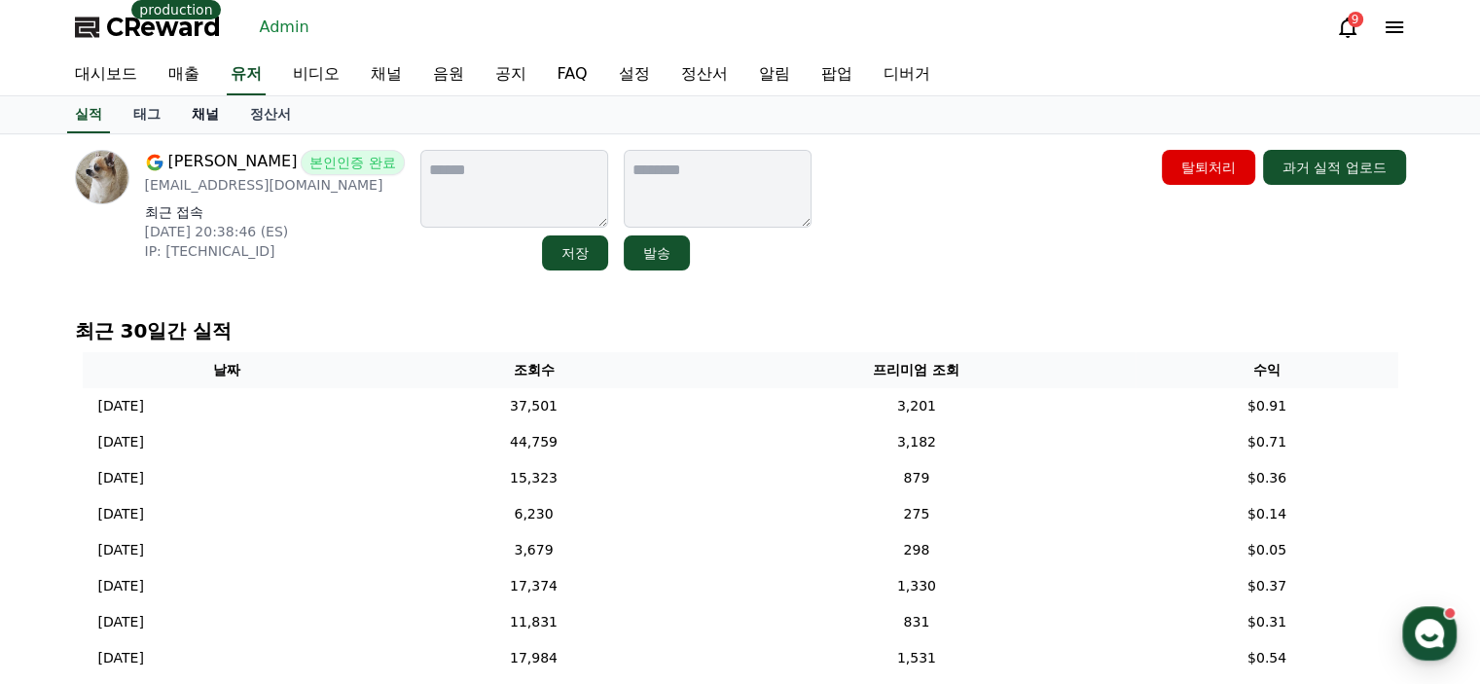
click at [222, 125] on link "채널" at bounding box center [205, 114] width 58 height 37
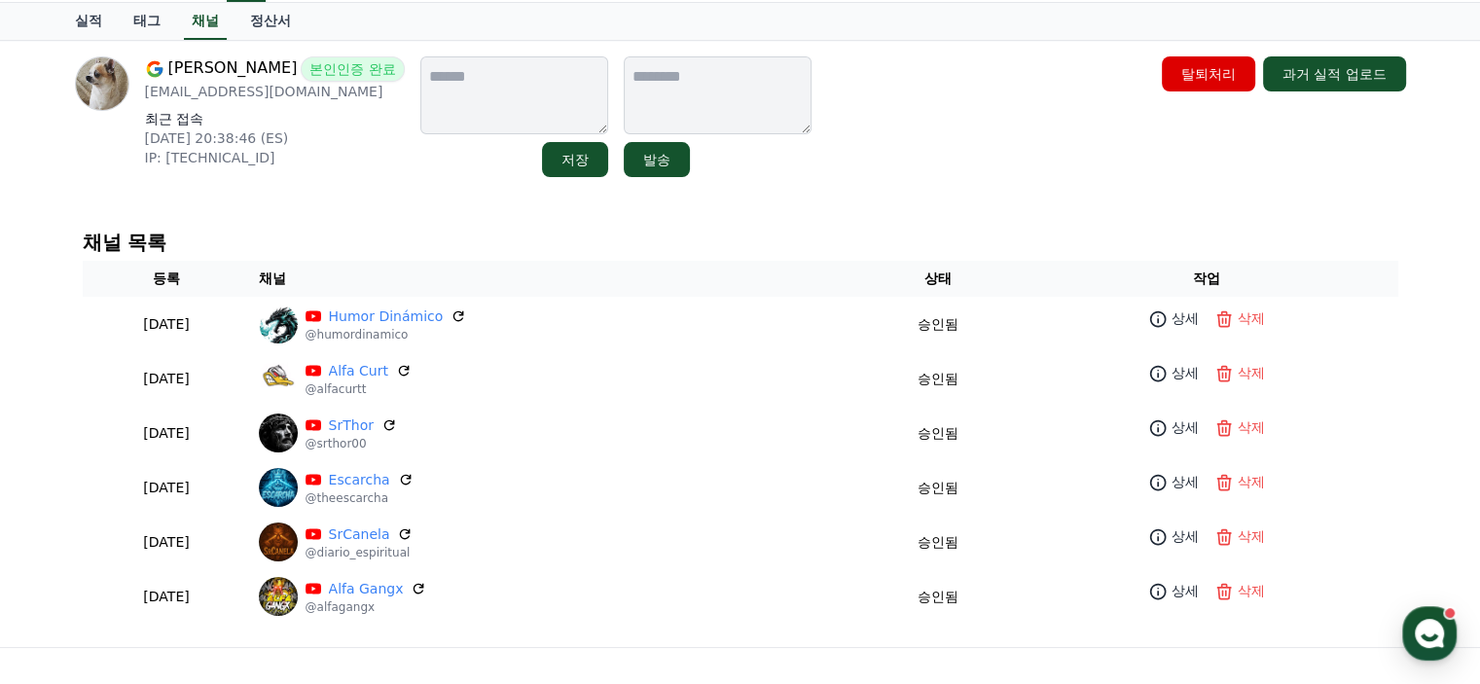
scroll to position [97, 0]
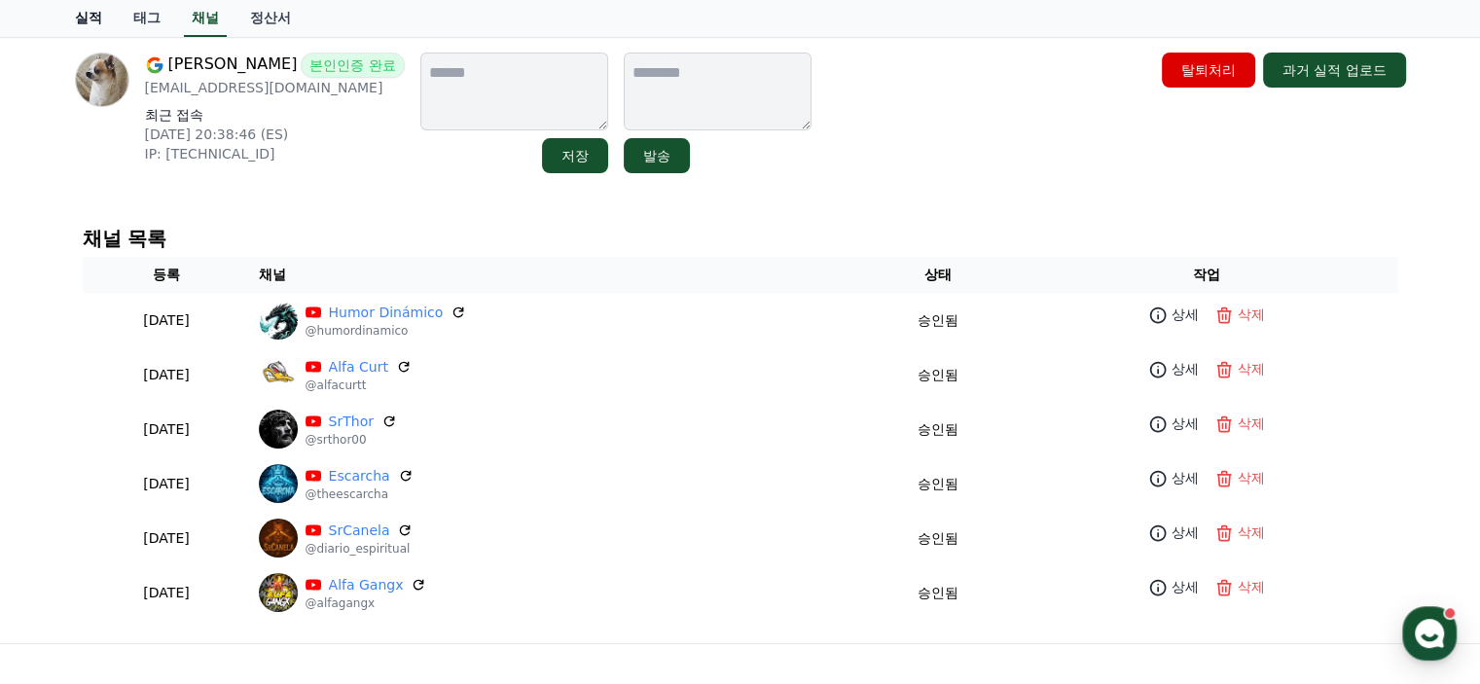
click at [105, 18] on link "실적" at bounding box center [88, 18] width 58 height 37
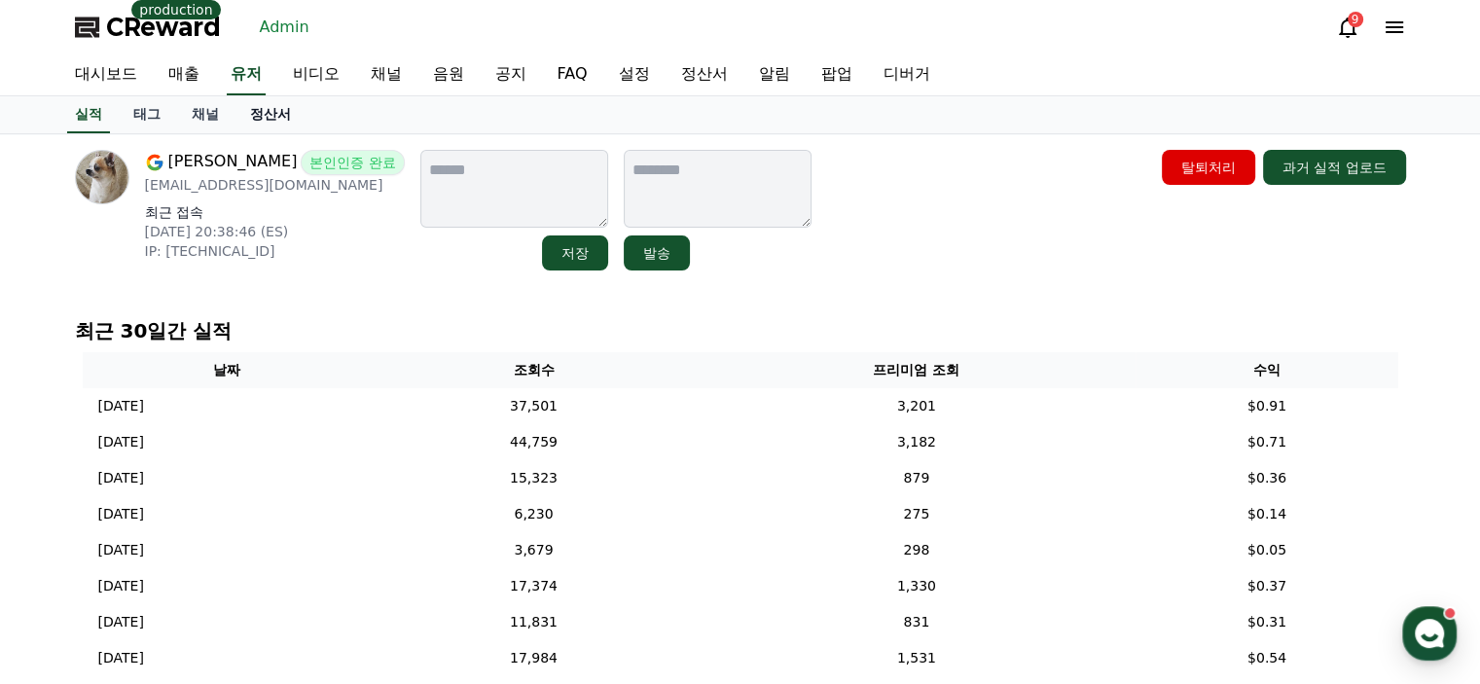
click at [277, 120] on link "정산서" at bounding box center [270, 114] width 72 height 37
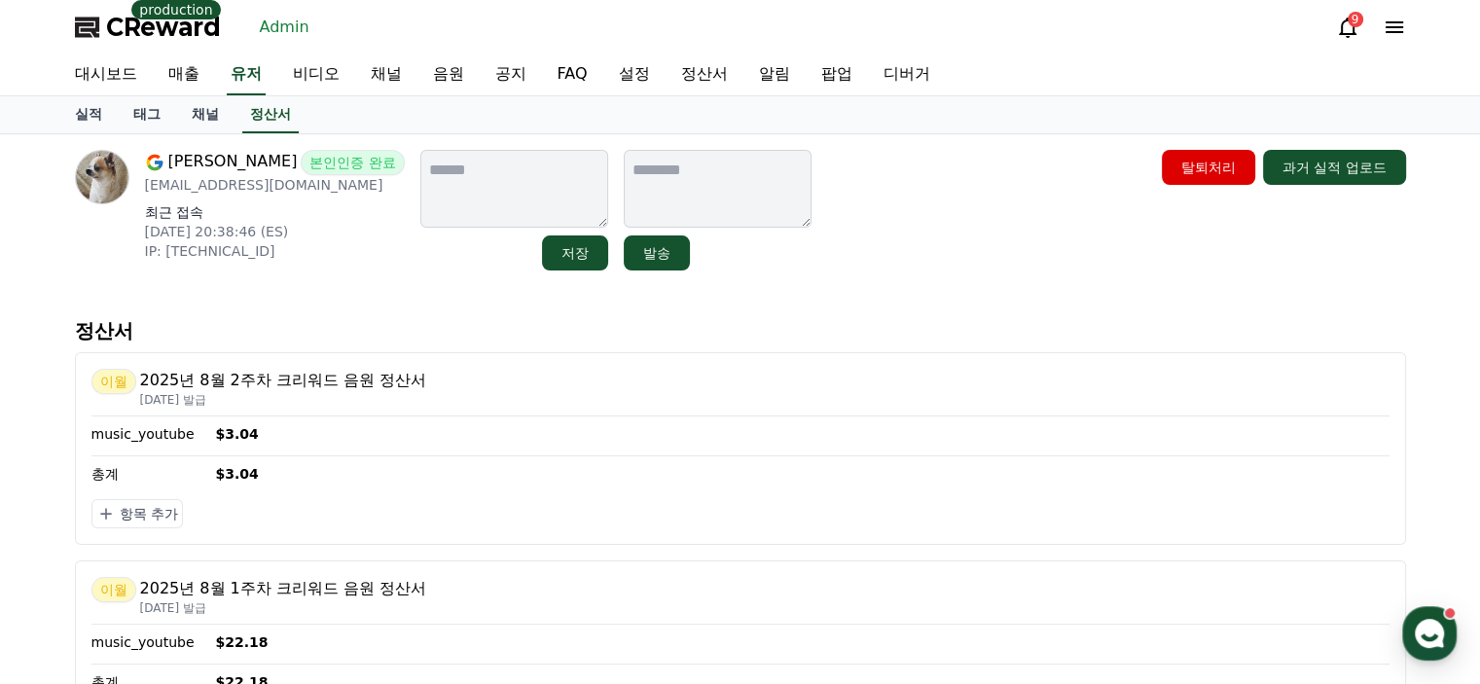
click at [396, 262] on div "[PERSON_NAME] 본인인증 완료 [EMAIL_ADDRESS][DOMAIN_NAME] 최근 접속 [DATE] 20:38:46 (ES) I…" at bounding box center [275, 210] width 260 height 121
click at [242, 64] on link "유저" at bounding box center [246, 74] width 39 height 41
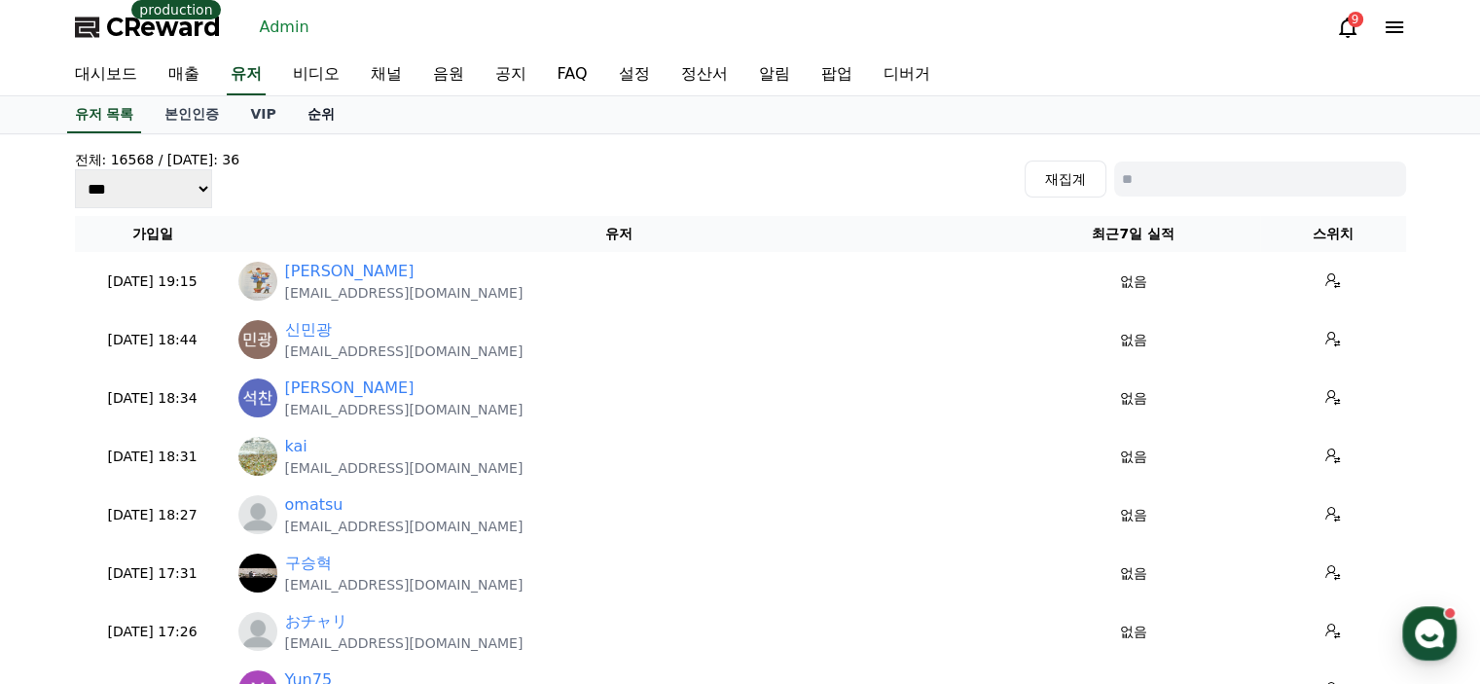
click at [328, 112] on link "순위" at bounding box center [321, 114] width 58 height 37
